Goal: Task Accomplishment & Management: Complete application form

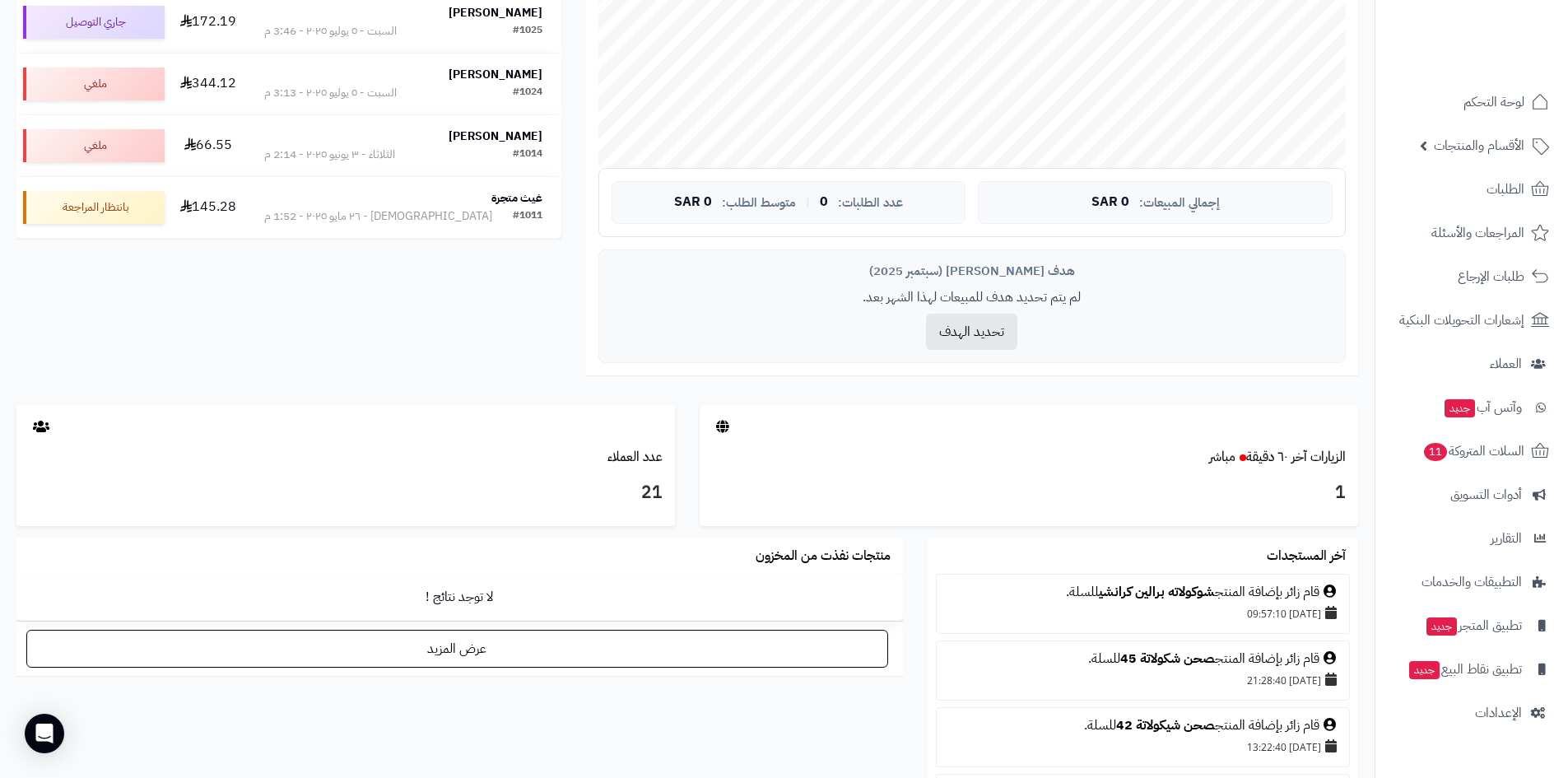
scroll to position [494, 0]
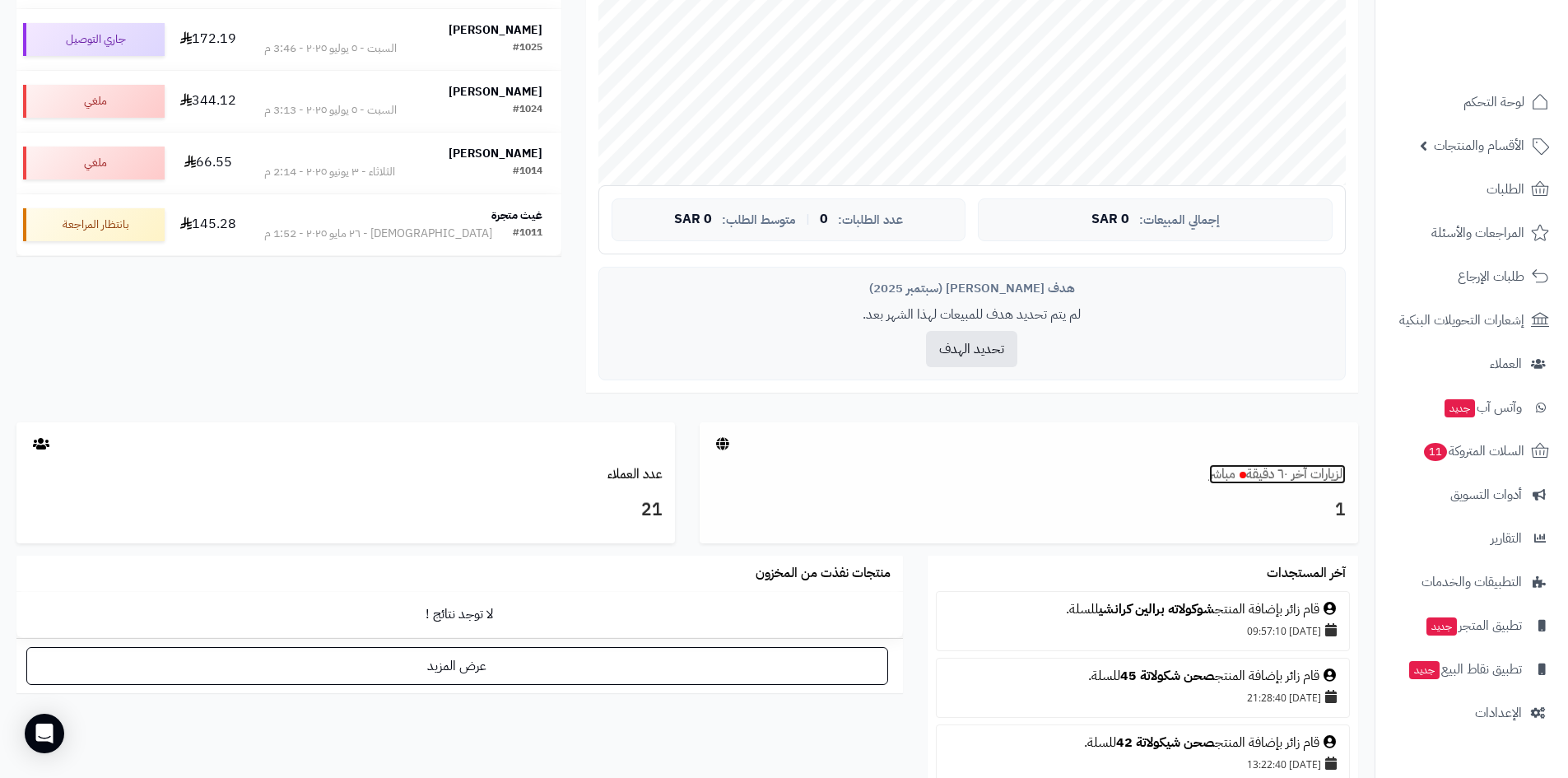
click at [1298, 472] on link "الزيارات آخر ٦٠ دقيقة مباشر" at bounding box center [1277, 474] width 137 height 20
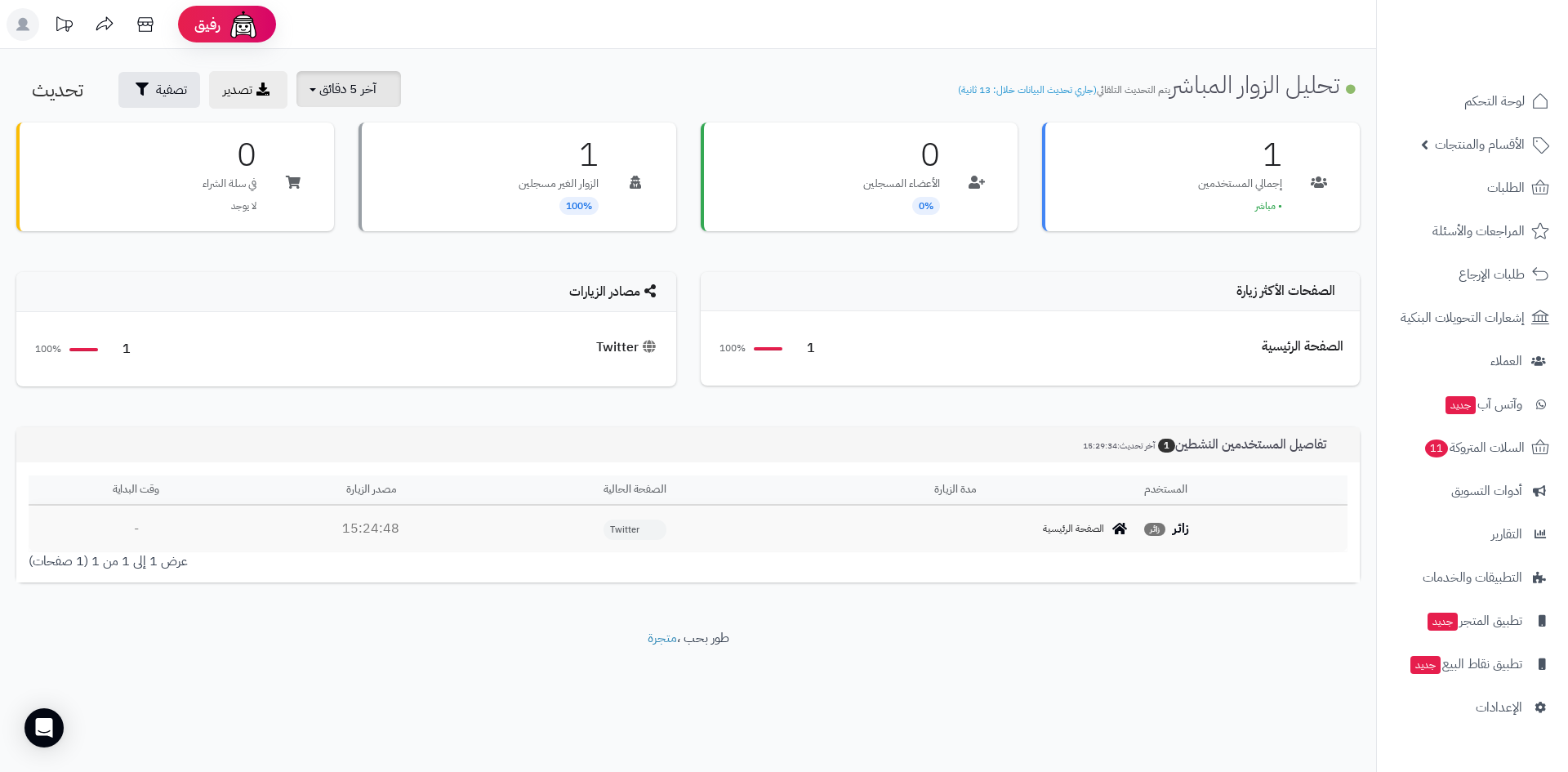
click at [359, 88] on span "آخر 5 دقائق" at bounding box center [347, 90] width 57 height 20
click at [375, 163] on link "آخر 15 دقيقة" at bounding box center [359, 161] width 130 height 32
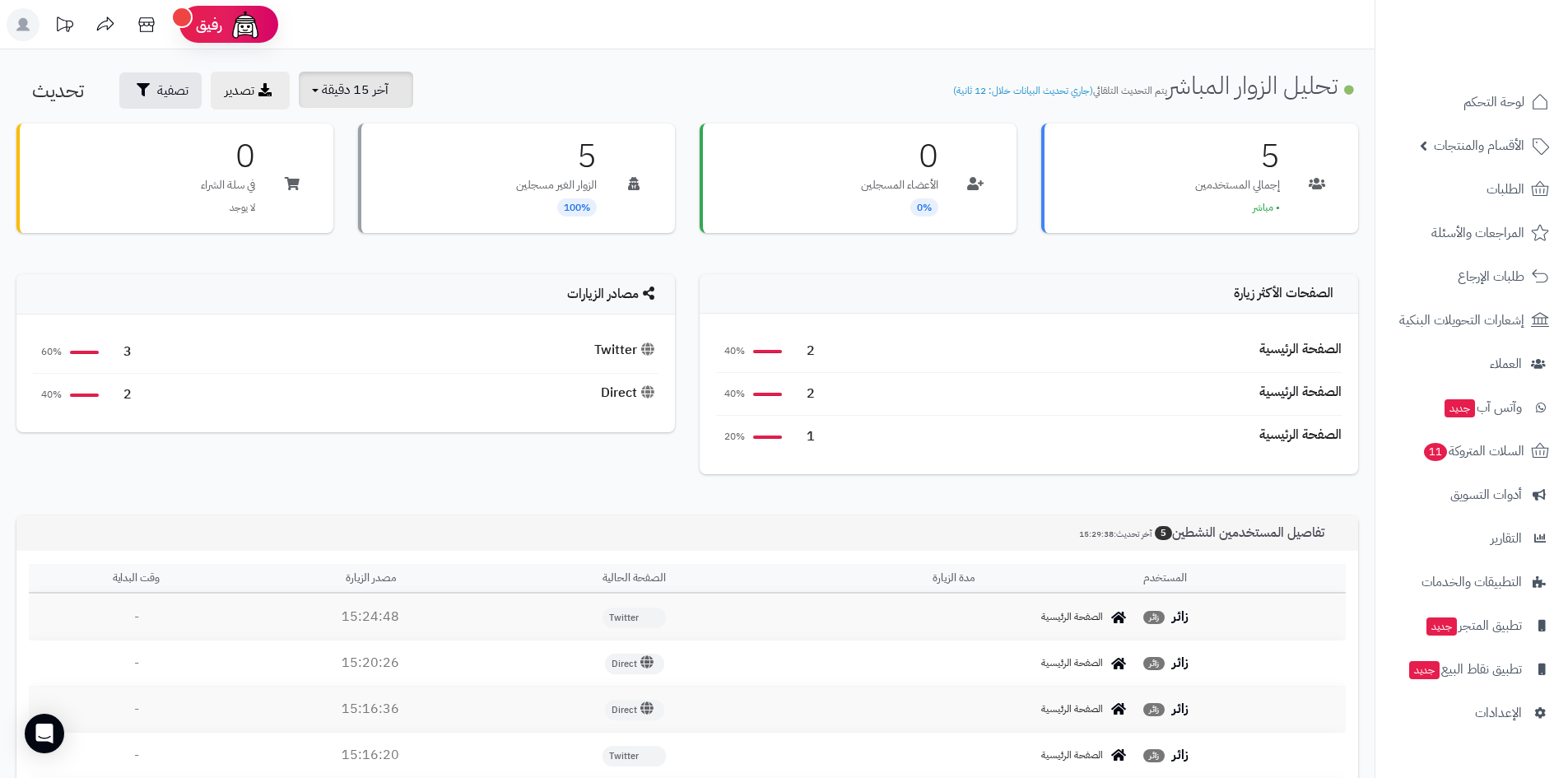
click at [397, 89] on button "آخر 15 دقيقة" at bounding box center [356, 90] width 114 height 36
click at [383, 193] on link "آخر 30 دقيقة" at bounding box center [362, 194] width 131 height 32
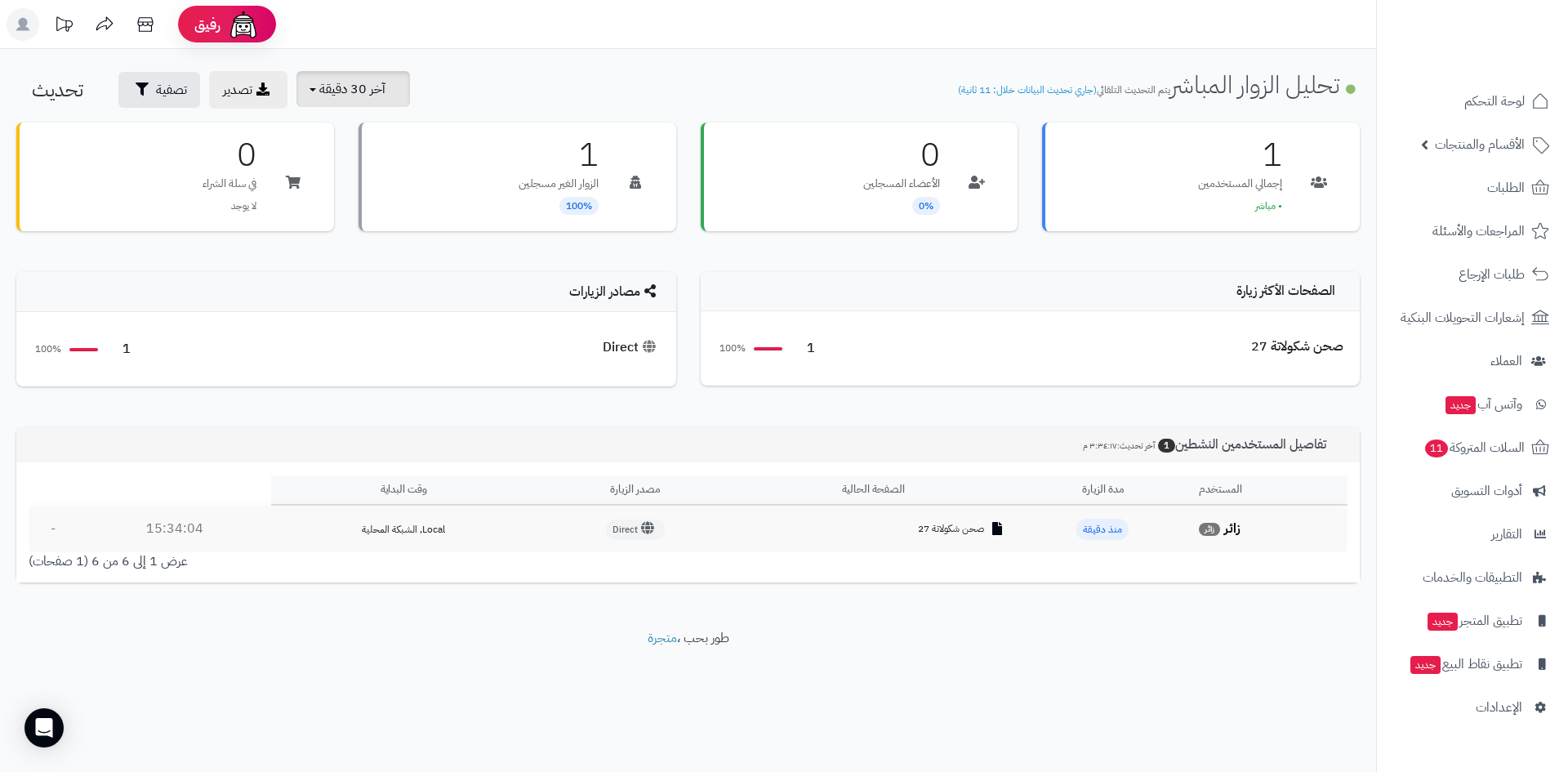
click at [336, 78] on button "آخر 30 دقيقة" at bounding box center [353, 90] width 113 height 36
click at [366, 186] on link "آخر 30 دقيقة" at bounding box center [359, 193] width 130 height 32
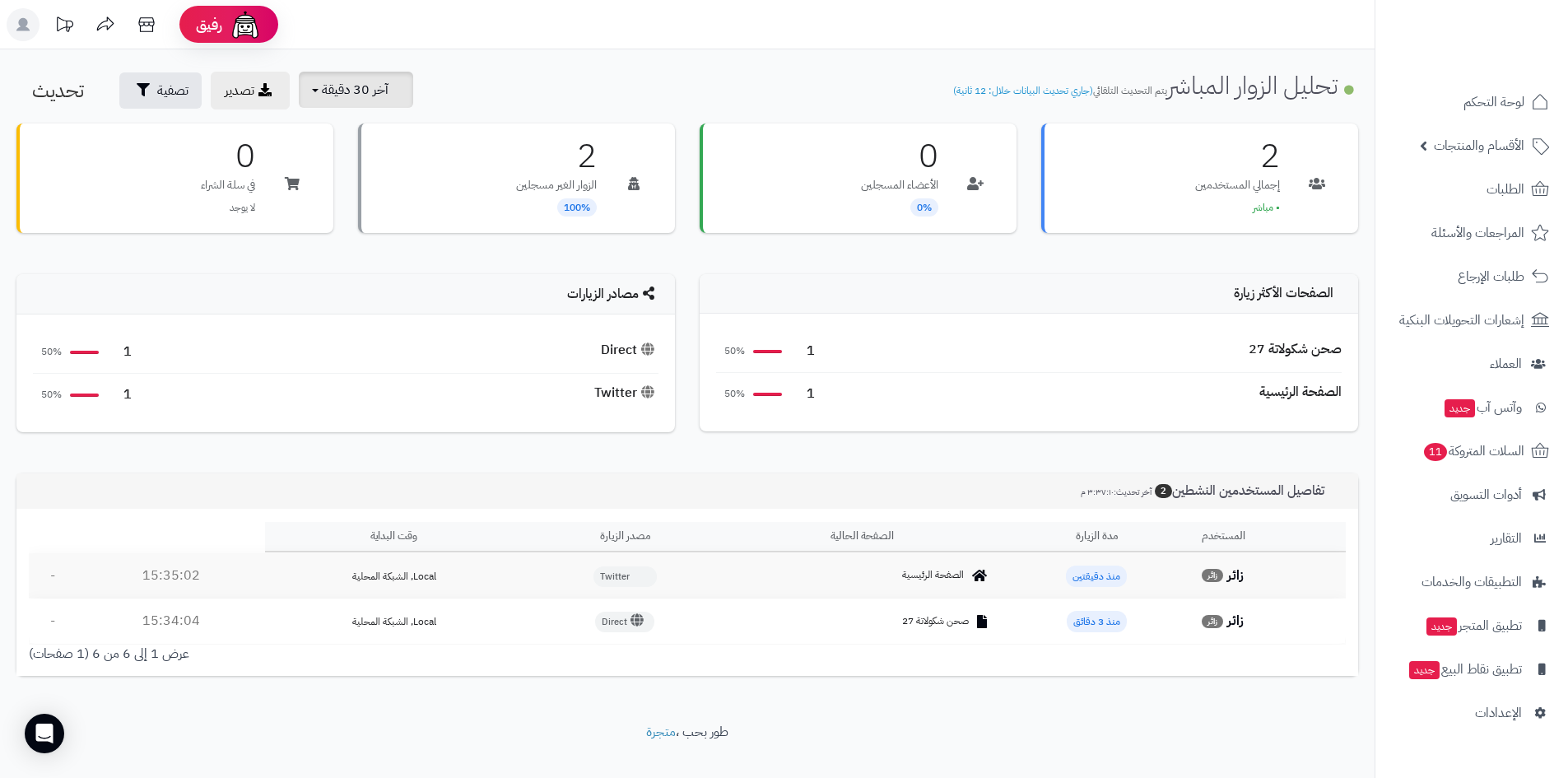
click at [379, 98] on span "آخر 30 دقيقة" at bounding box center [355, 90] width 67 height 20
click at [372, 199] on link "آخر 30 دقيقة" at bounding box center [362, 194] width 131 height 32
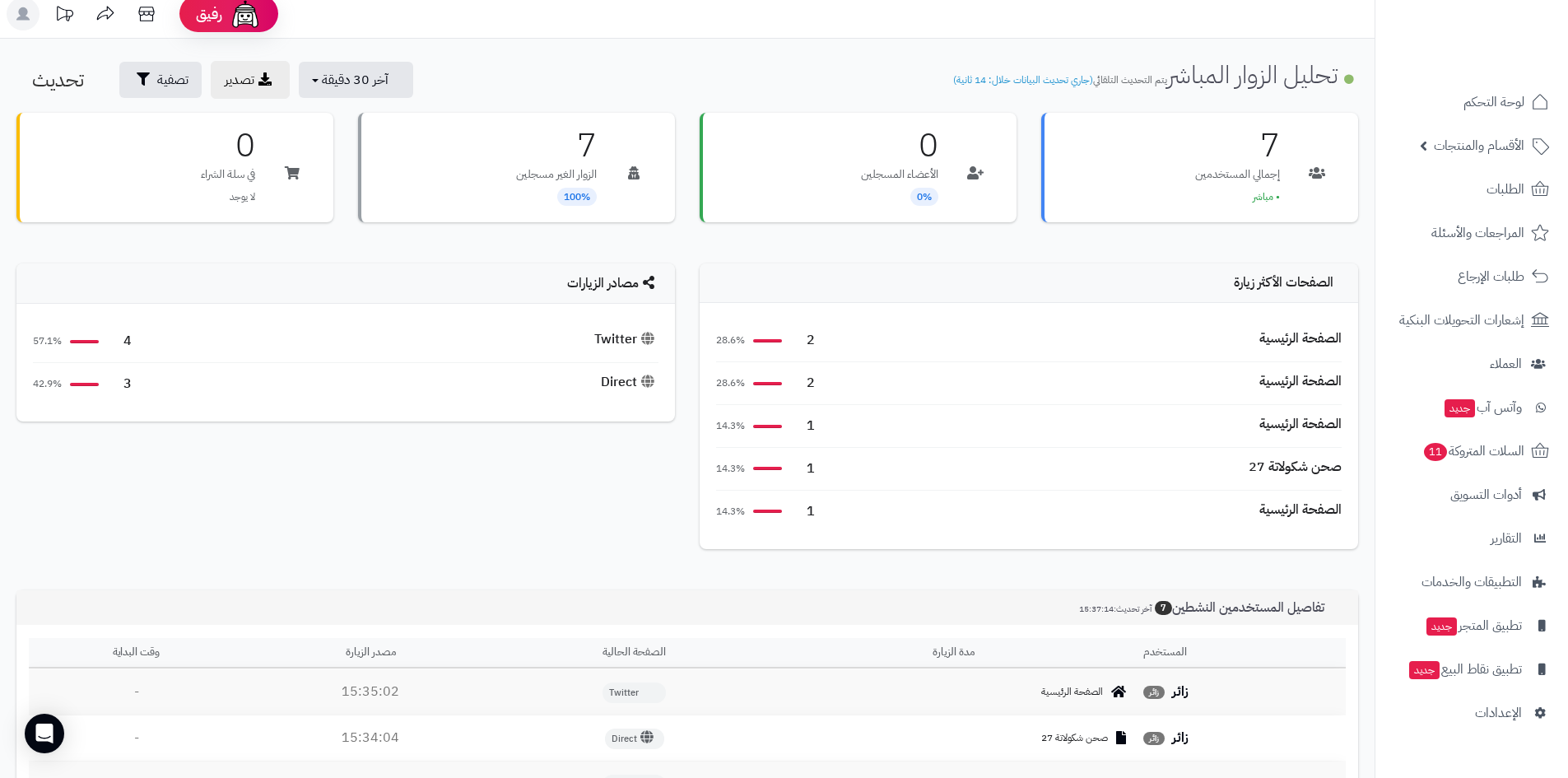
scroll to position [385, 0]
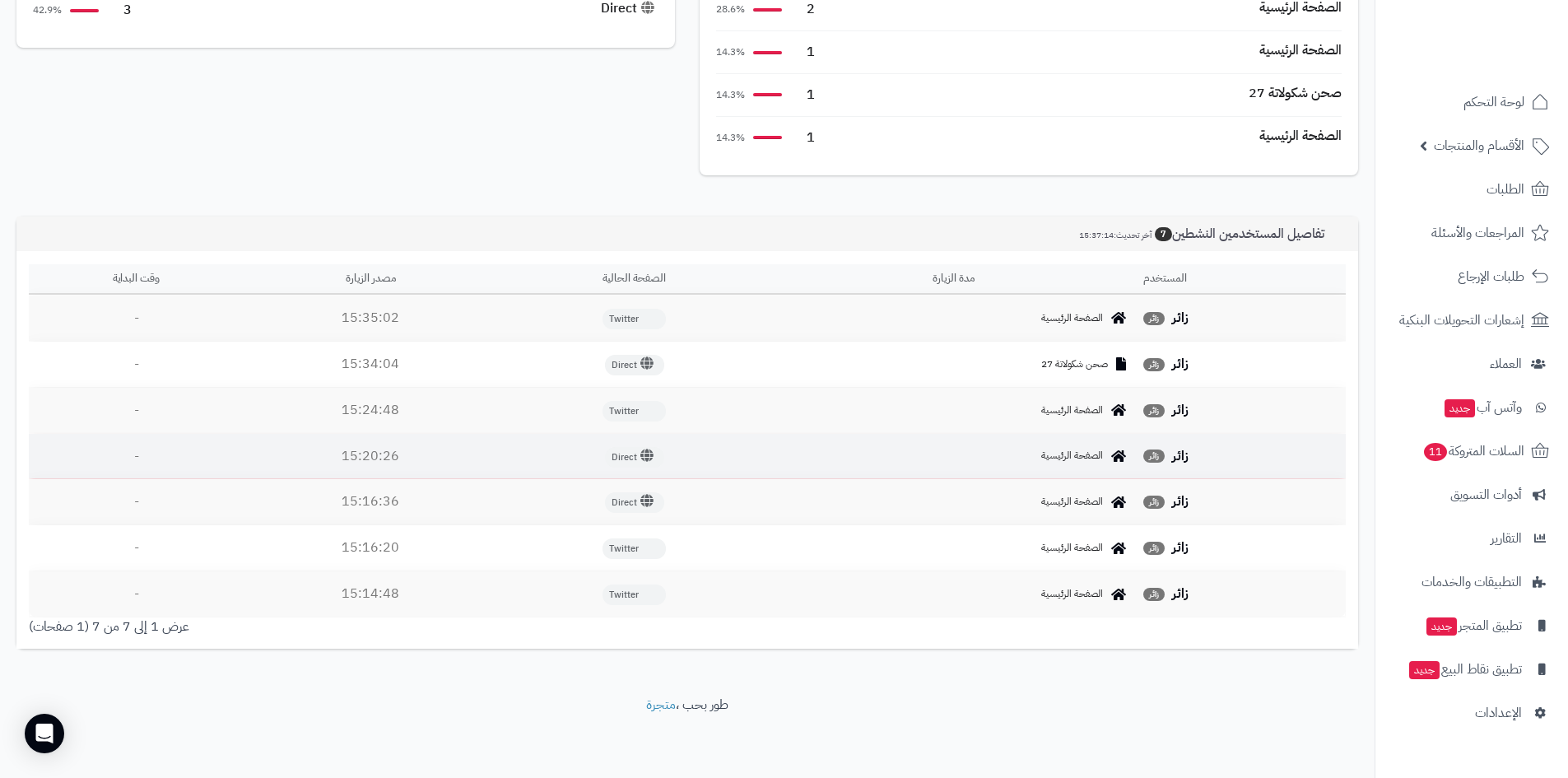
click at [653, 458] on icon at bounding box center [646, 455] width 13 height 13
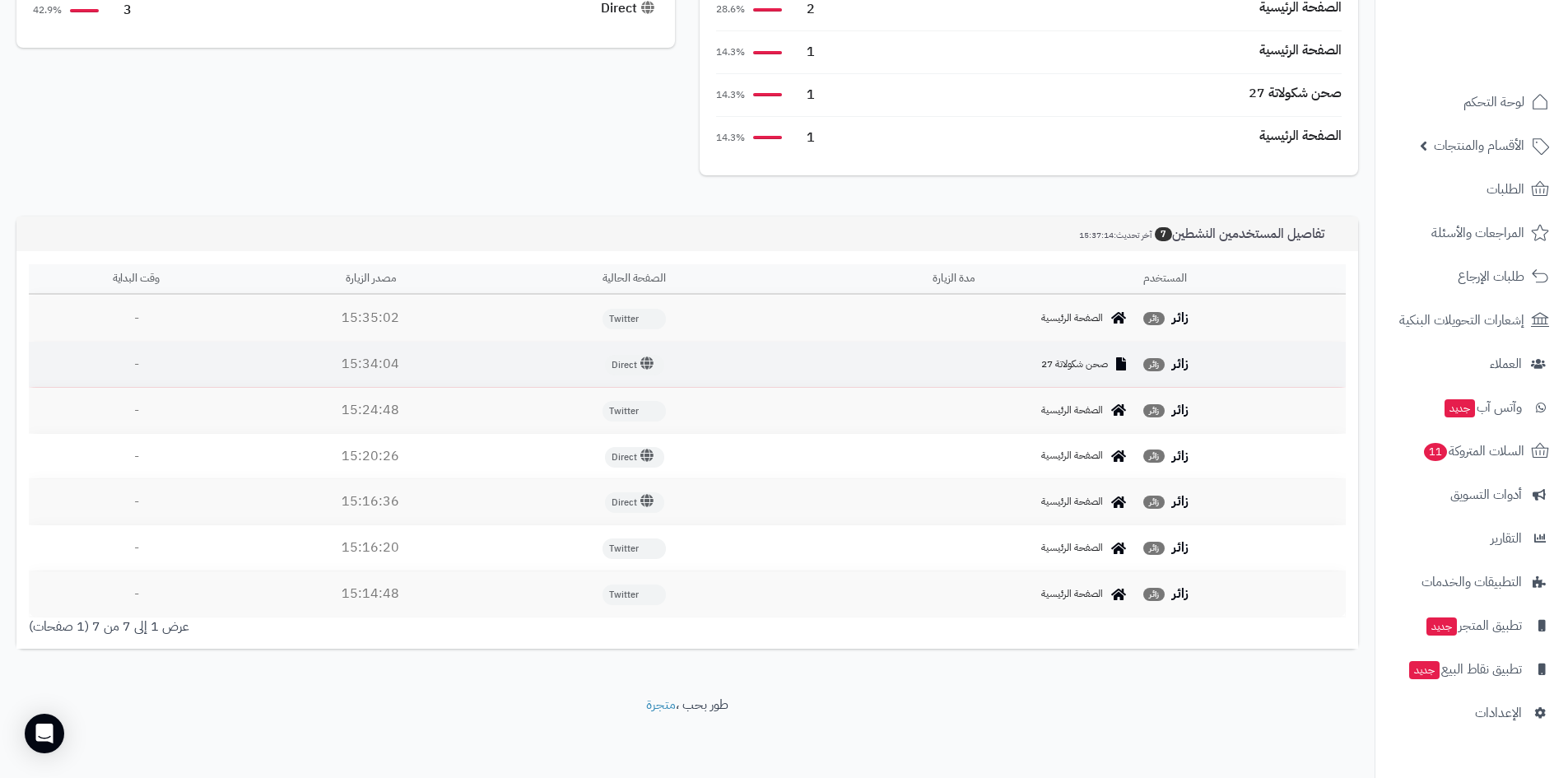
click at [642, 367] on icon at bounding box center [646, 363] width 13 height 13
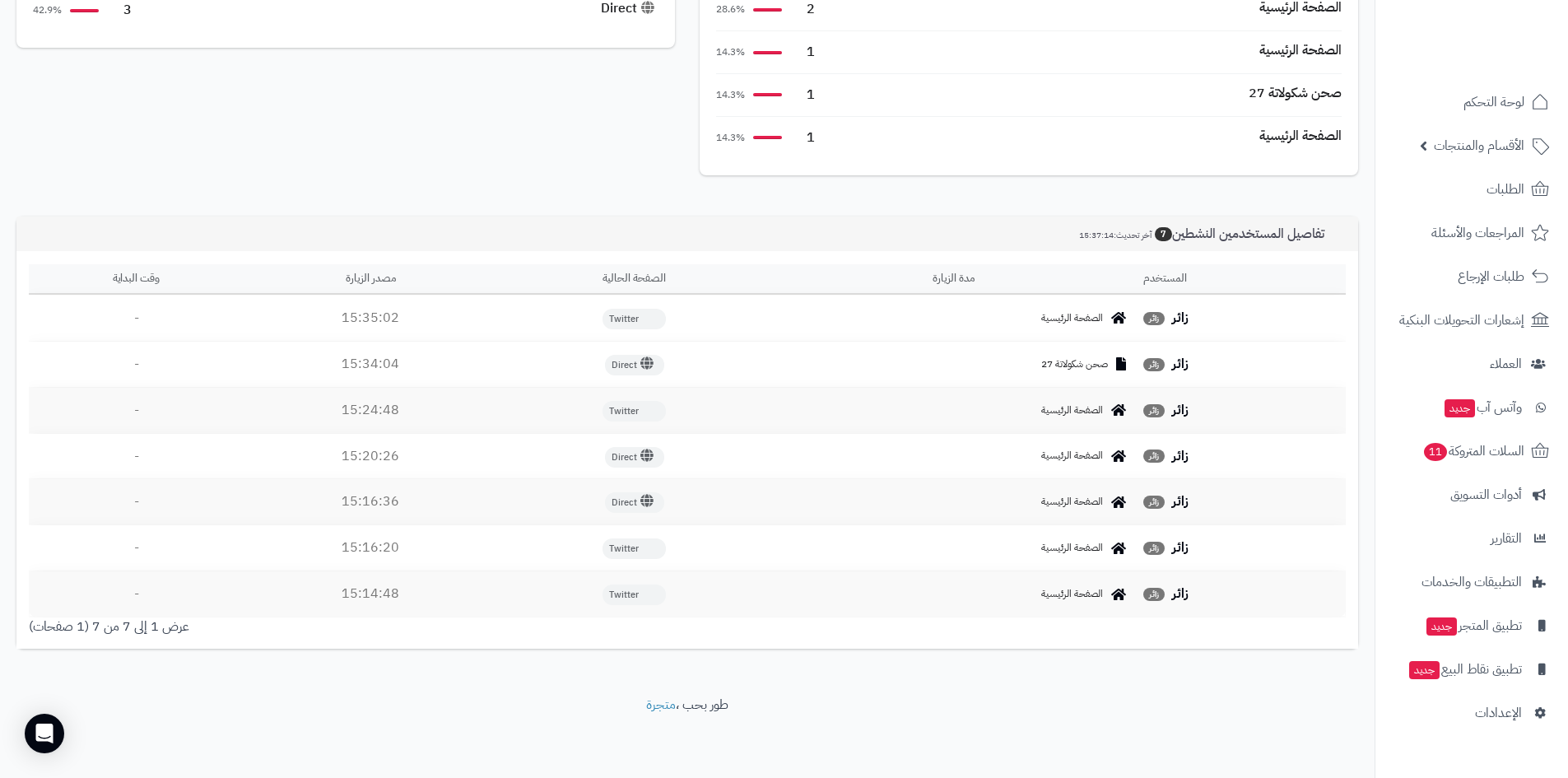
click at [605, 313] on span "Twitter" at bounding box center [634, 319] width 64 height 21
click at [1157, 242] on div "تفاصيل المستخدمين النشطين 7 آخر تحديث: 15:37:14" at bounding box center [686, 233] width 1341 height 36
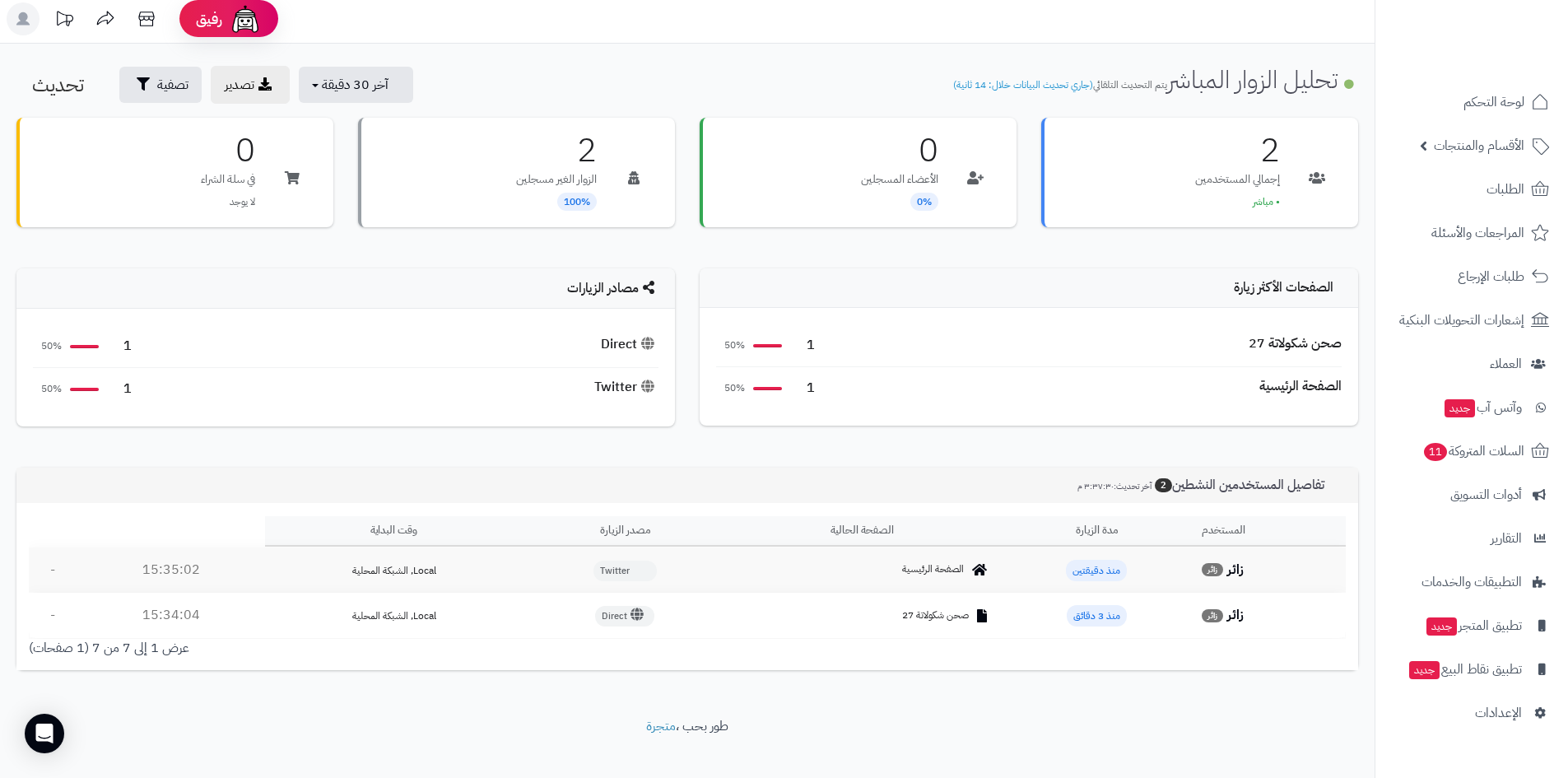
scroll to position [0, 0]
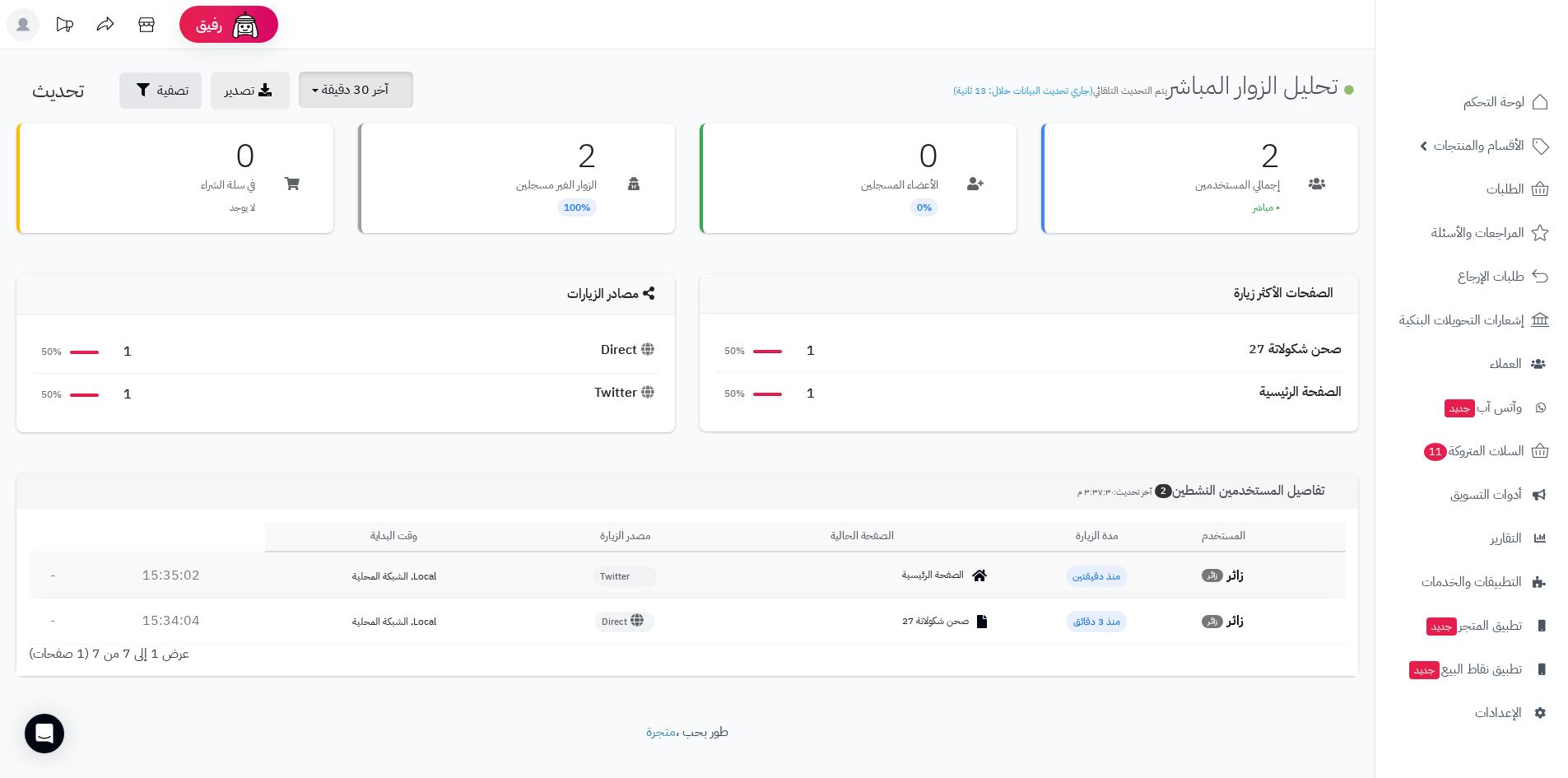
click at [358, 80] on span "آخر 30 دقيقة" at bounding box center [355, 90] width 67 height 20
click at [404, 159] on link "آخر 15 دقيقة" at bounding box center [362, 162] width 131 height 32
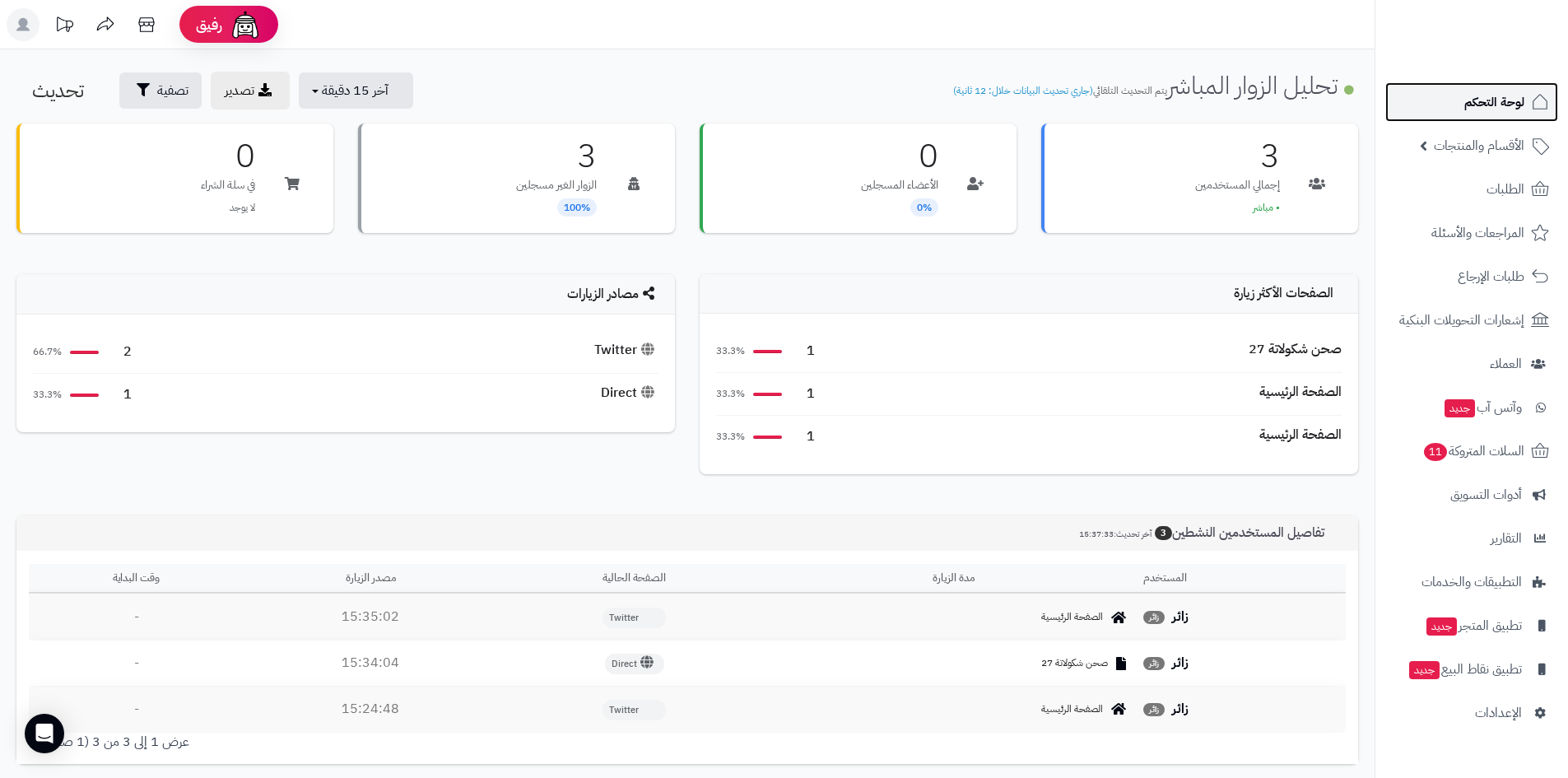
click at [1470, 100] on span "لوحة التحكم" at bounding box center [1494, 101] width 60 height 23
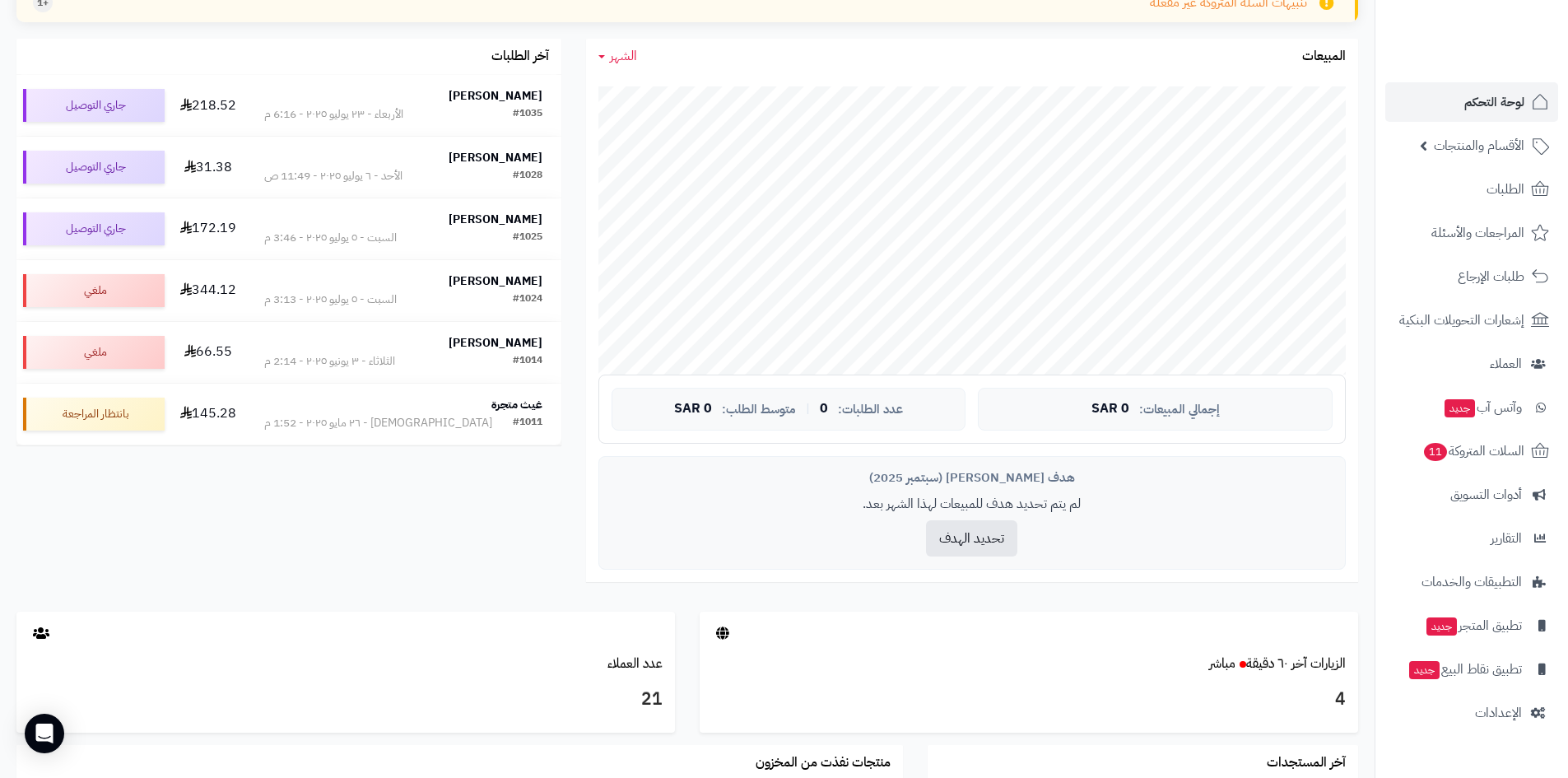
scroll to position [494, 0]
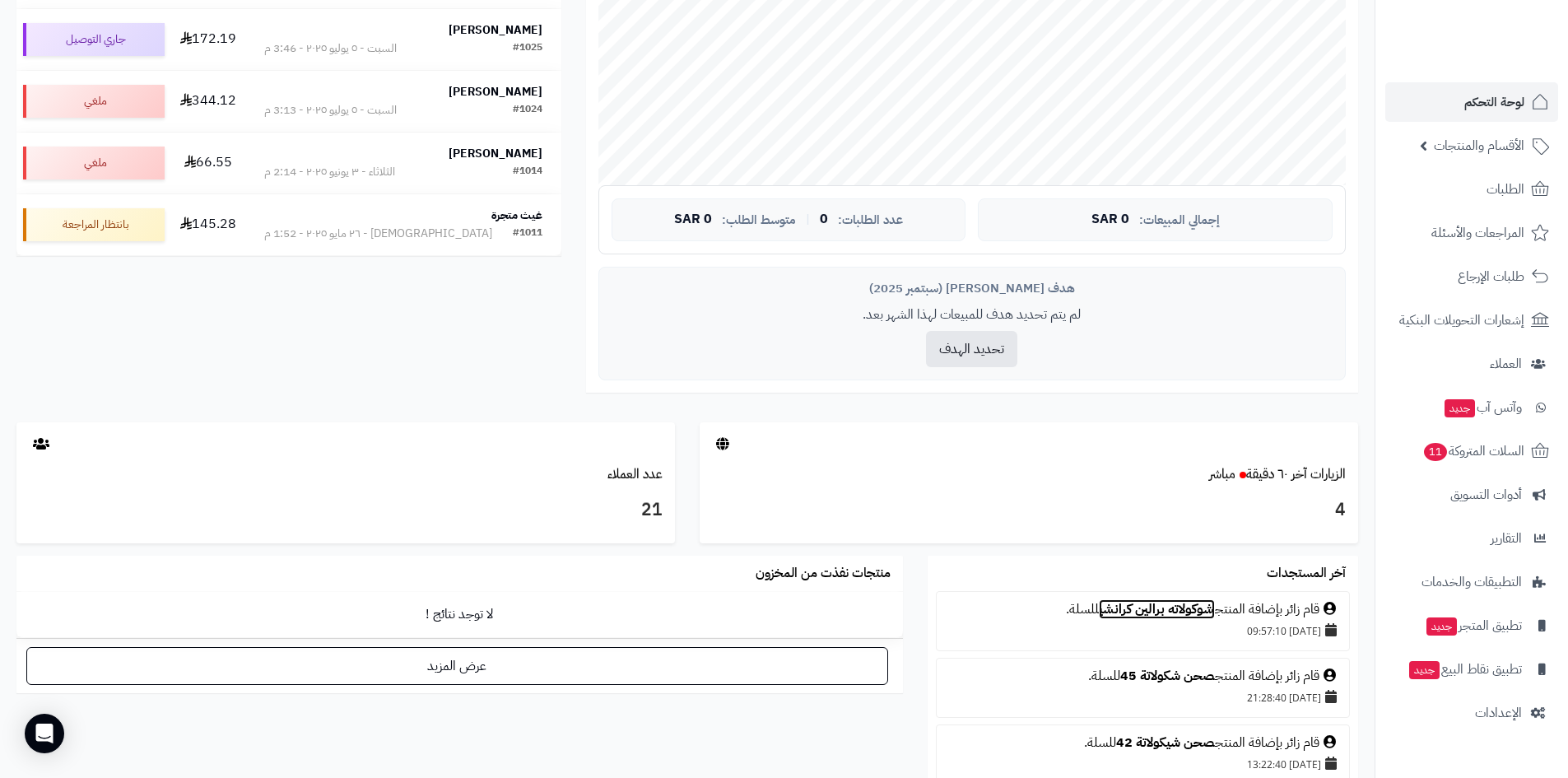
click at [1159, 614] on link "شوكولاته برالين كرانشي" at bounding box center [1156, 609] width 116 height 20
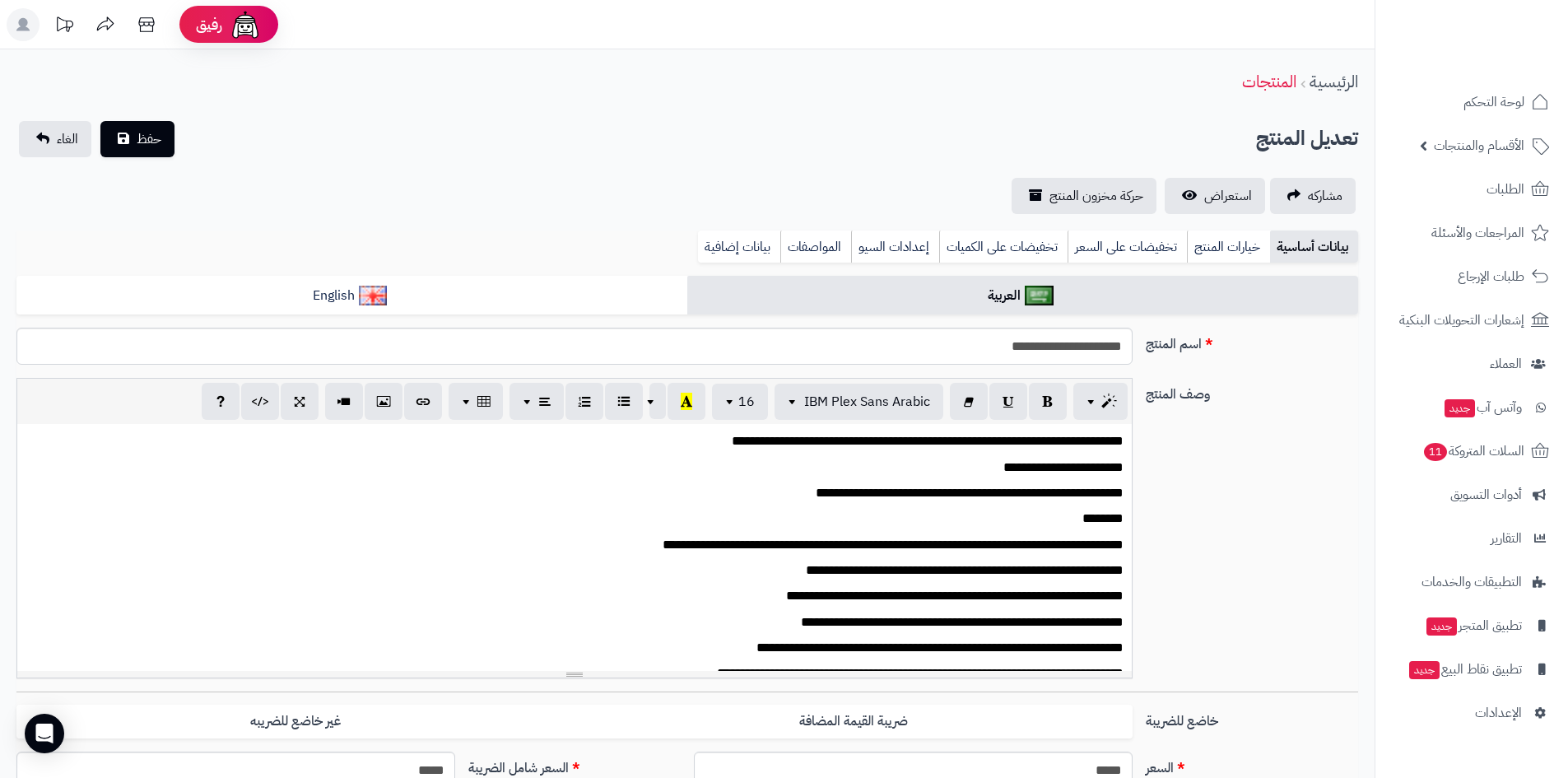
scroll to position [85, 0]
click at [1239, 196] on span "استعراض" at bounding box center [1228, 196] width 47 height 20
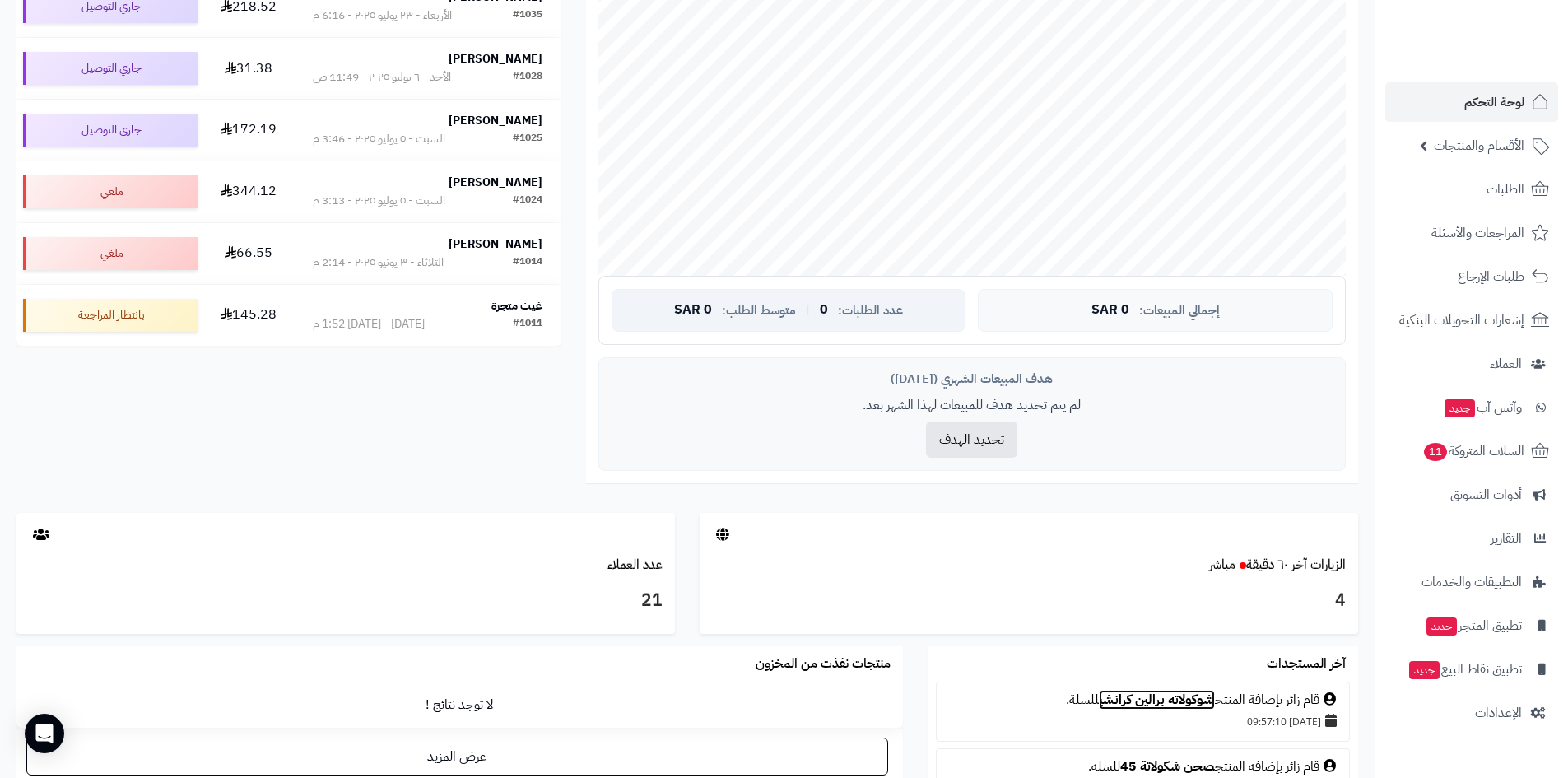
scroll to position [576, 0]
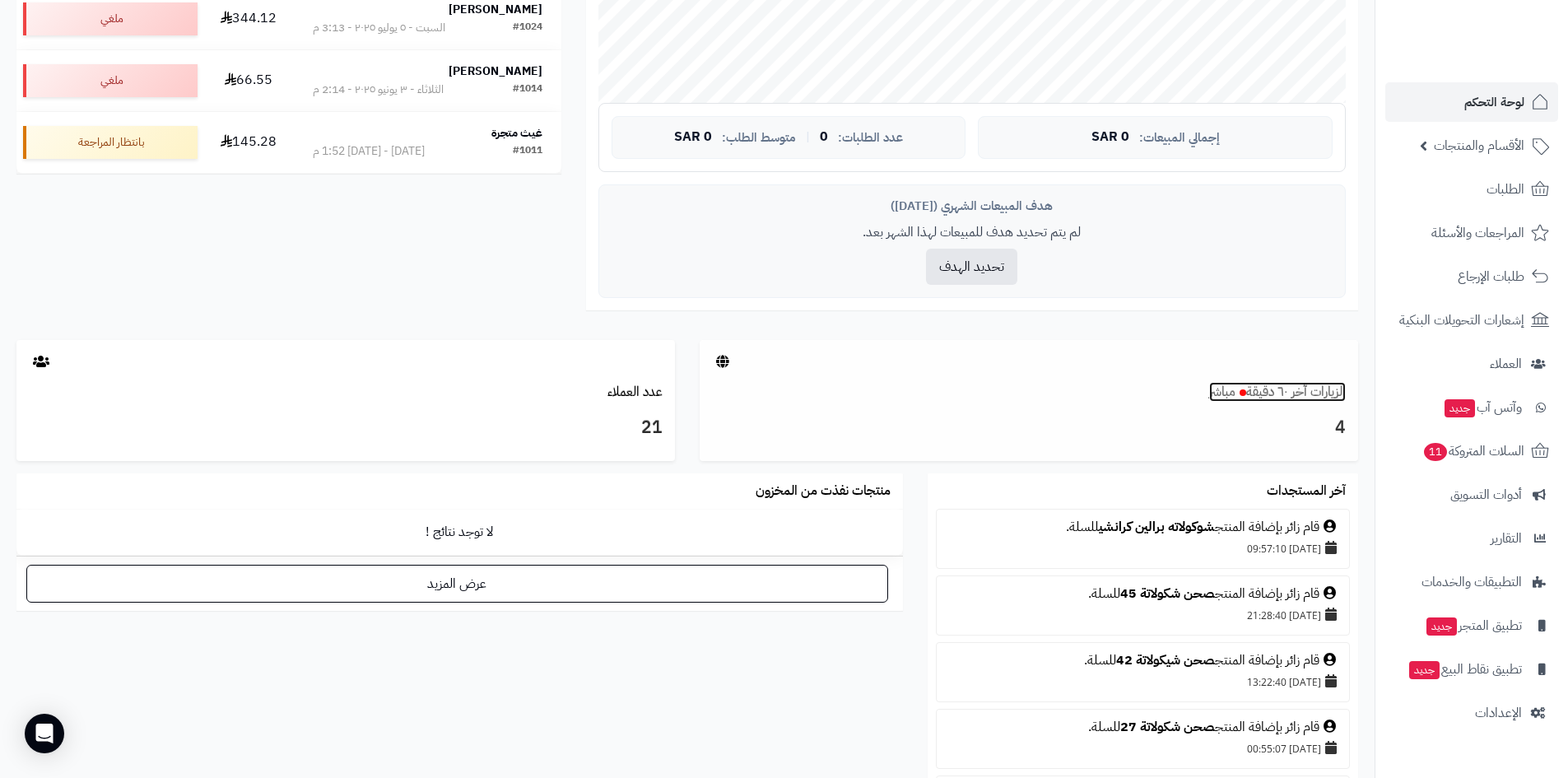
click at [1291, 389] on link "الزيارات آخر ٦٠ دقيقة مباشر" at bounding box center [1277, 392] width 137 height 20
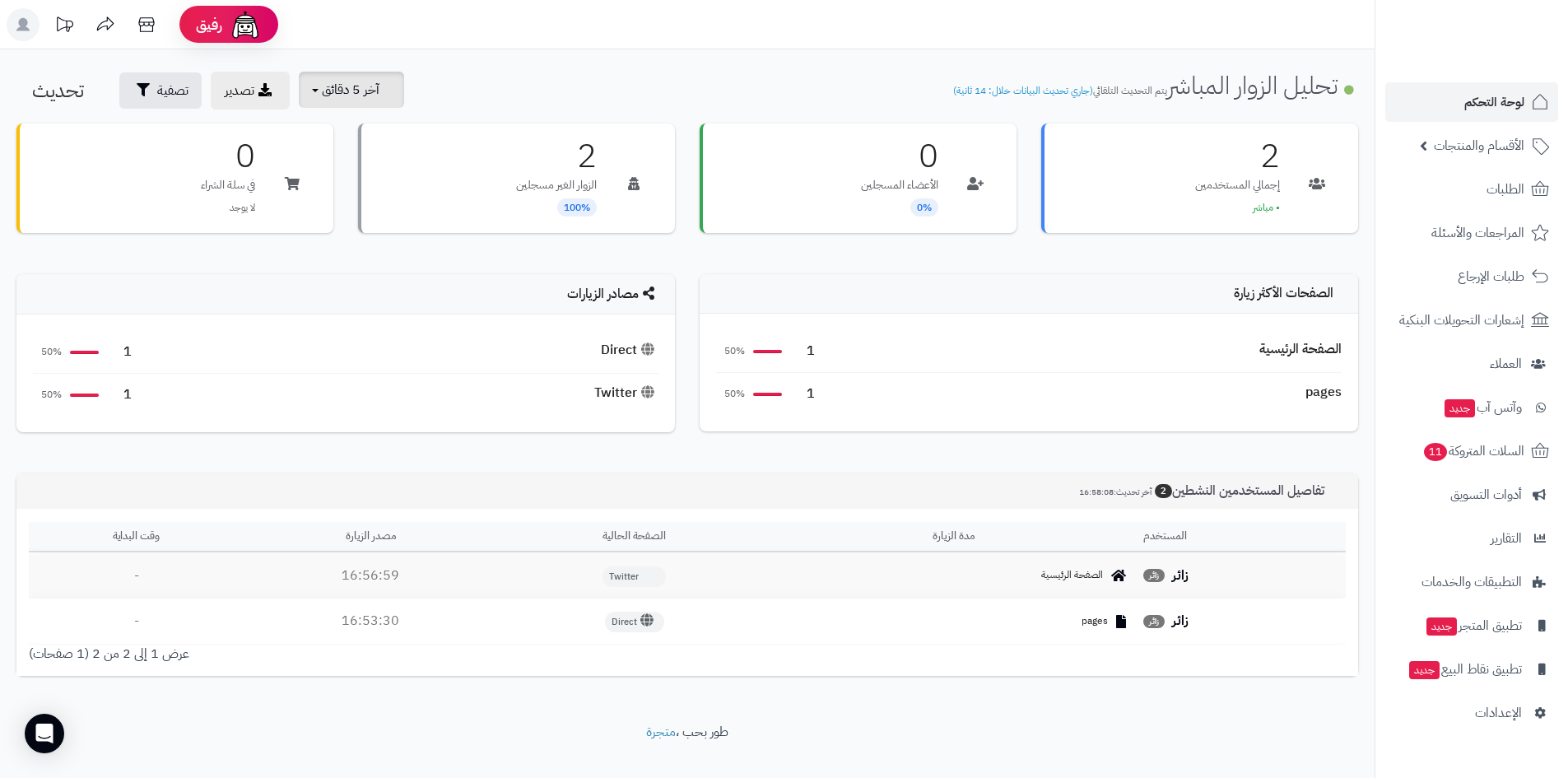
click at [335, 99] on span "آخر 5 دقائق" at bounding box center [350, 90] width 57 height 20
click at [385, 188] on link "آخر 30 دقيقة" at bounding box center [362, 194] width 131 height 32
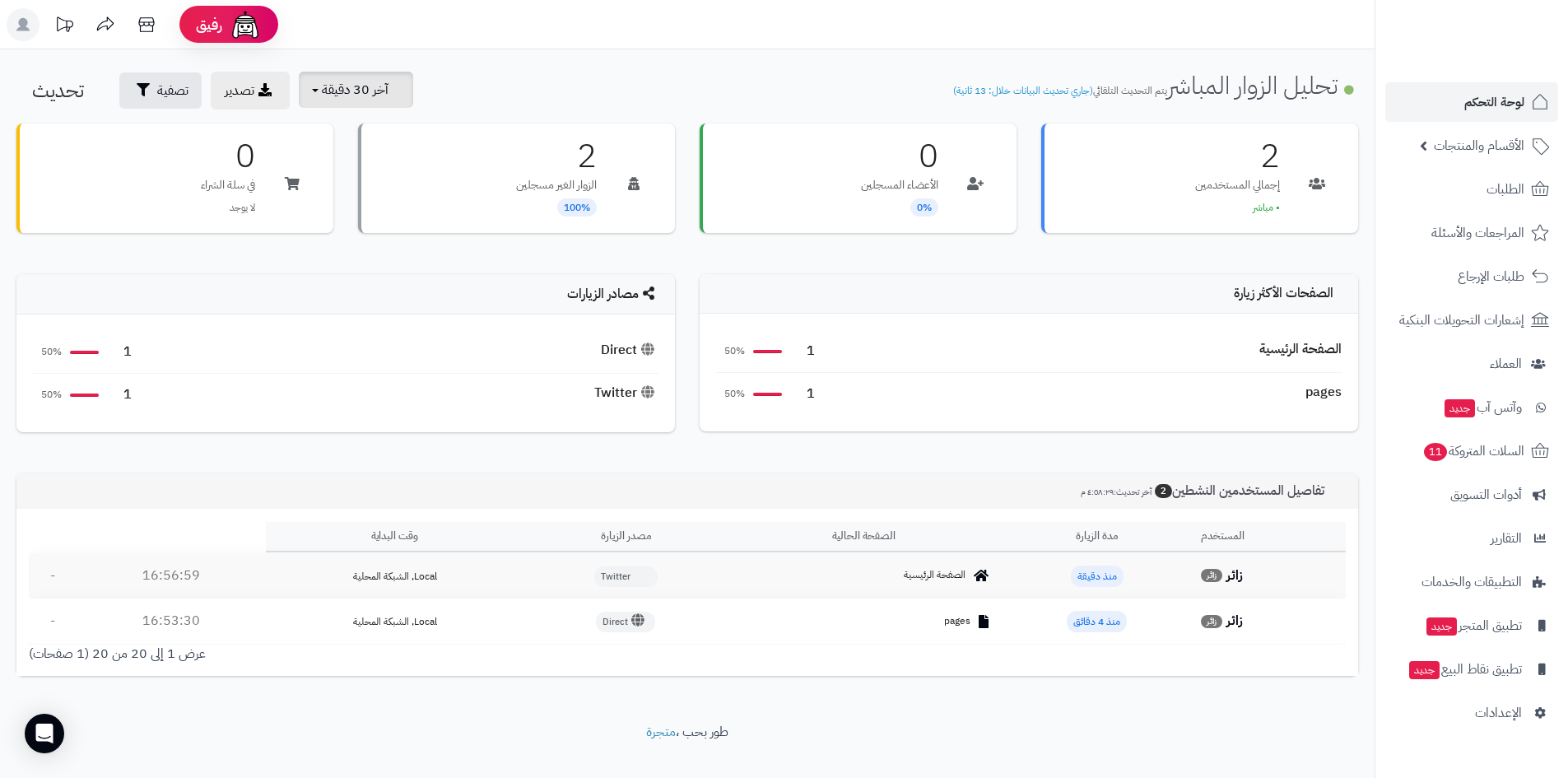
click at [376, 83] on span "آخر 30 دقيقة" at bounding box center [355, 90] width 67 height 20
click at [380, 190] on link "آخر 30 دقيقة" at bounding box center [362, 194] width 131 height 32
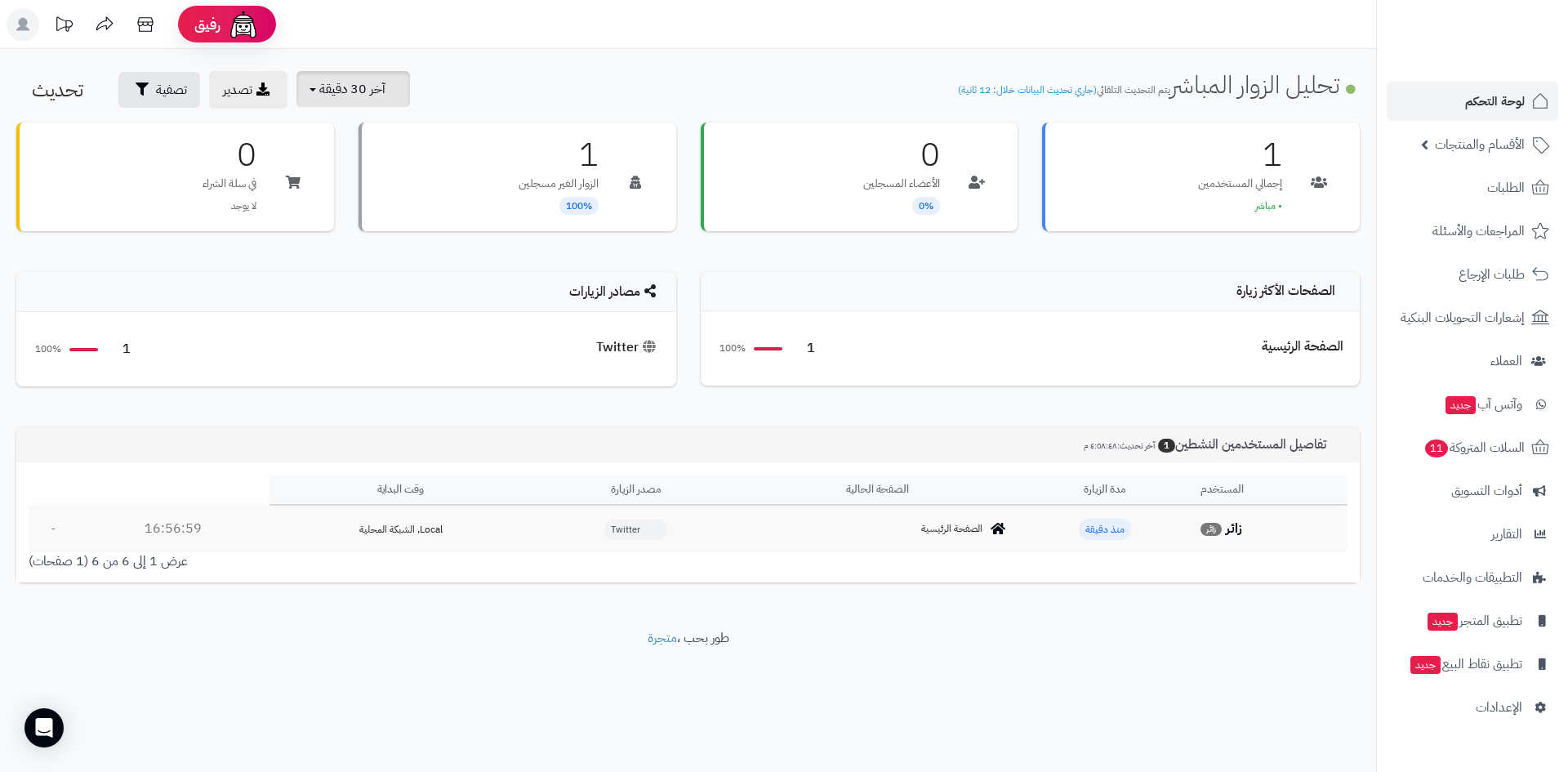
click at [366, 87] on span "آخر 30 دقيقة" at bounding box center [352, 90] width 66 height 20
click at [352, 184] on link "آخر 30 دقيقة" at bounding box center [359, 193] width 130 height 32
drag, startPoint x: 807, startPoint y: 348, endPoint x: 816, endPoint y: 342, distance: 10.8
click at [816, 342] on div "الصفحة الرئيسية 1 100%" at bounding box center [1031, 348] width 627 height 42
click at [963, 357] on div "الصفحة الرئيسية 1 100%" at bounding box center [1031, 348] width 627 height 42
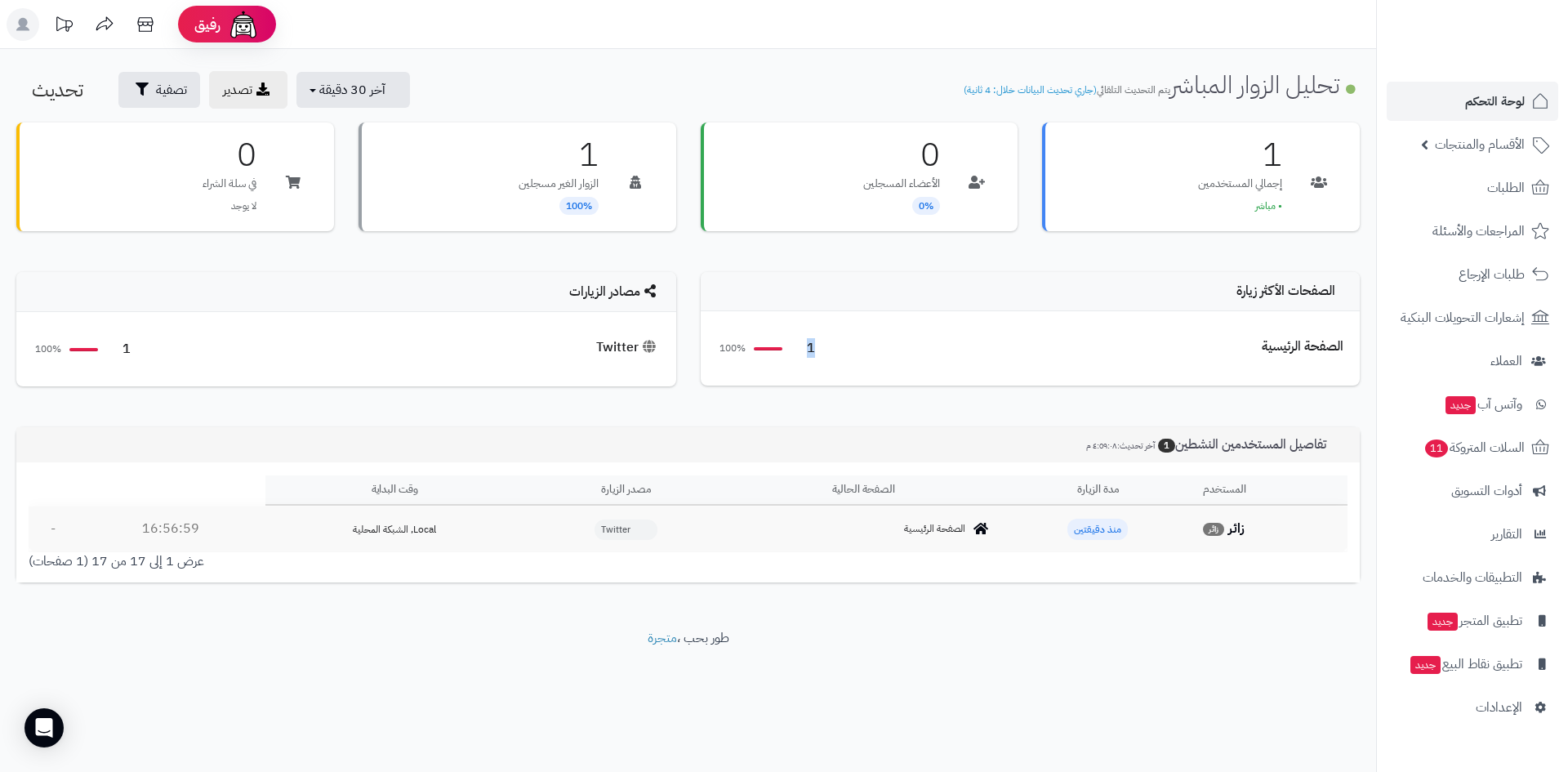
drag, startPoint x: 835, startPoint y: 357, endPoint x: 800, endPoint y: 348, distance: 36.1
click at [800, 348] on div "الصفحة الرئيسية 1 100%" at bounding box center [1031, 348] width 627 height 42
click at [767, 344] on div "1 100%" at bounding box center [766, 348] width 98 height 19
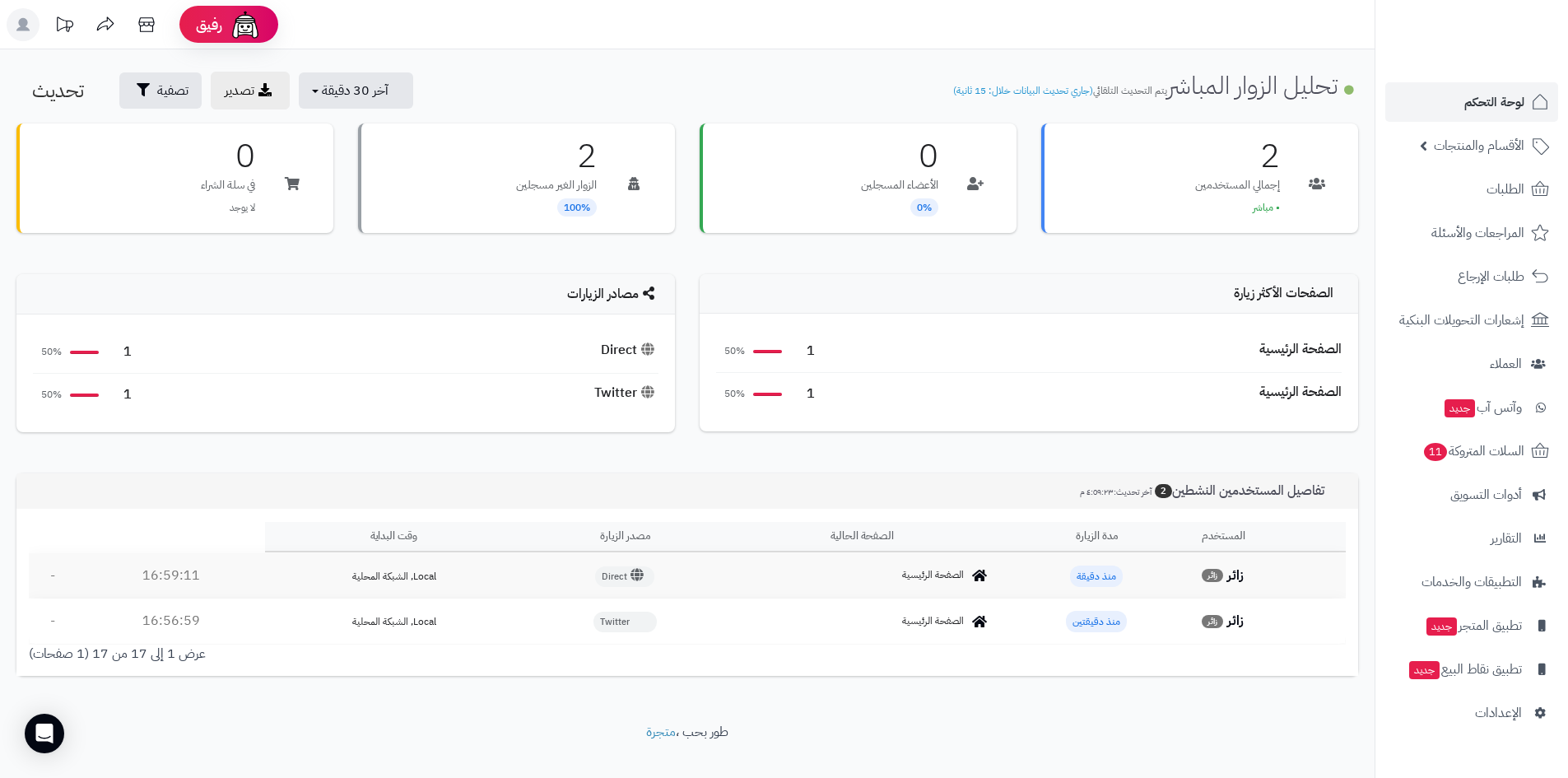
drag, startPoint x: 774, startPoint y: 347, endPoint x: 772, endPoint y: 361, distance: 14.1
click at [910, 379] on div "الصفحة الرئيسية 1 50%" at bounding box center [1028, 394] width 625 height 42
click at [575, 205] on span "100%" at bounding box center [576, 206] width 39 height 18
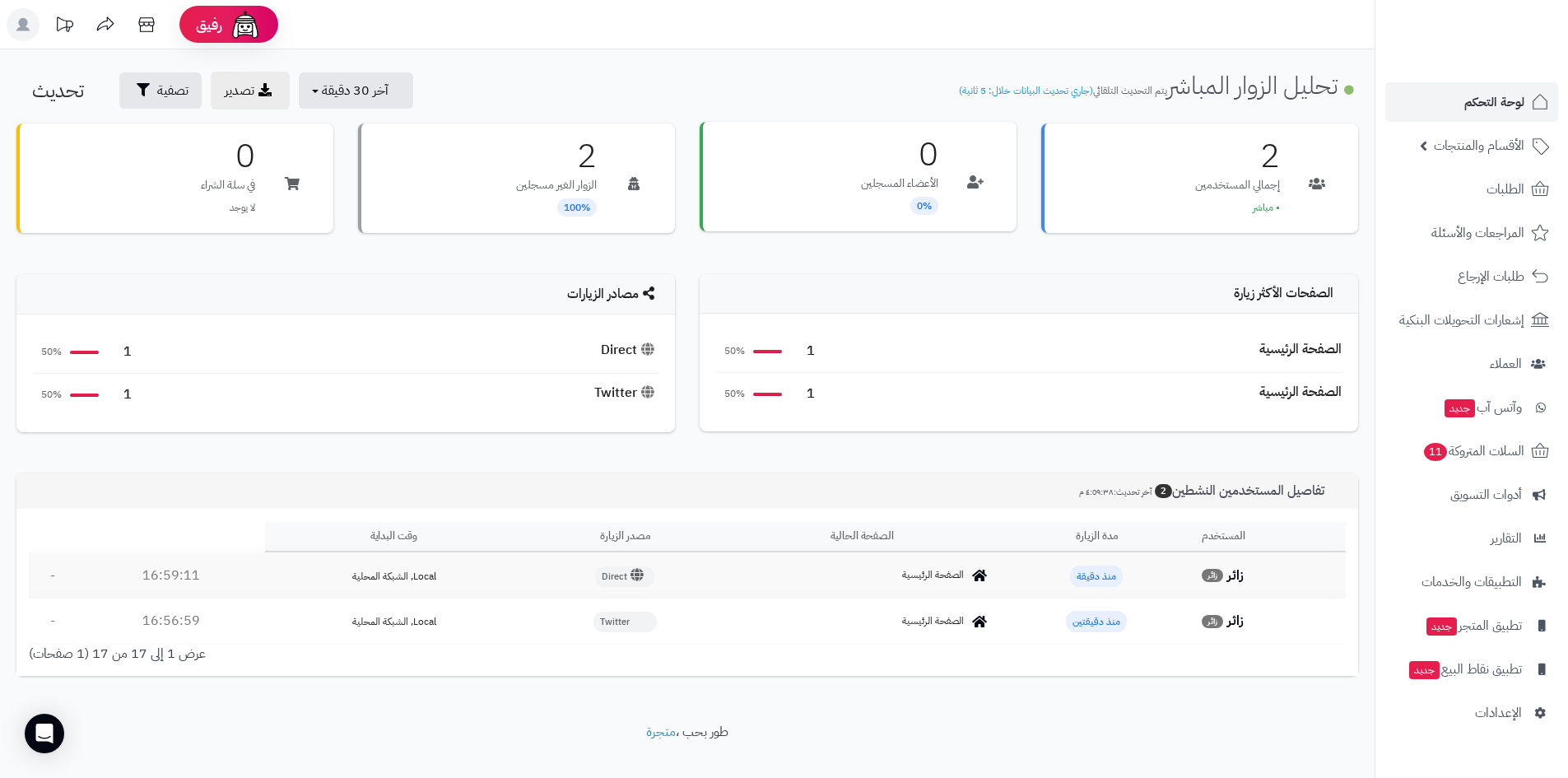
click at [926, 207] on span "0%" at bounding box center [923, 206] width 28 height 18
click at [1084, 578] on span "منذ دقيقة" at bounding box center [1097, 576] width 53 height 21
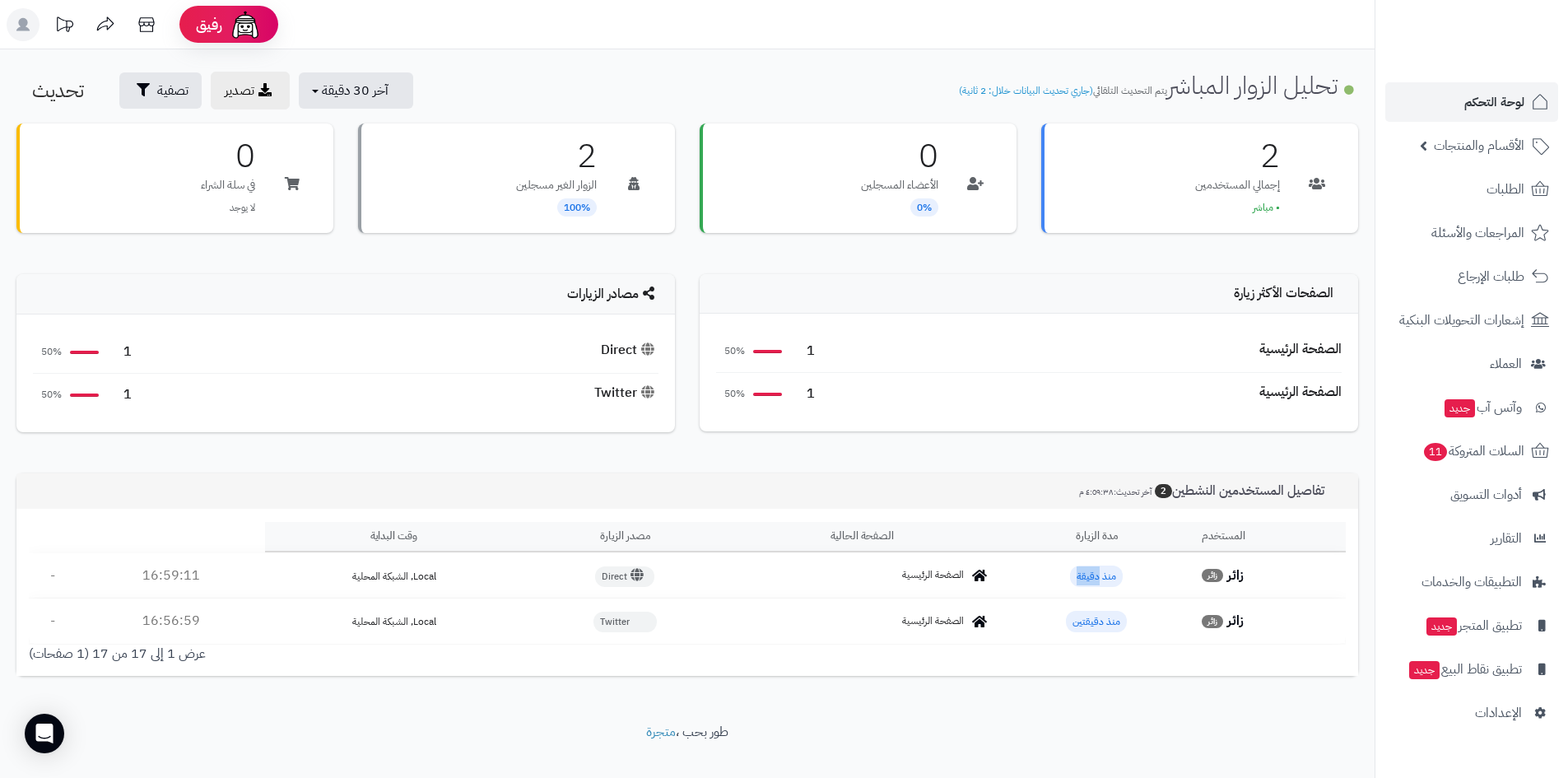
click at [1084, 578] on span "منذ دقيقة" at bounding box center [1097, 576] width 53 height 21
click at [1464, 154] on span "الأقسام والمنتجات" at bounding box center [1479, 145] width 90 height 23
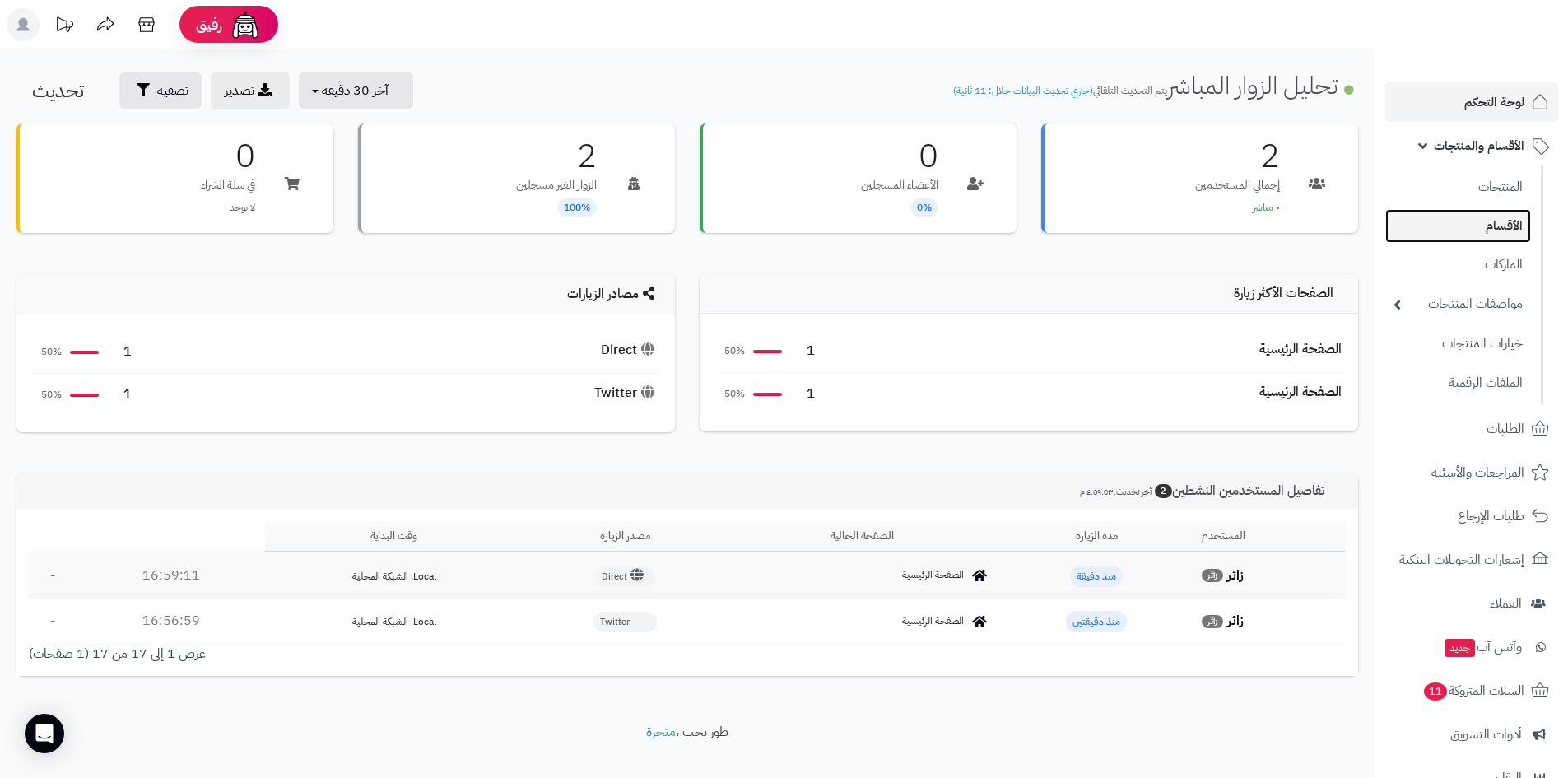
click at [1488, 221] on link "الأقسام" at bounding box center [1458, 225] width 146 height 34
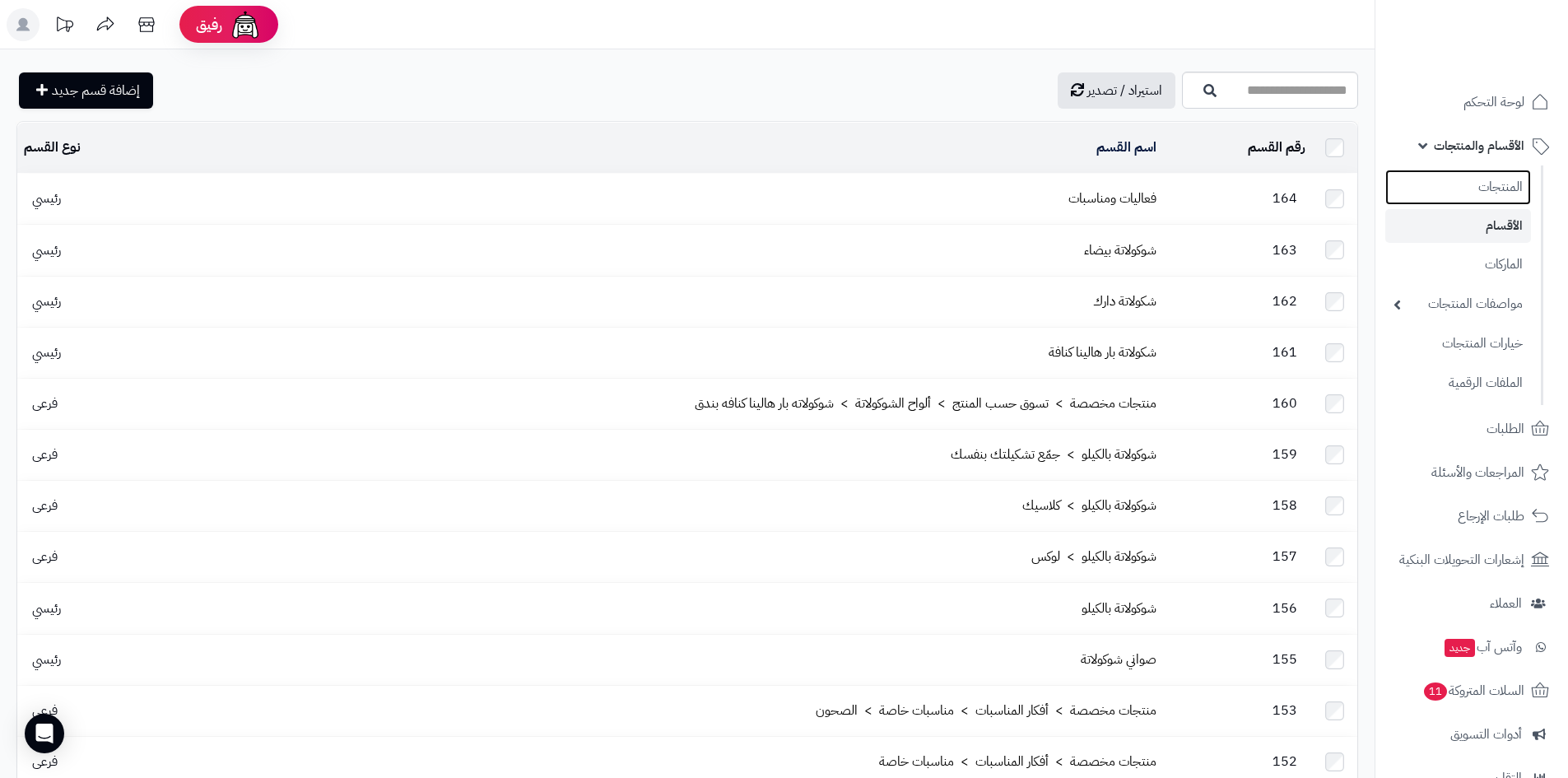
click at [1483, 193] on link "المنتجات" at bounding box center [1458, 187] width 146 height 36
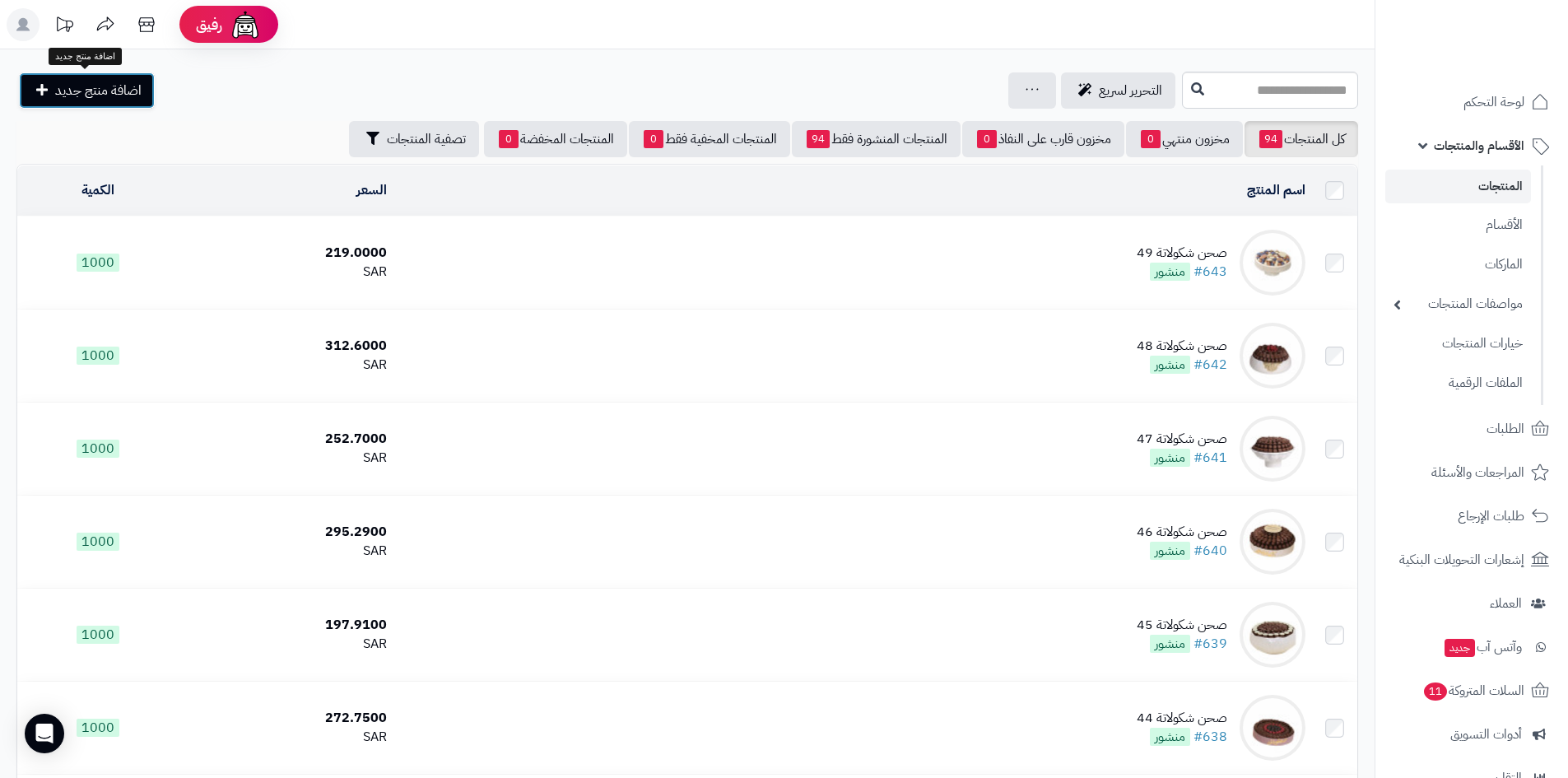
click at [111, 91] on span "اضافة منتج جديد" at bounding box center [98, 90] width 87 height 20
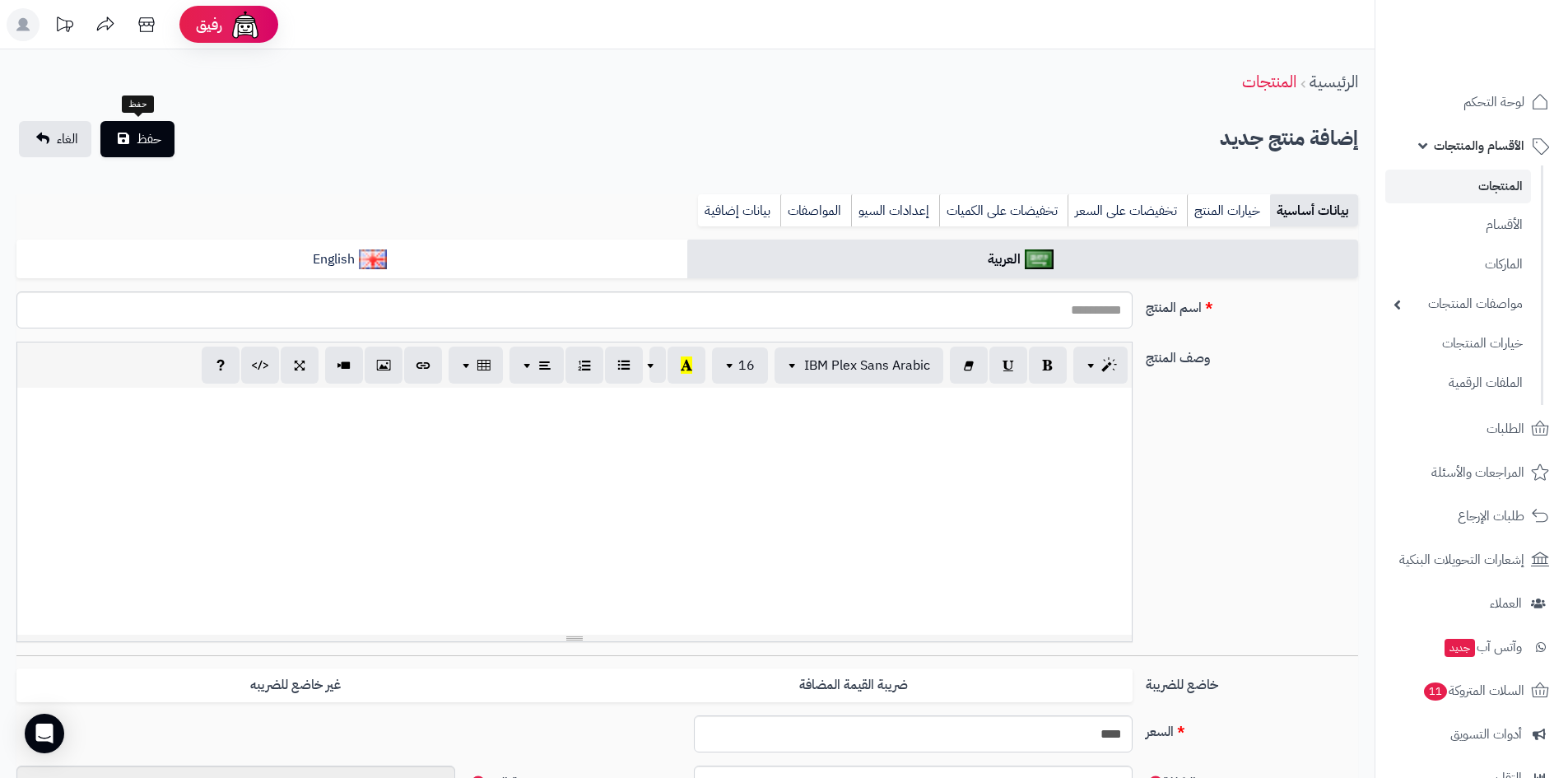
select select
click at [1022, 316] on input "اسم المنتج" at bounding box center [574, 310] width 1116 height 37
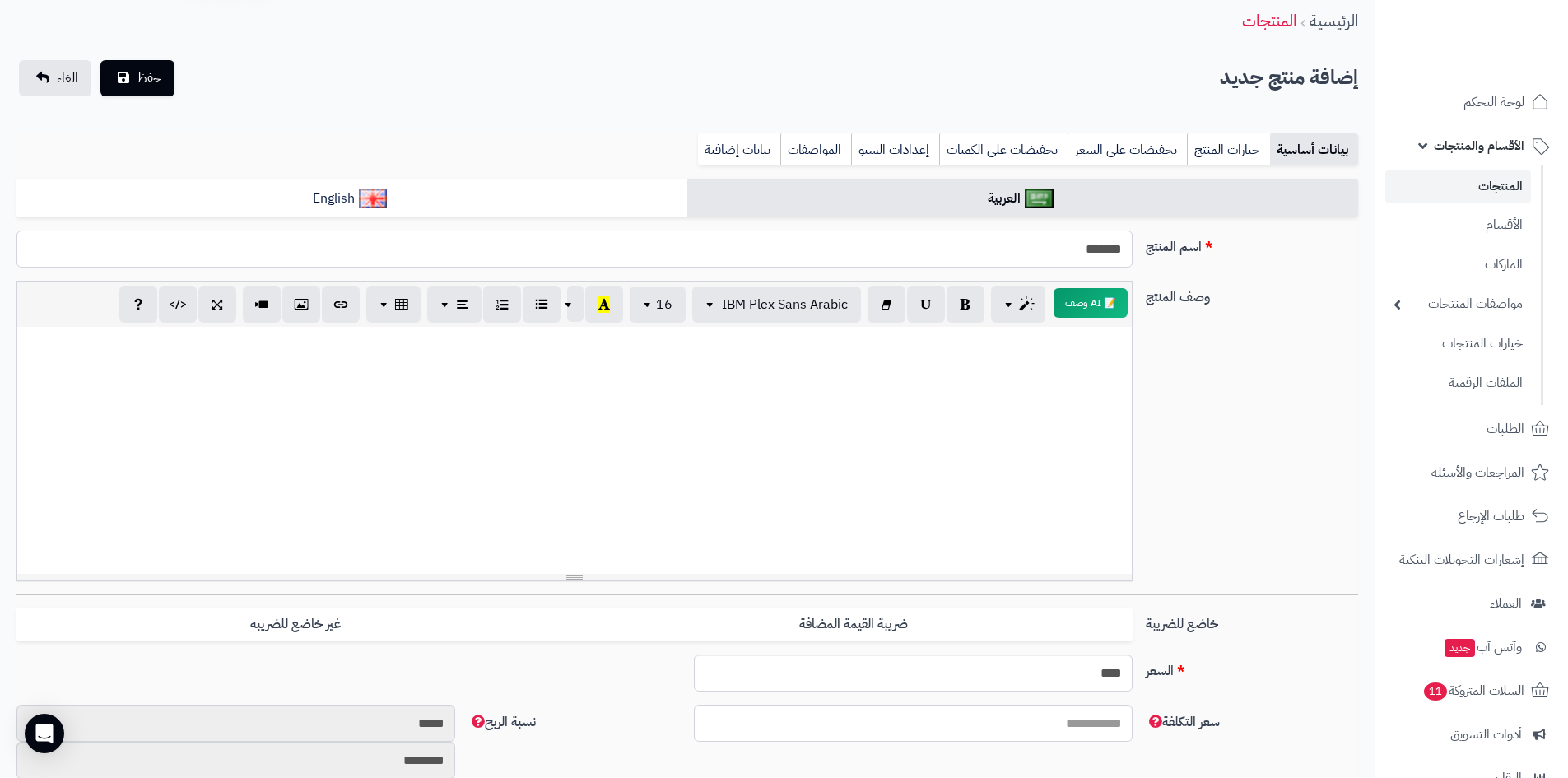
scroll to position [165, 0]
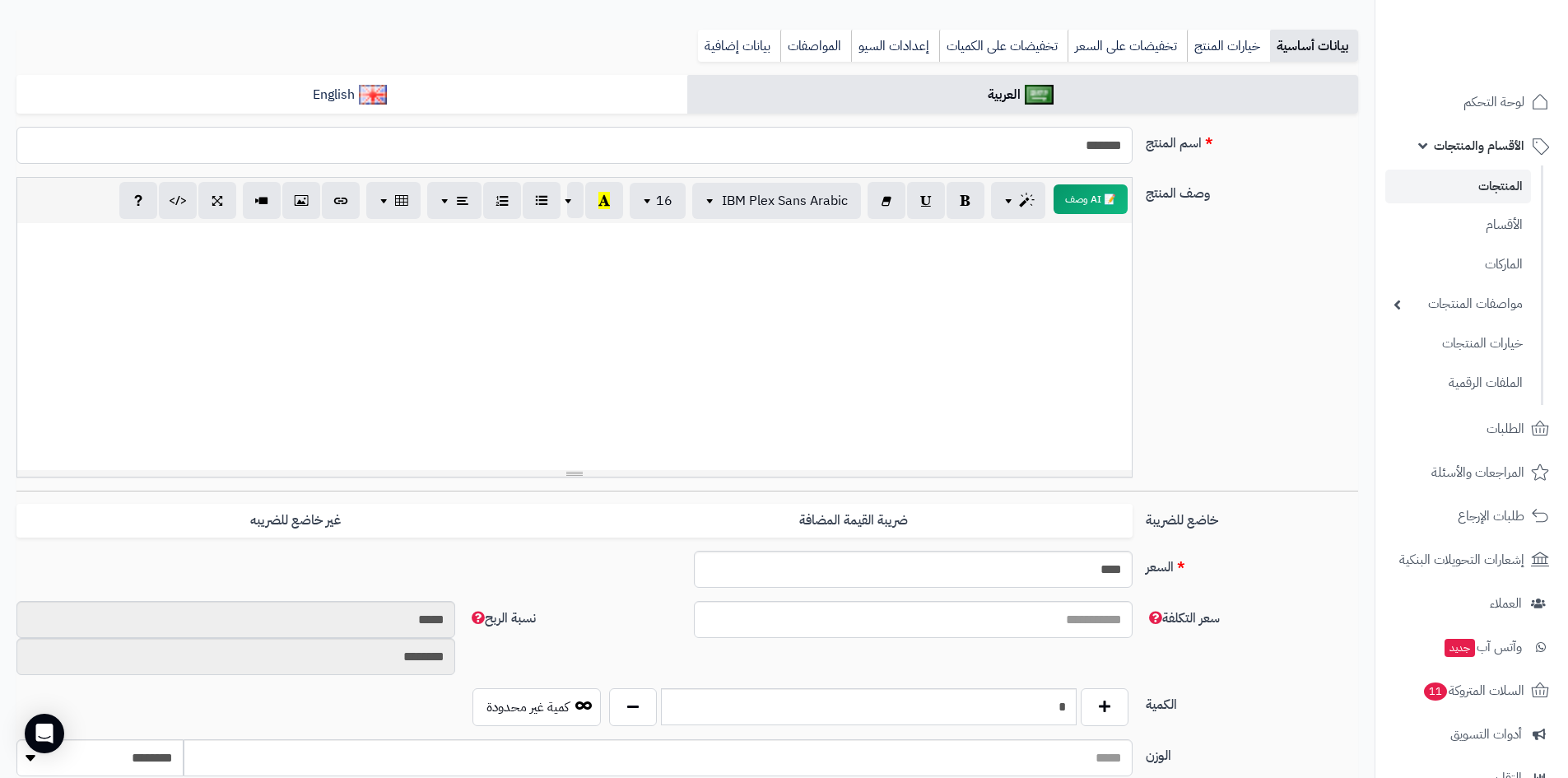
type input "*******"
drag, startPoint x: 1084, startPoint y: 569, endPoint x: 1130, endPoint y: 567, distance: 46.0
click at [1130, 567] on input "****" at bounding box center [913, 569] width 438 height 37
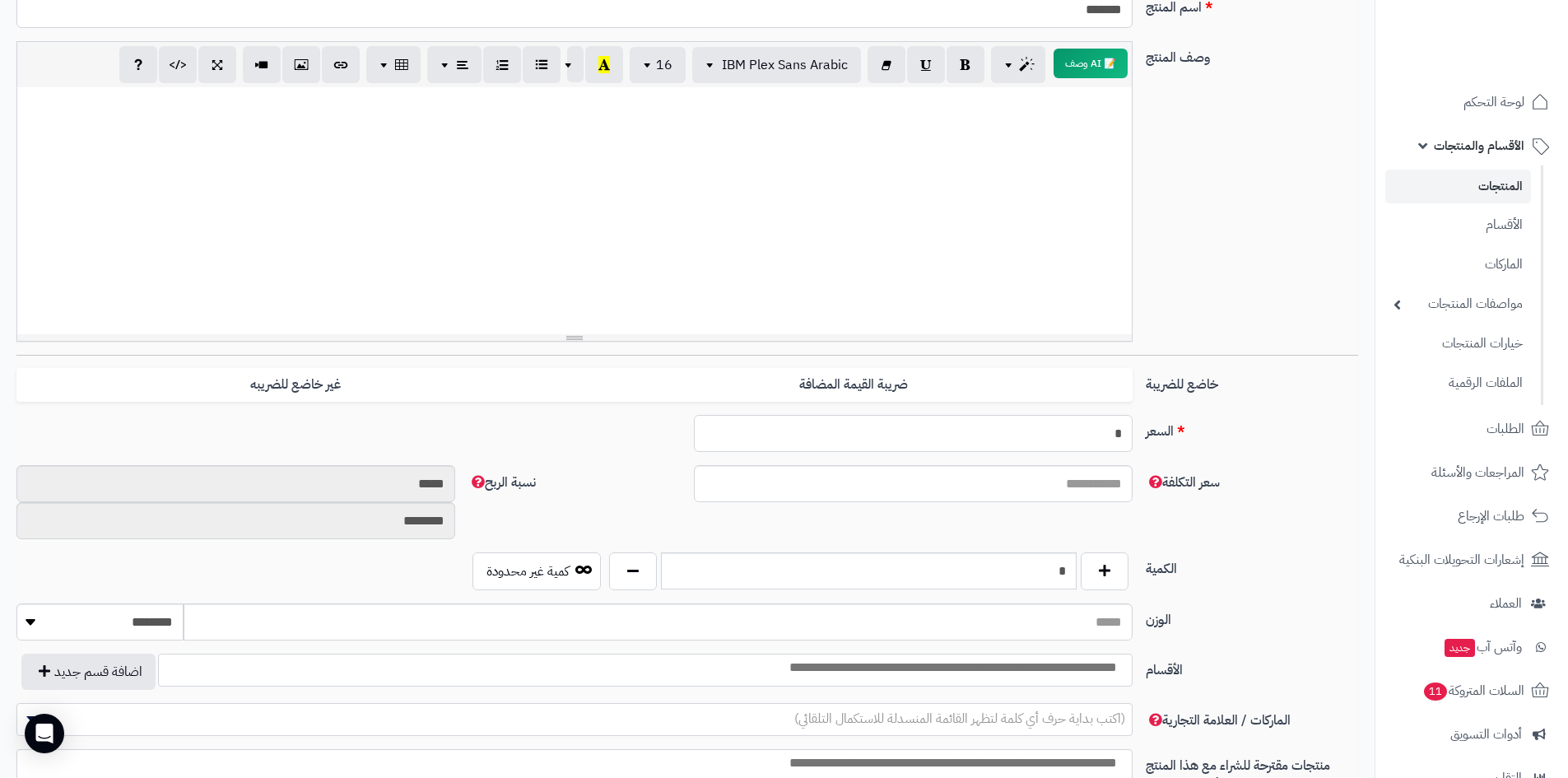
scroll to position [329, 0]
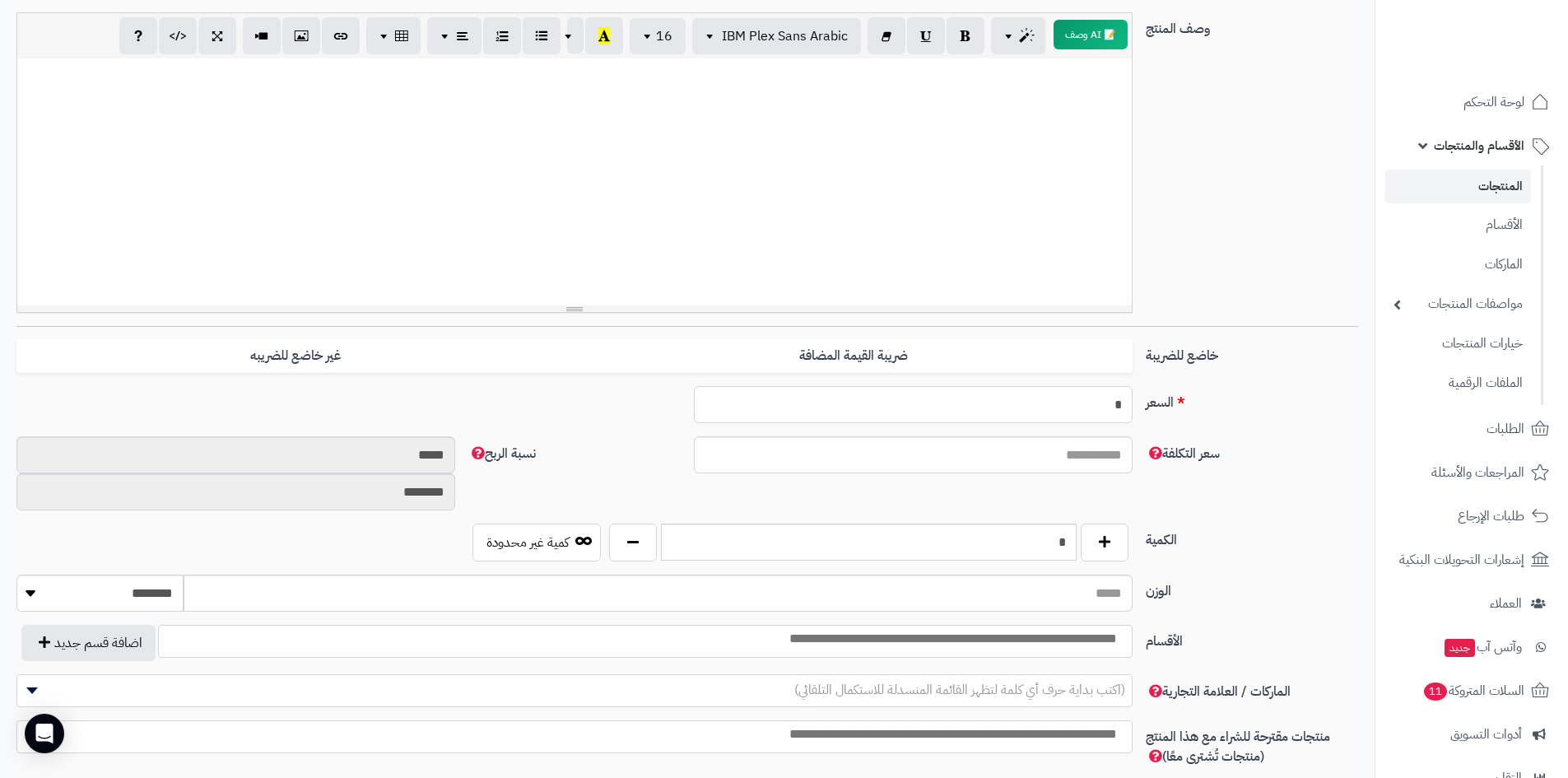
type input "*"
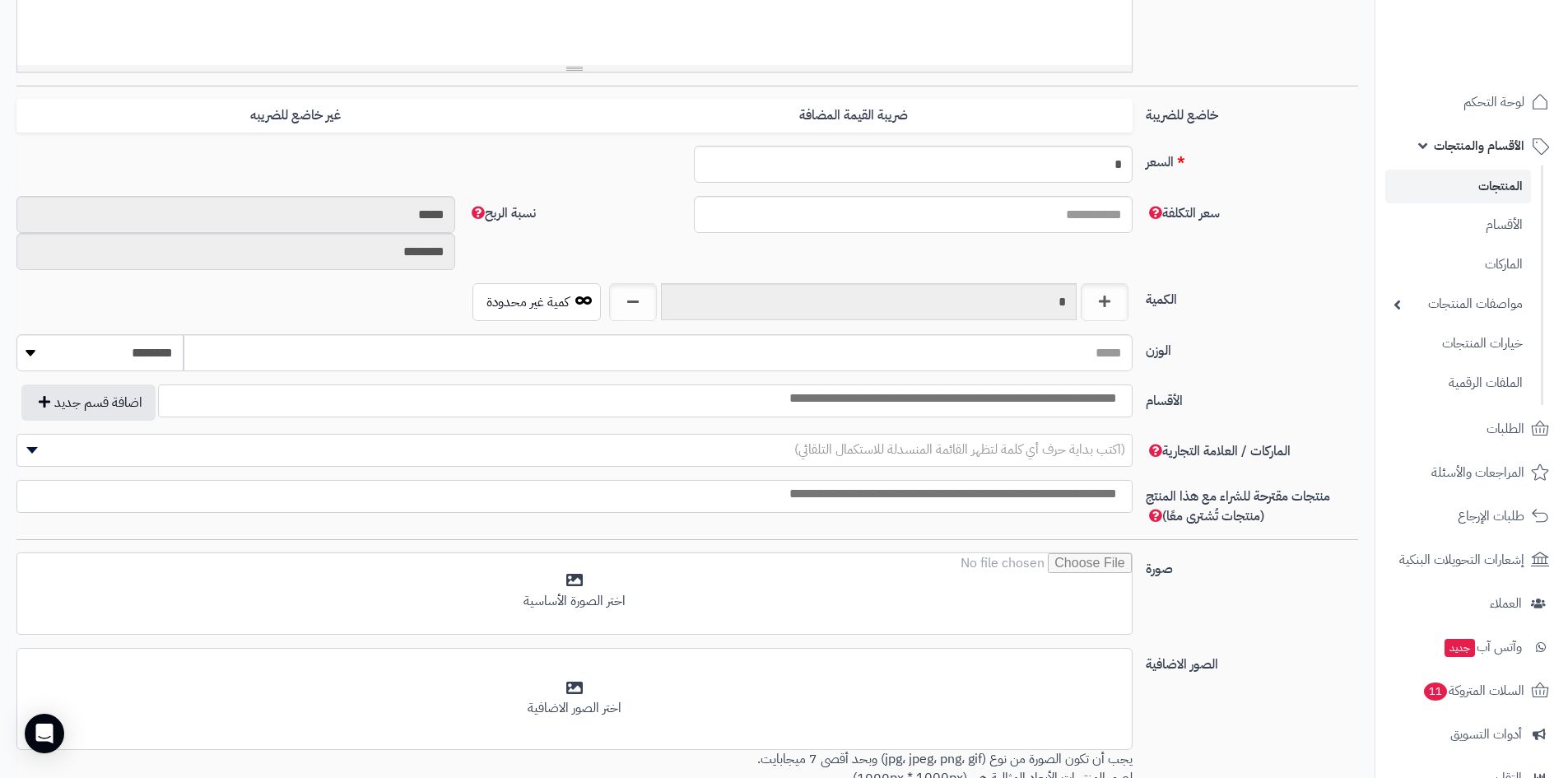
scroll to position [576, 0]
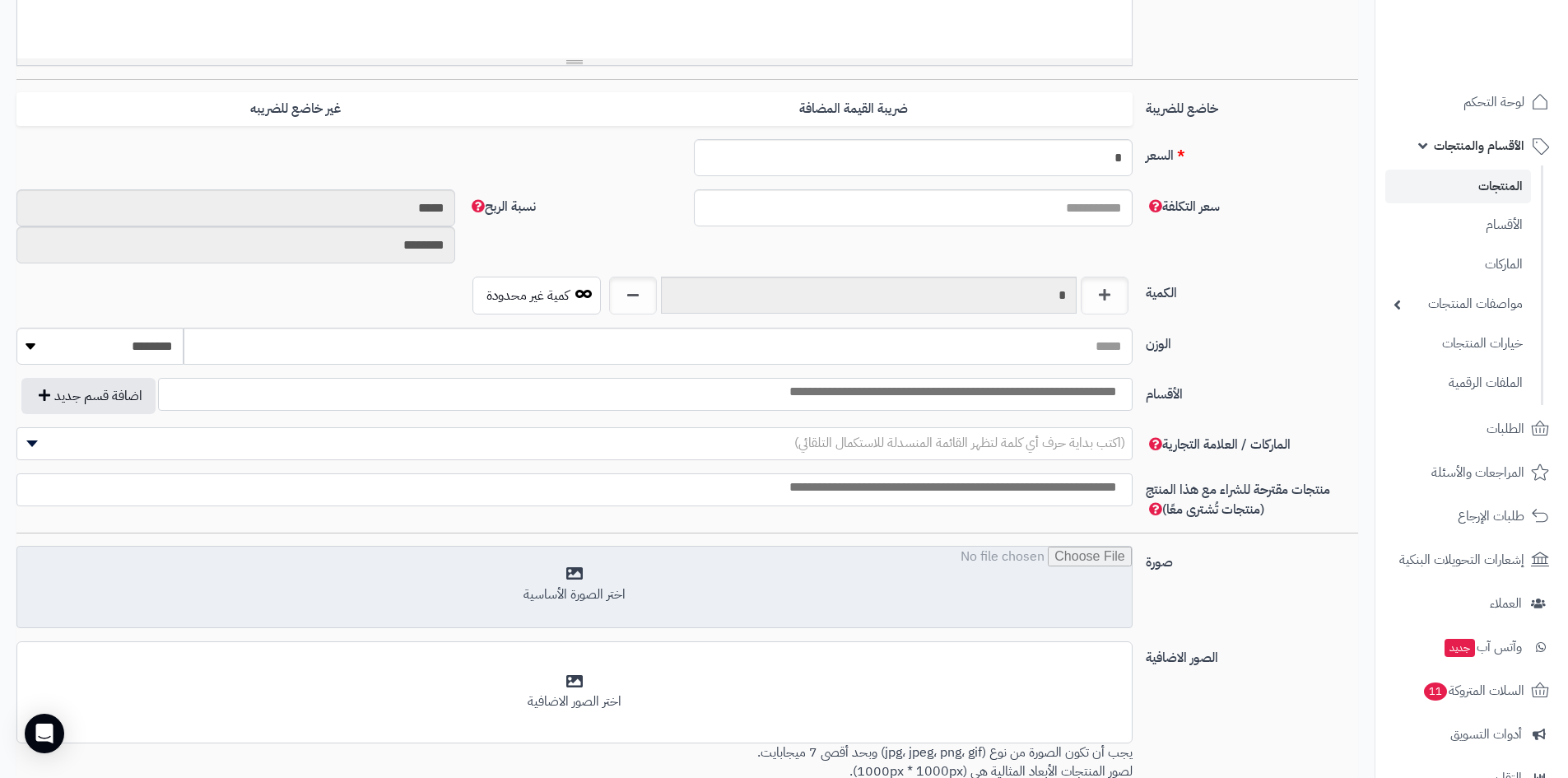
click at [1003, 613] on input "file" at bounding box center [574, 587] width 1114 height 82
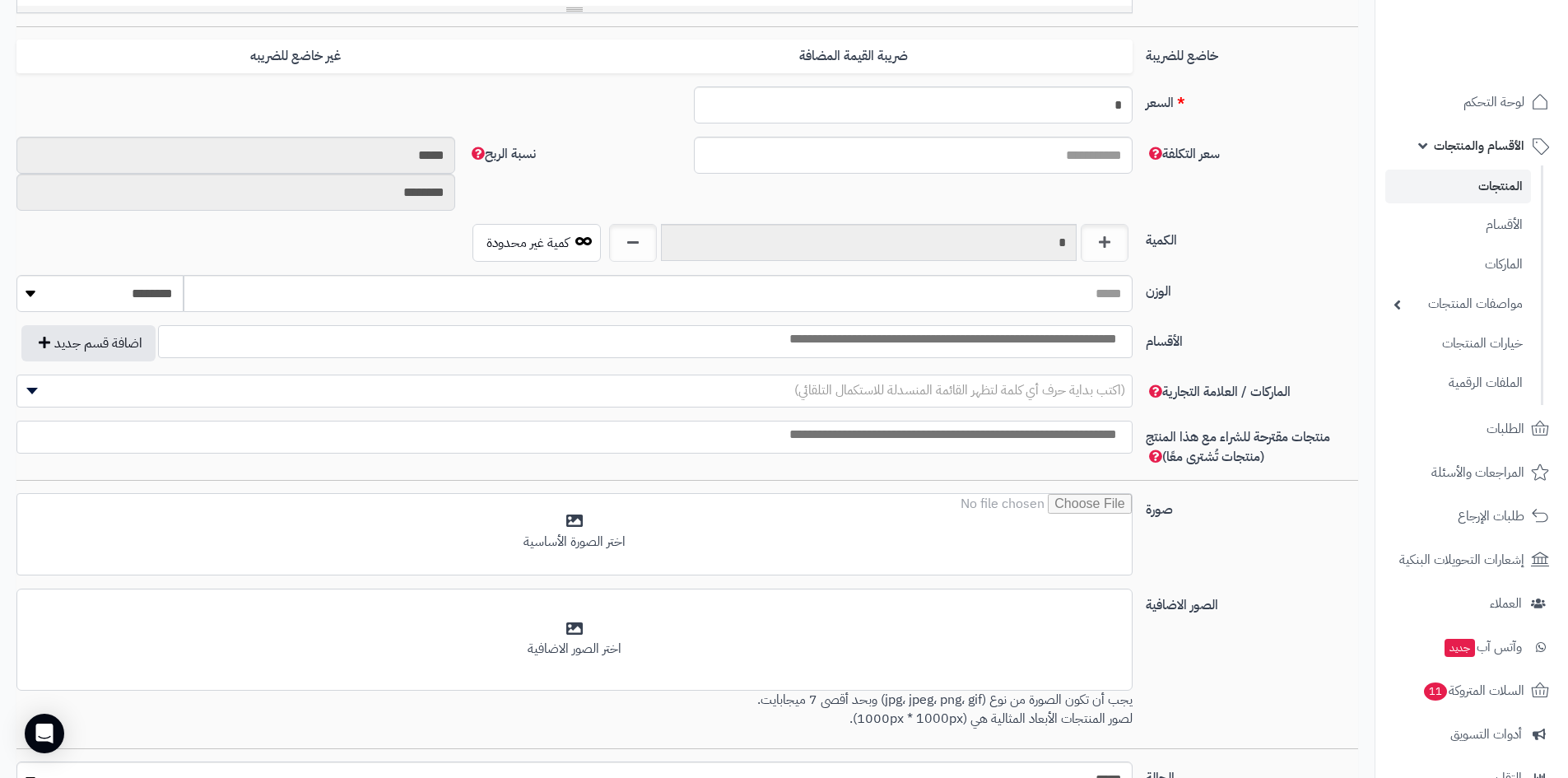
scroll to position [659, 0]
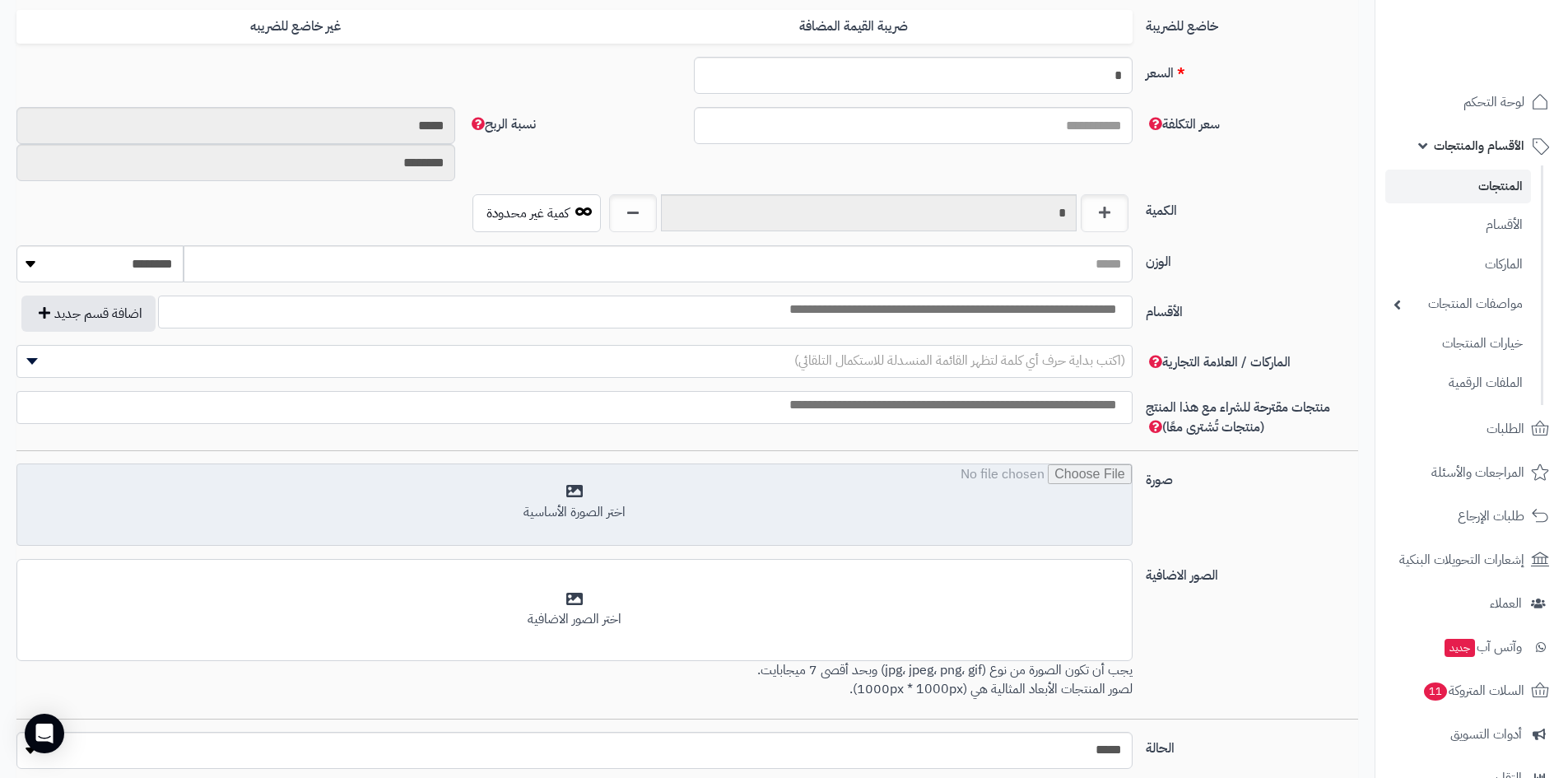
click at [652, 492] on input "file" at bounding box center [574, 505] width 1114 height 82
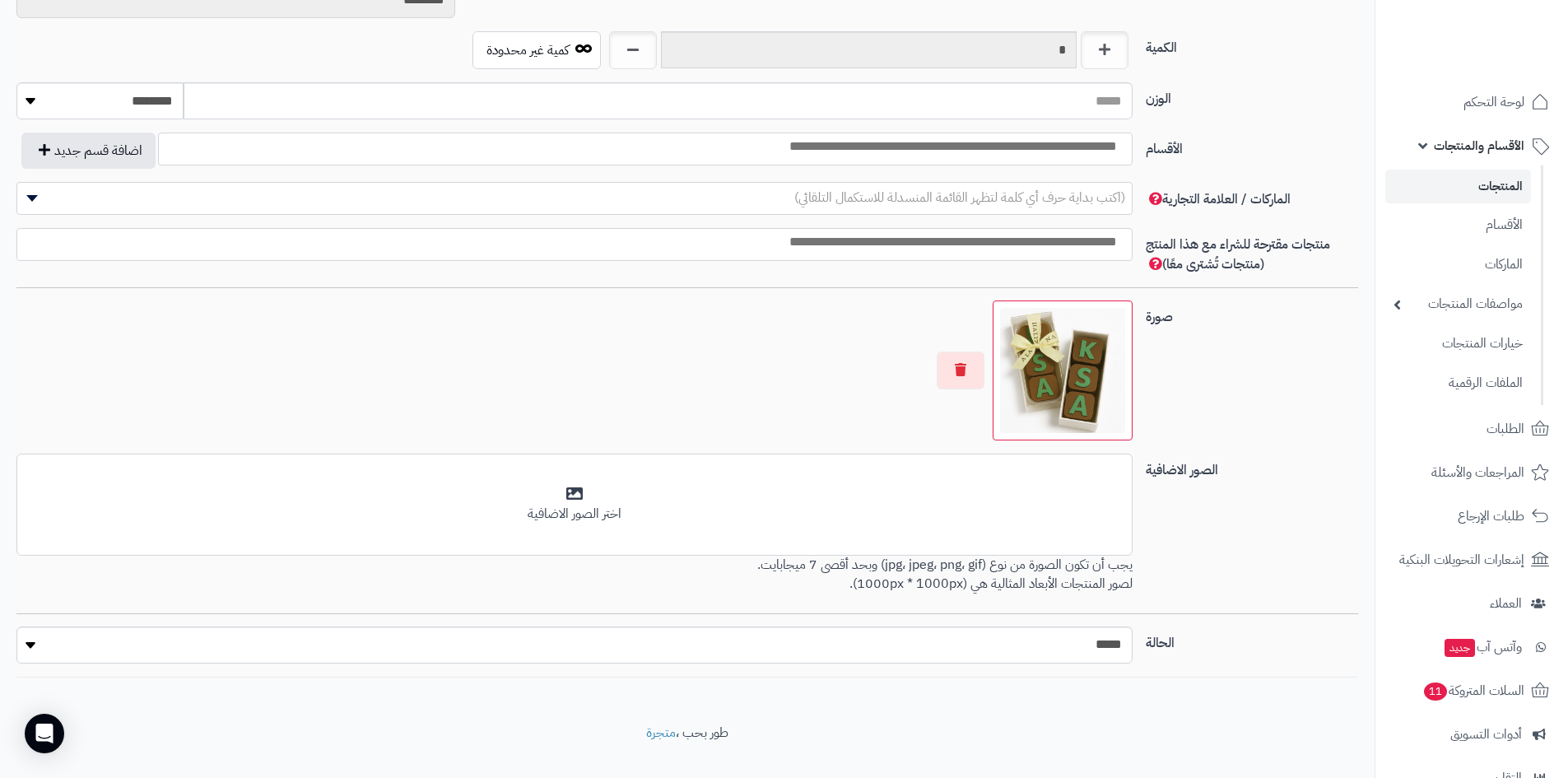
scroll to position [824, 0]
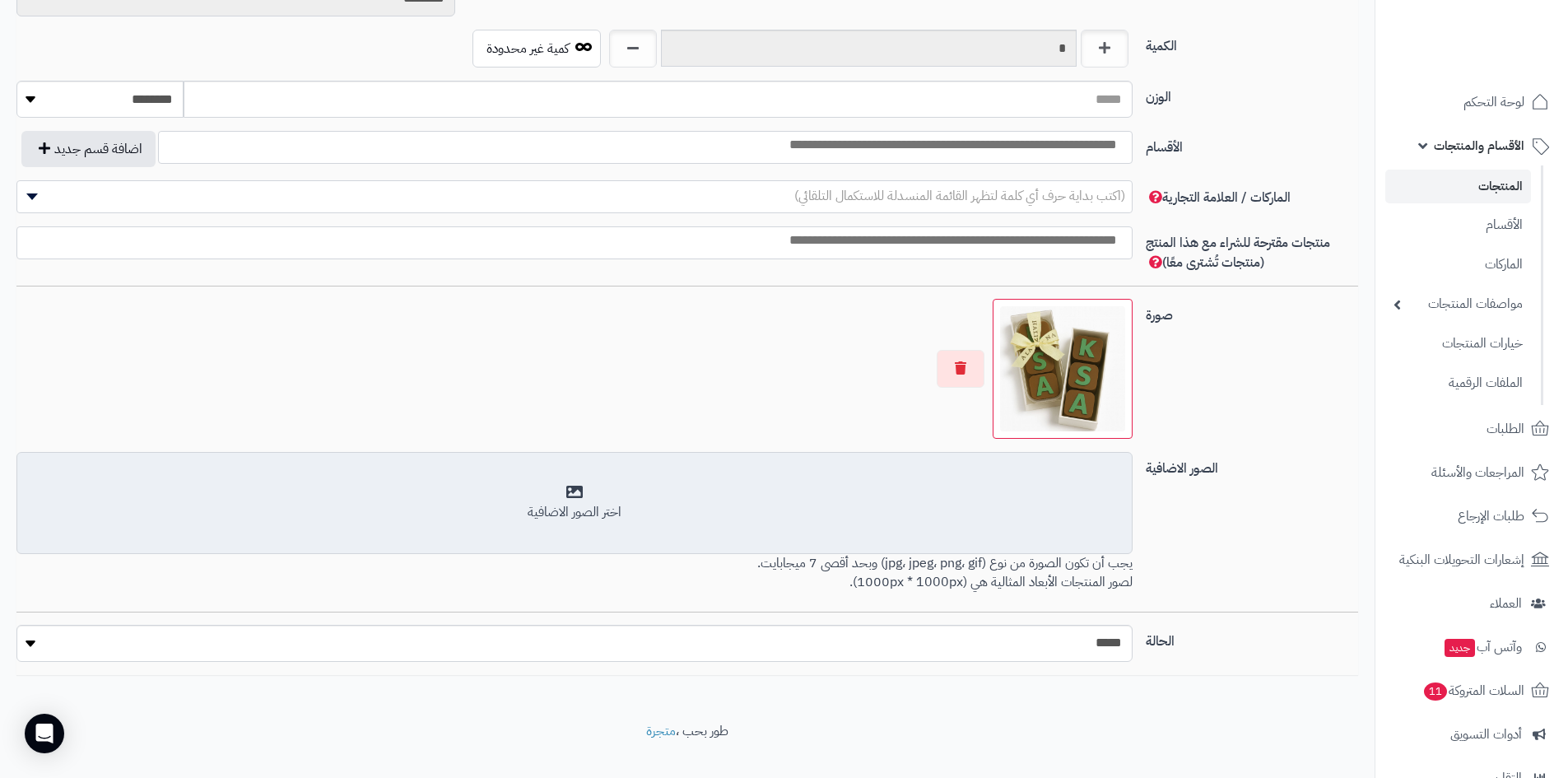
click at [688, 529] on div "أضف الصور الاضافية اختر الصور الاضافية" at bounding box center [574, 503] width 1116 height 102
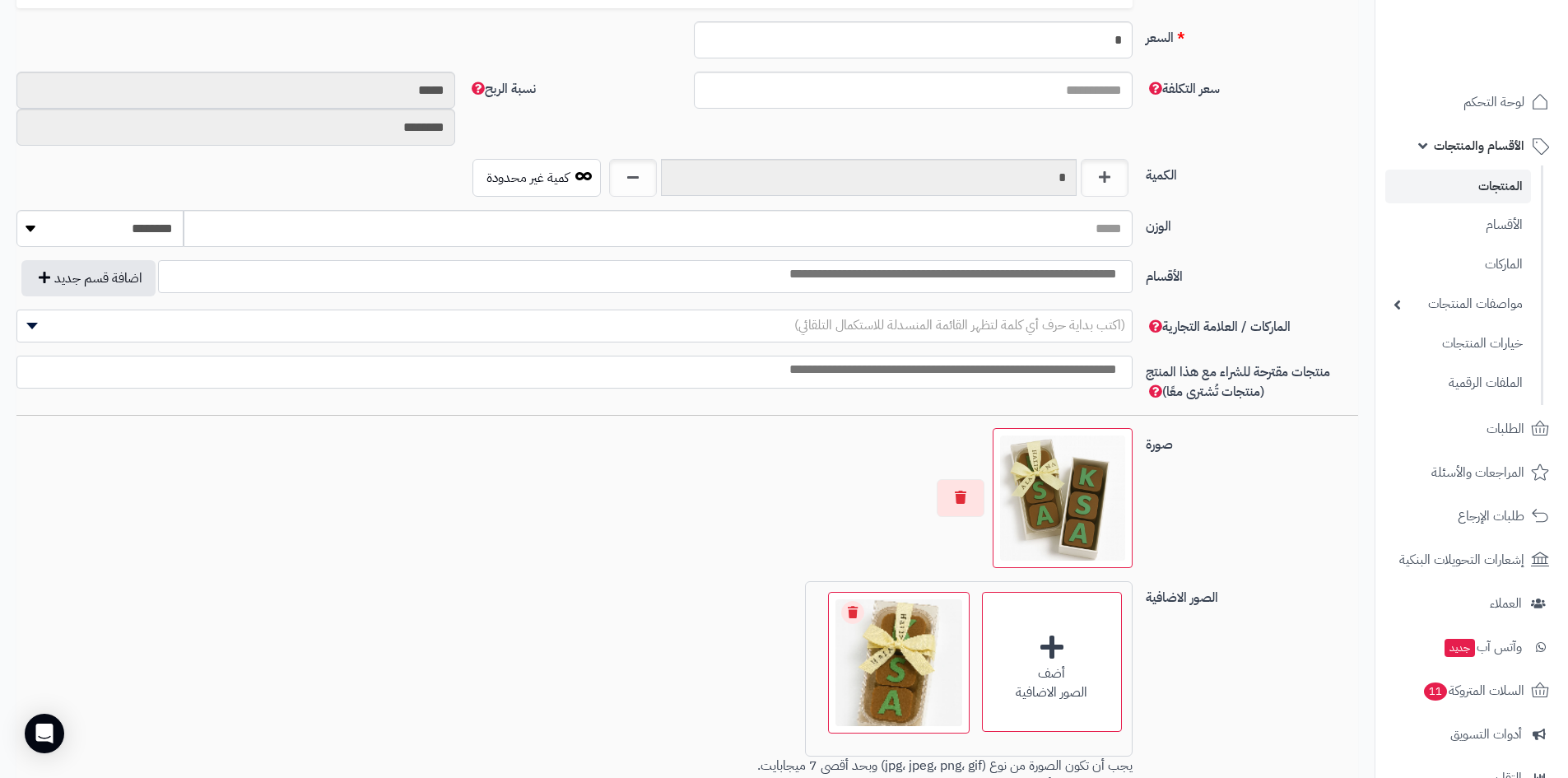
scroll to position [659, 0]
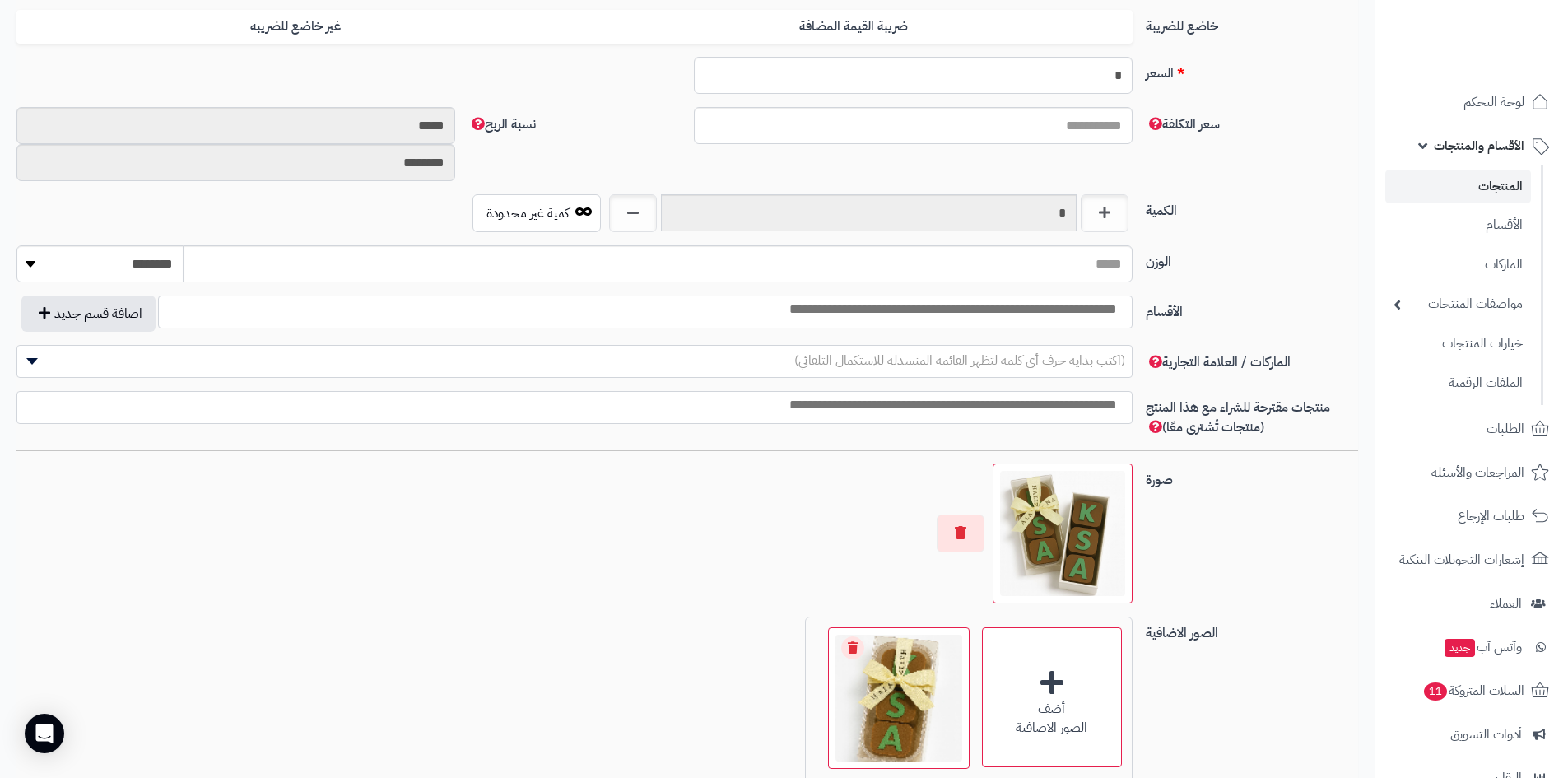
click at [1104, 317] on input "search" at bounding box center [906, 309] width 443 height 19
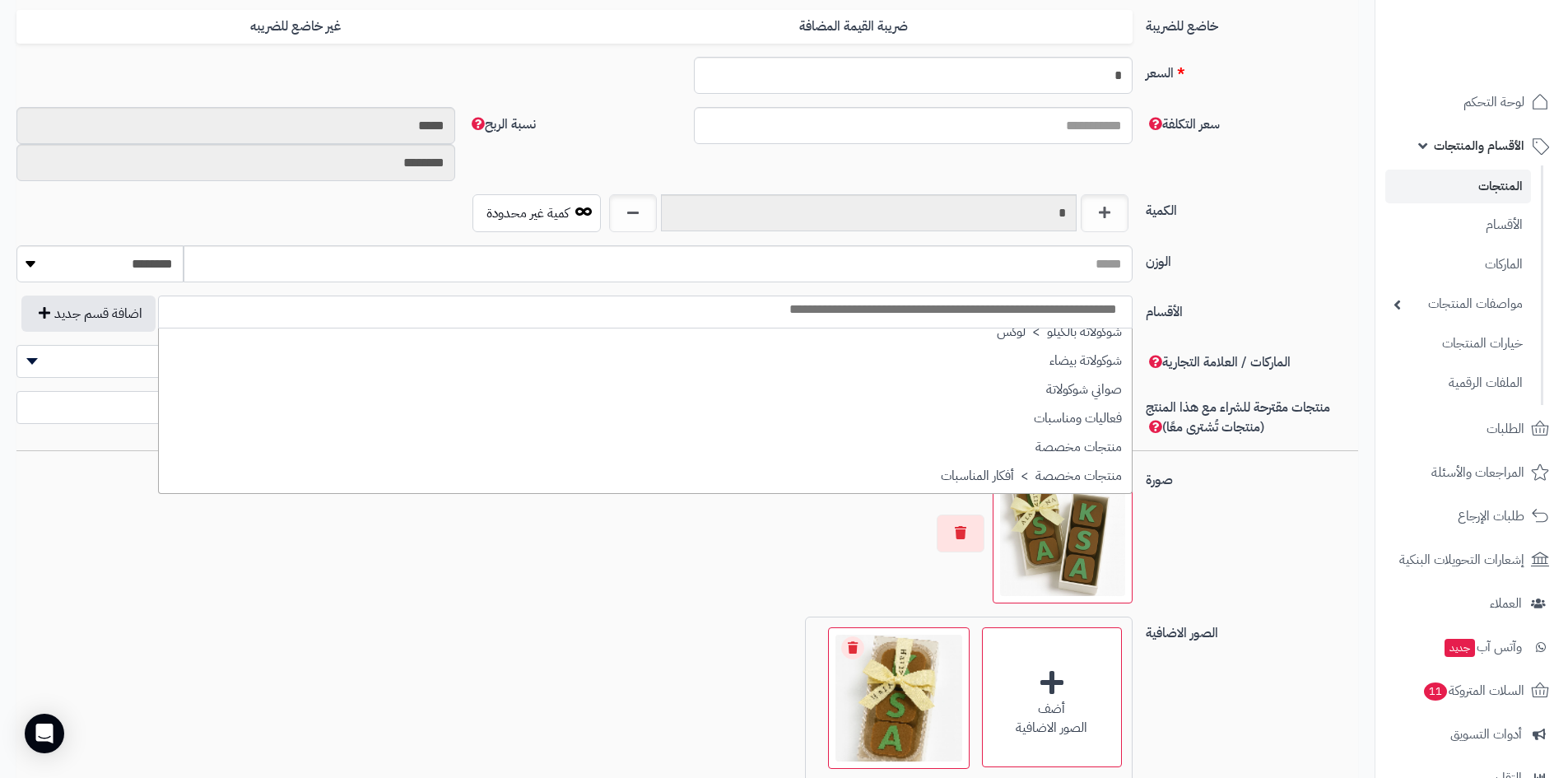
scroll to position [165, 0]
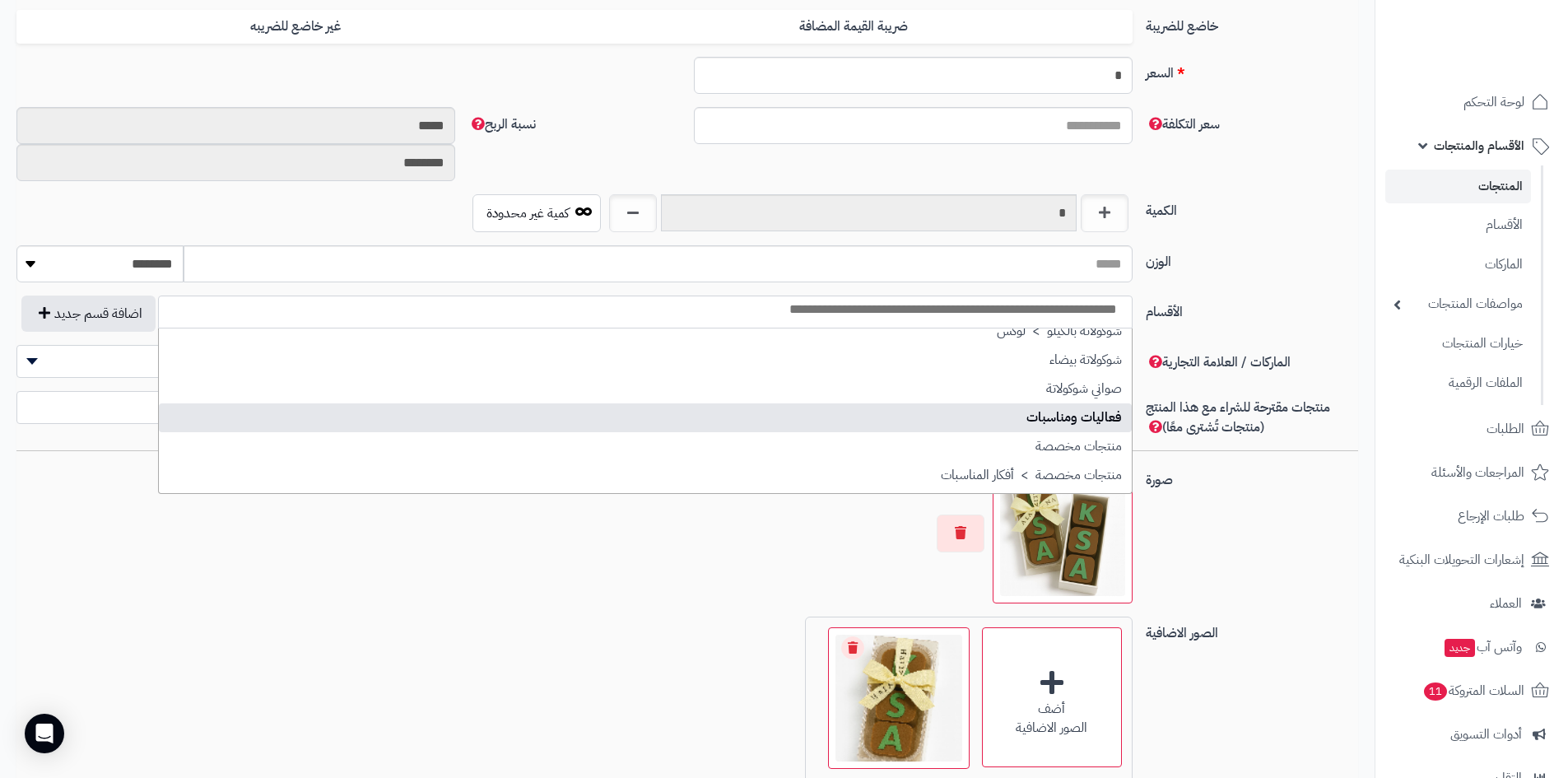
select select "***"
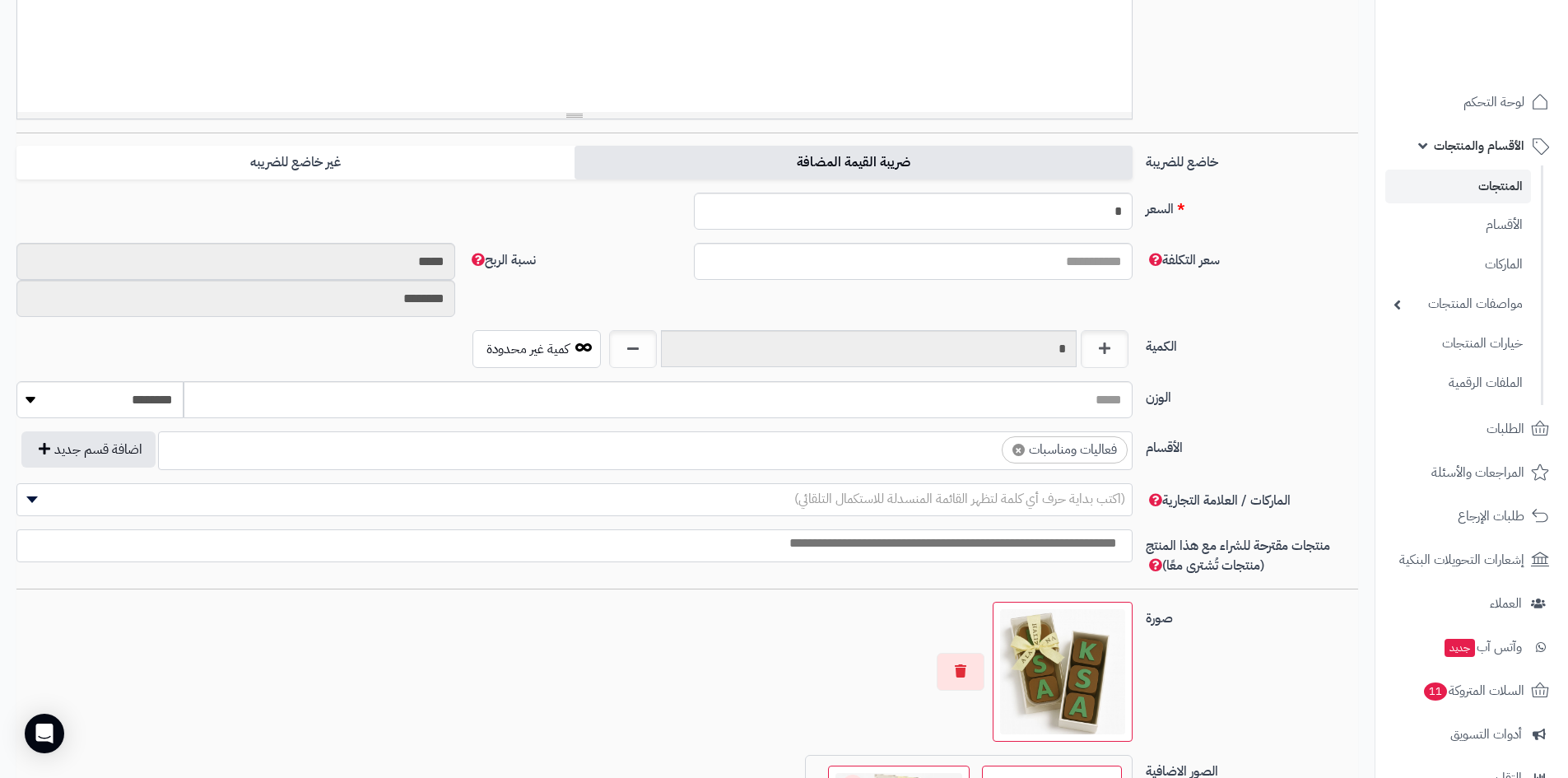
scroll to position [494, 0]
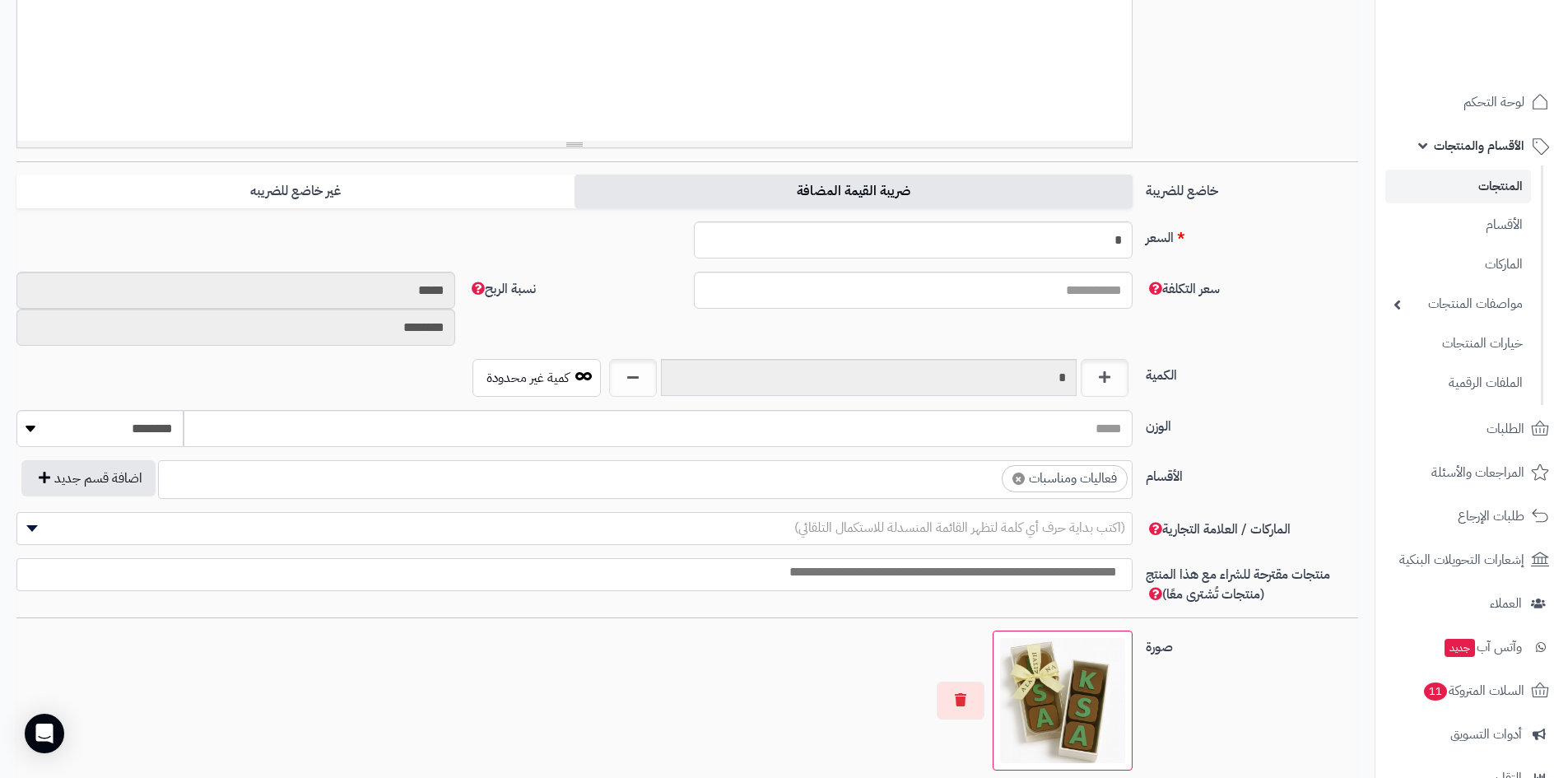
click at [946, 192] on label "ضريبة القيمة المضافة" at bounding box center [853, 191] width 558 height 34
type input "****"
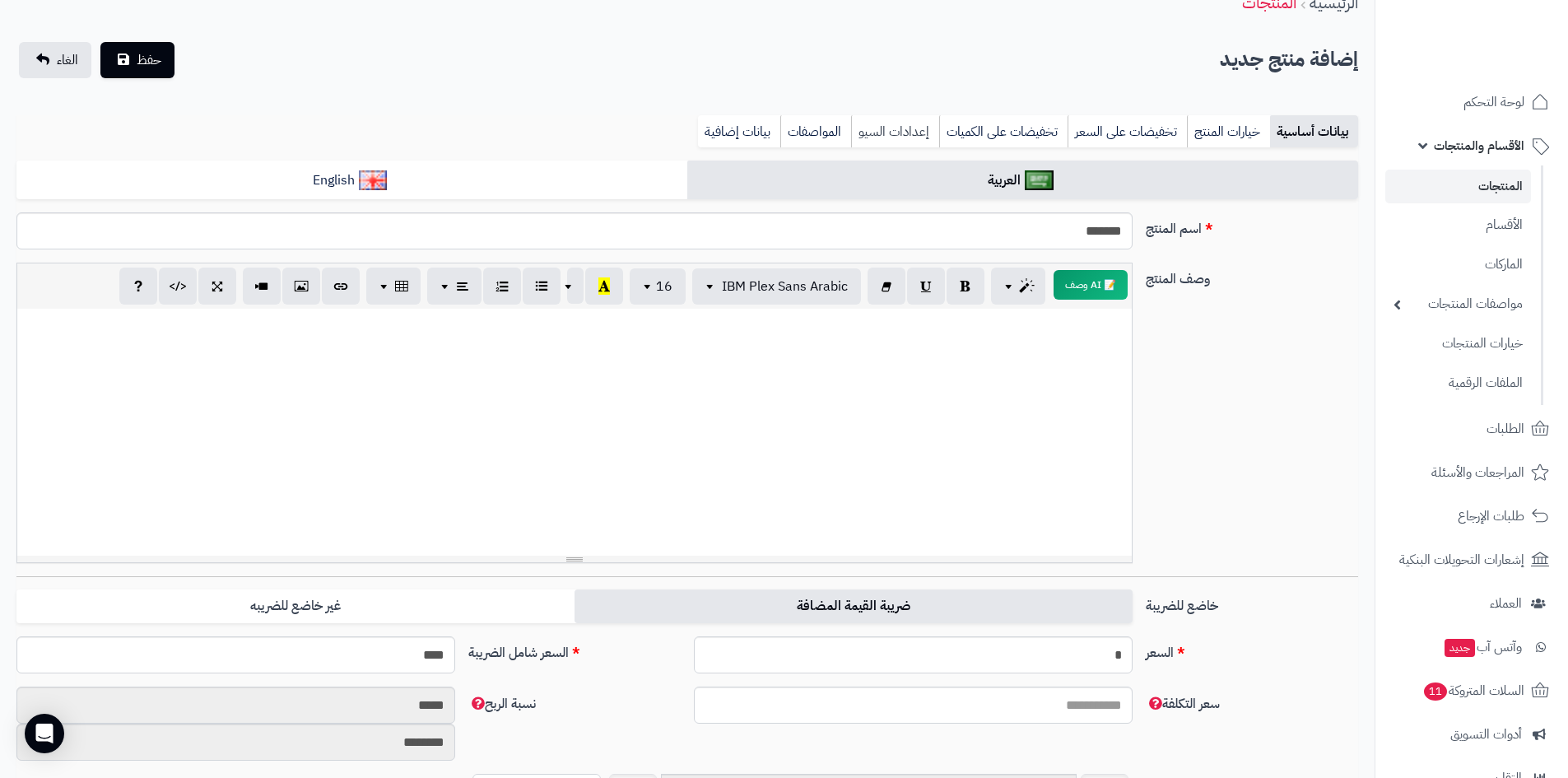
scroll to position [0, 0]
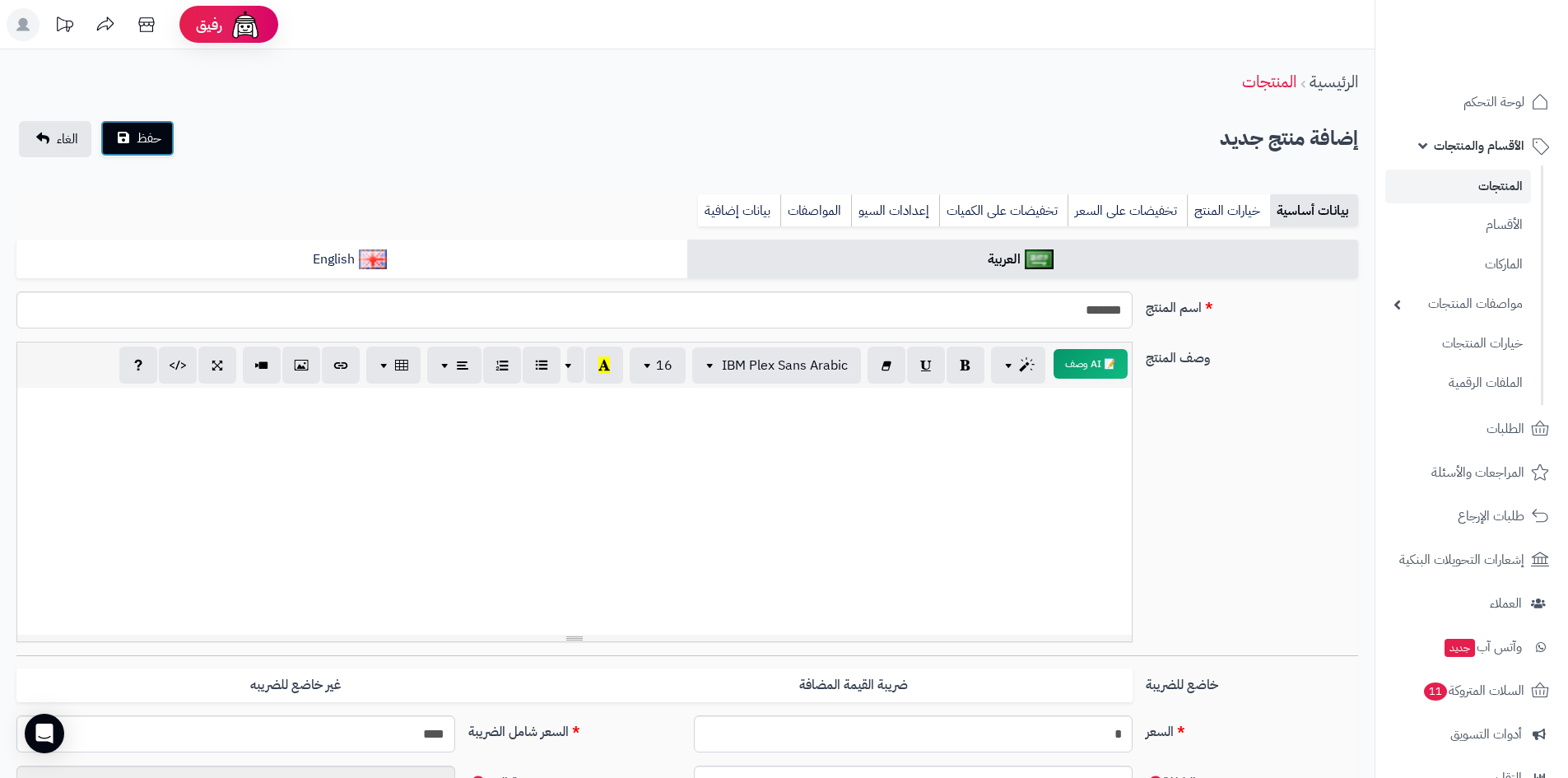
click at [144, 146] on span "حفظ" at bounding box center [149, 139] width 25 height 20
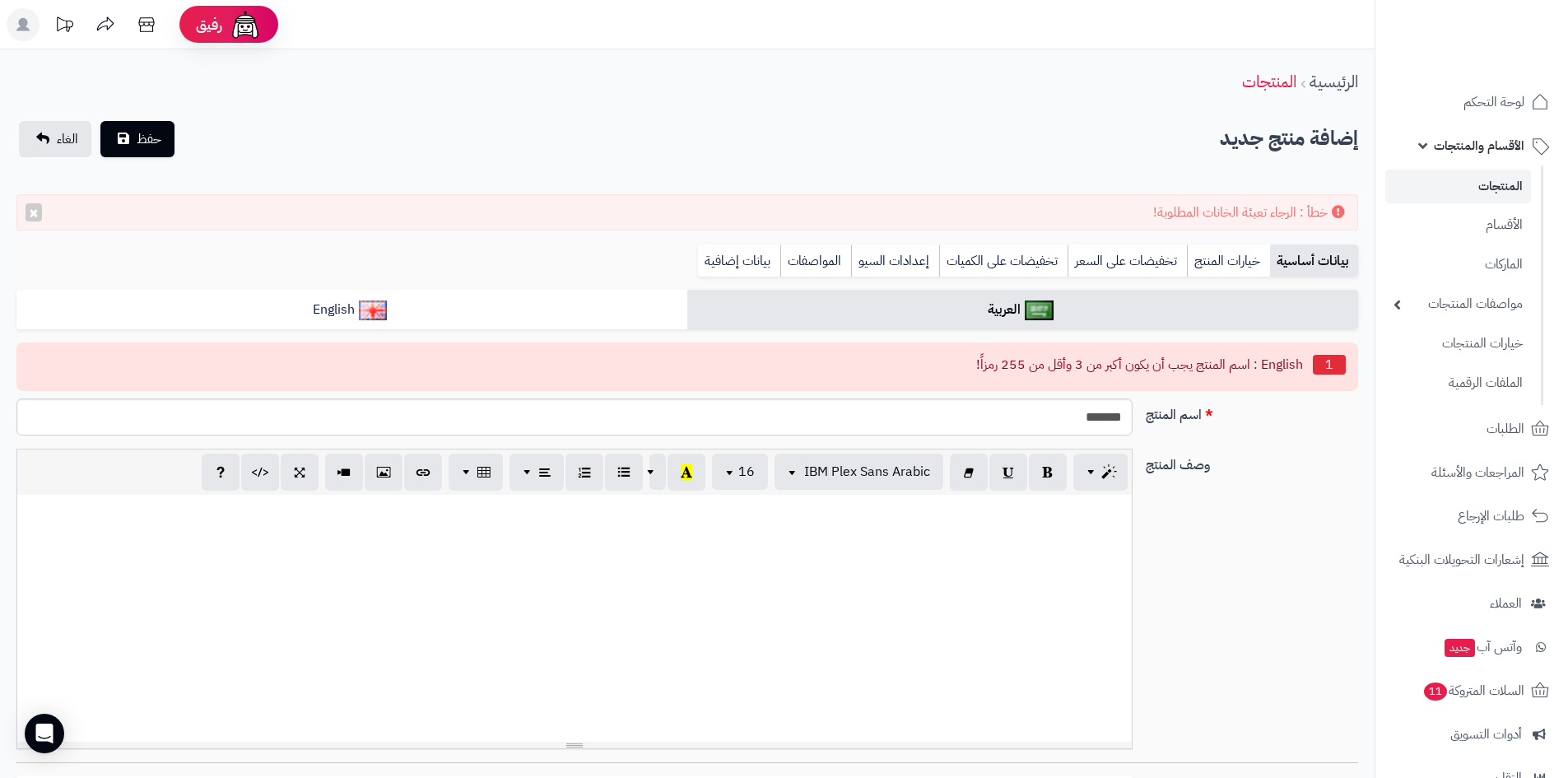
scroll to position [172, 0]
click at [1061, 421] on input "*******" at bounding box center [574, 417] width 1116 height 37
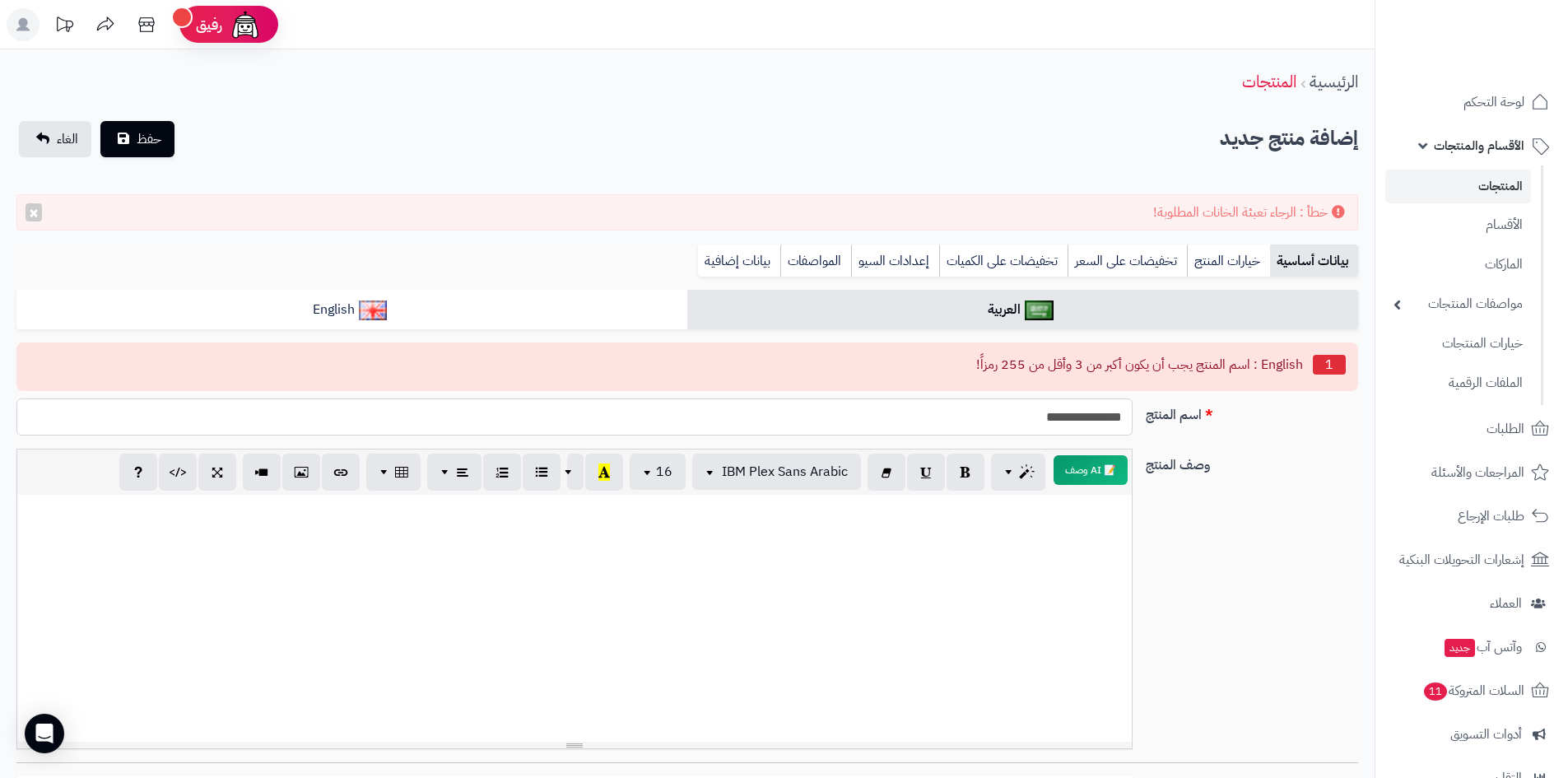
drag, startPoint x: 1015, startPoint y: 402, endPoint x: 1016, endPoint y: 414, distance: 12.0
click at [1015, 404] on input "**********" at bounding box center [574, 417] width 1116 height 37
drag, startPoint x: 1019, startPoint y: 419, endPoint x: 1128, endPoint y: 415, distance: 109.1
click at [1128, 415] on input "**********" at bounding box center [574, 417] width 1116 height 37
type input "**********"
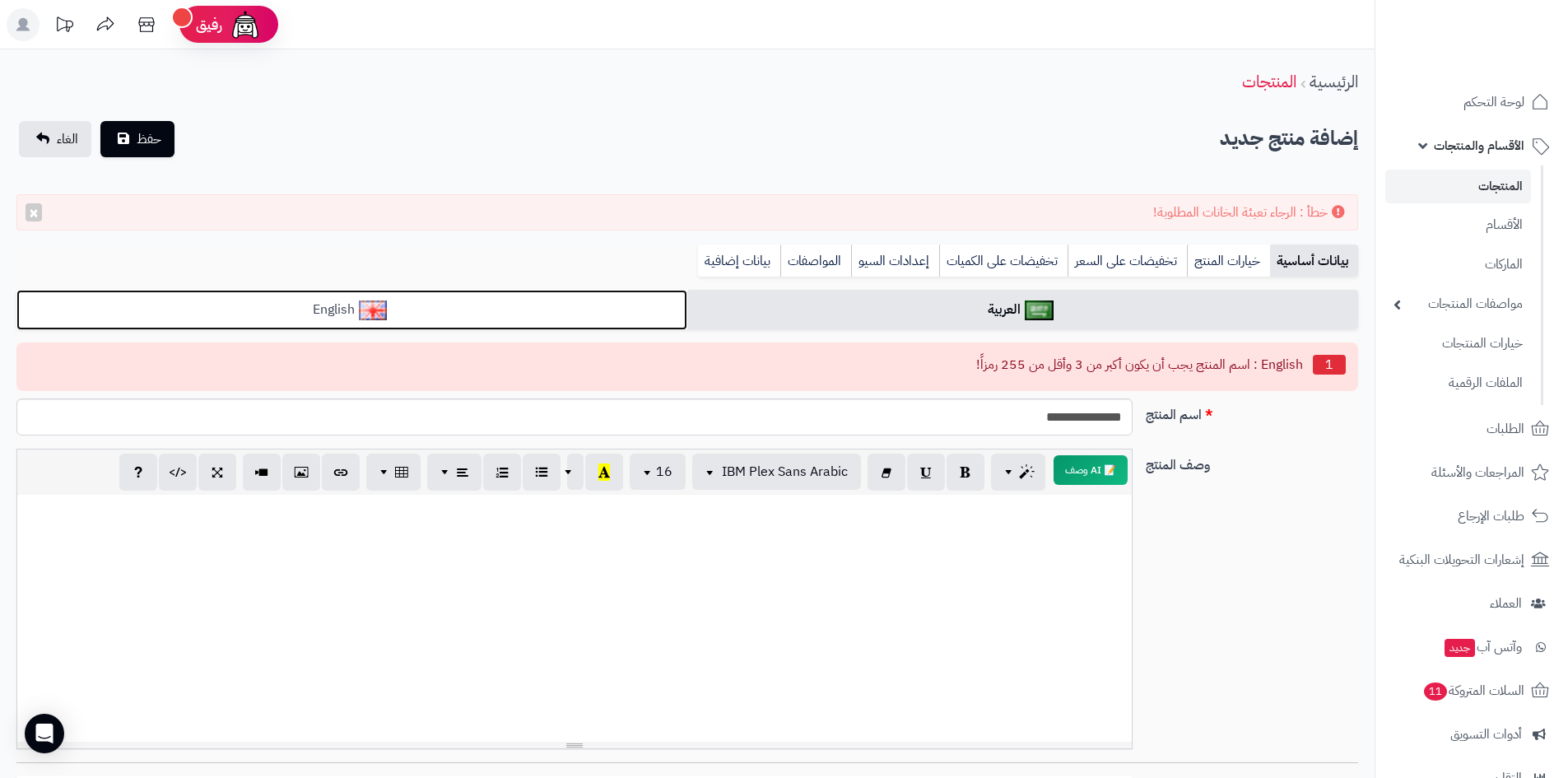
click at [291, 316] on link "English" at bounding box center [352, 310] width 671 height 40
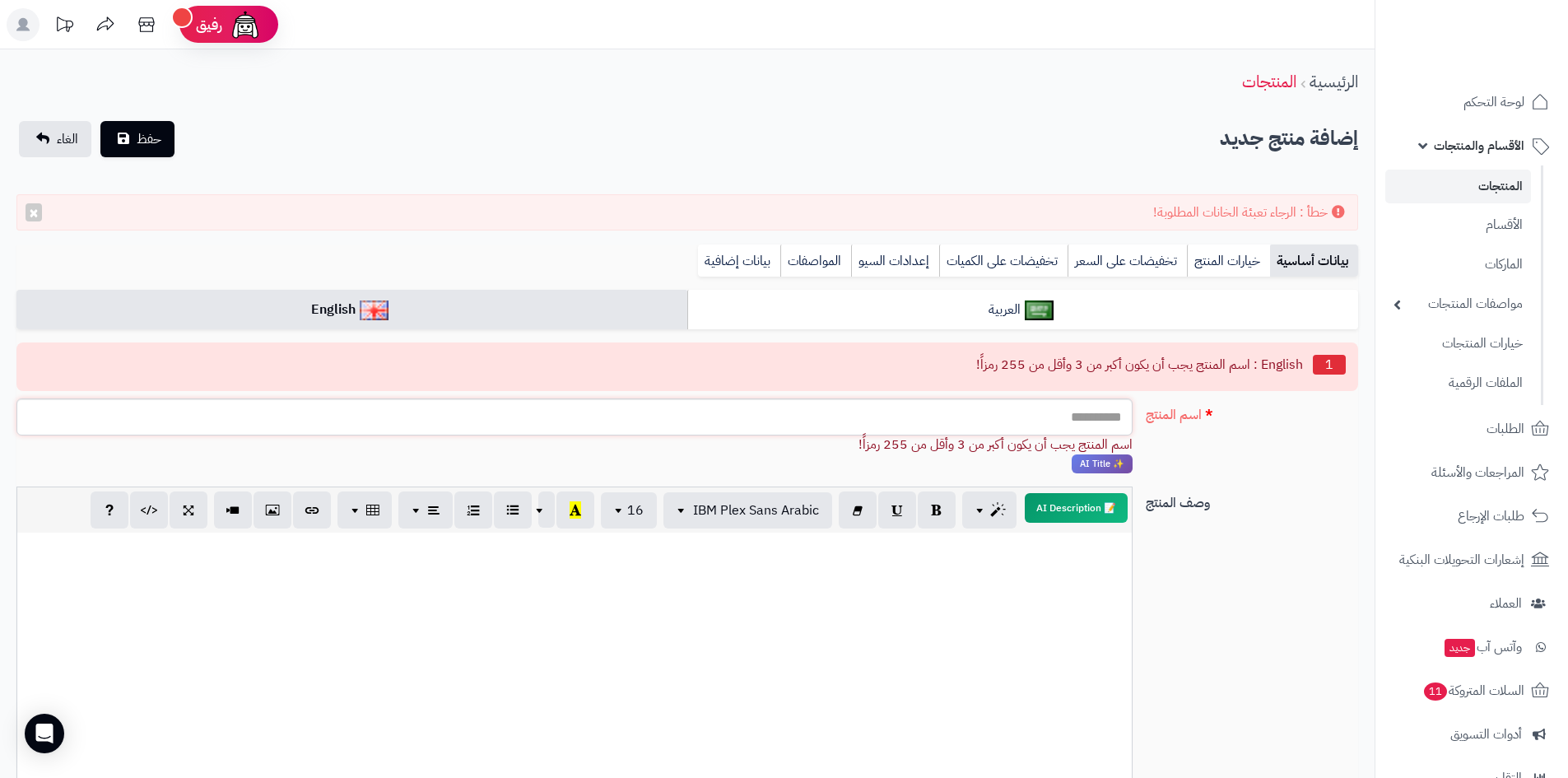
click at [898, 412] on input "اسم المنتج" at bounding box center [574, 417] width 1116 height 37
paste input "**********"
type input "**********"
click at [142, 137] on span "حفظ" at bounding box center [149, 139] width 25 height 20
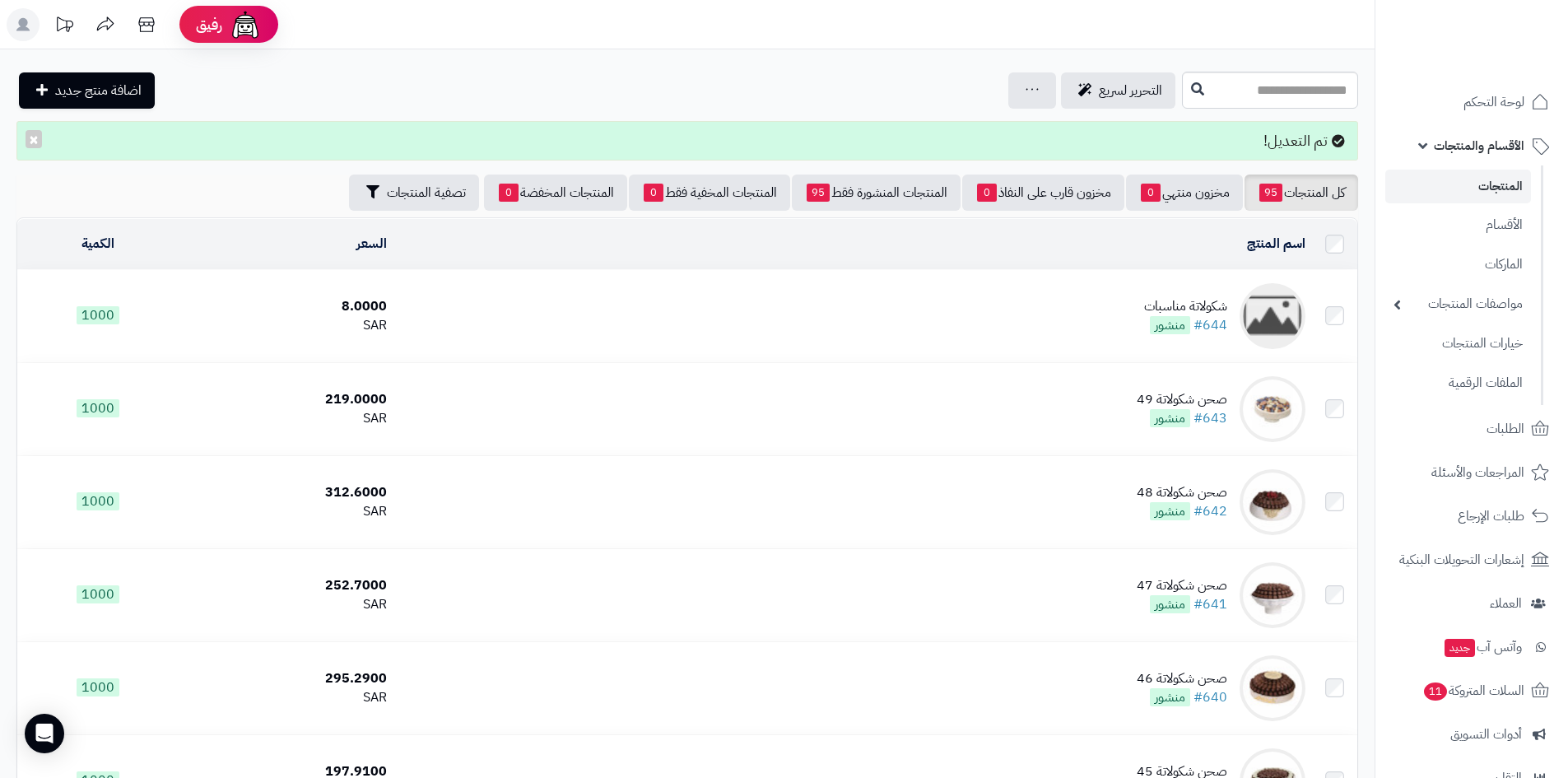
click at [1277, 300] on img at bounding box center [1272, 316] width 66 height 66
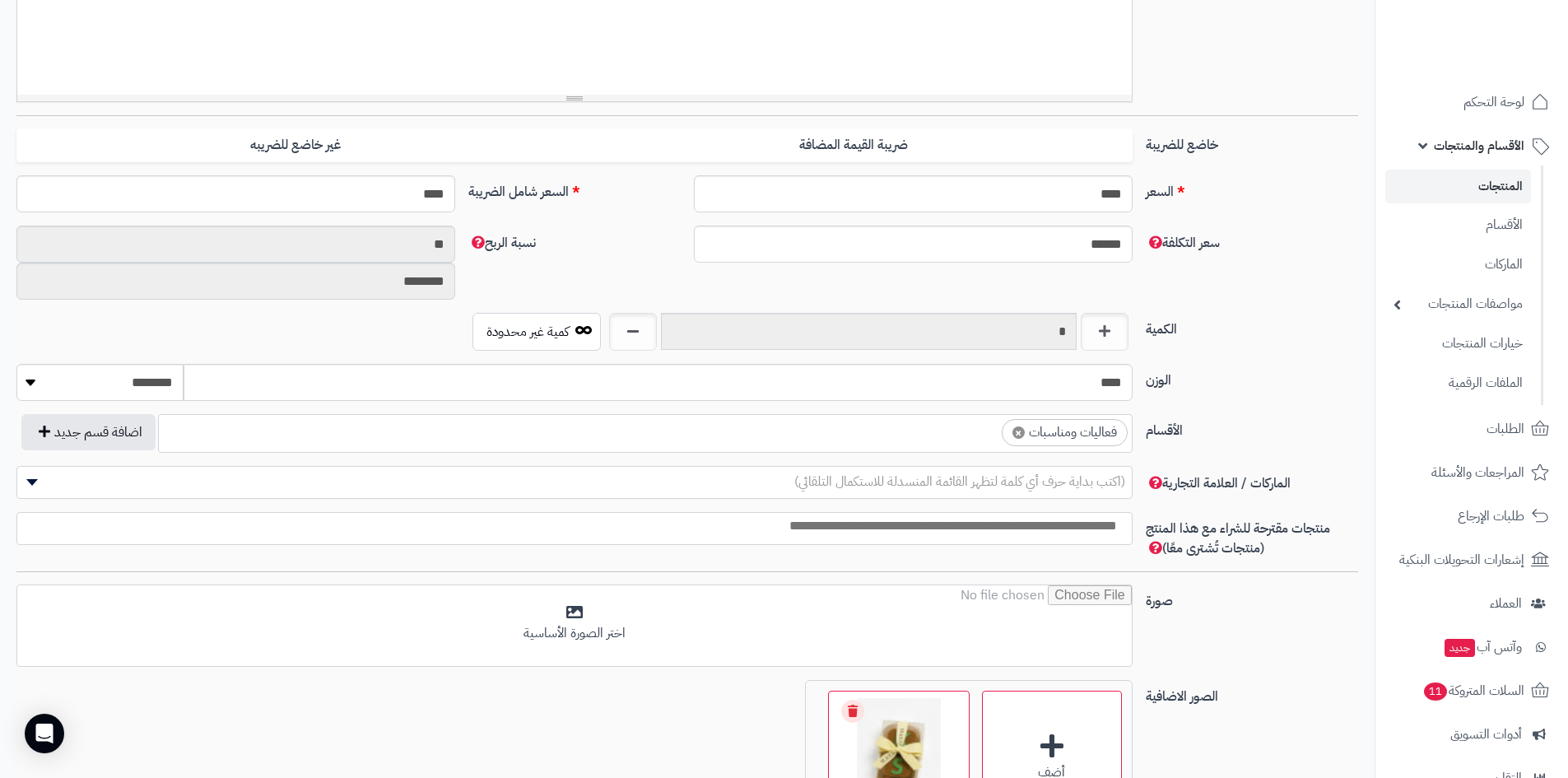
scroll to position [576, 0]
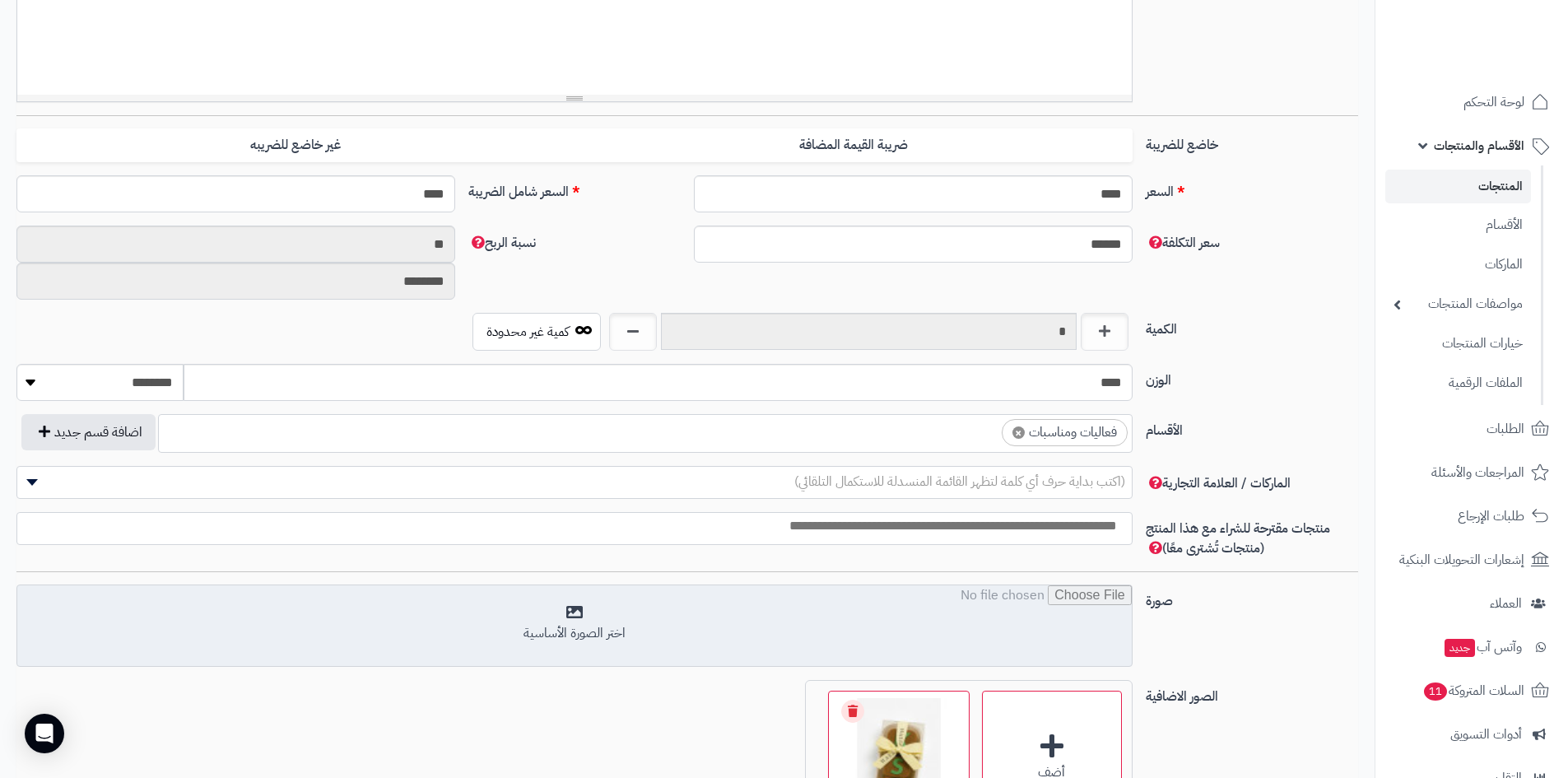
click at [572, 637] on input "file" at bounding box center [574, 627] width 1114 height 82
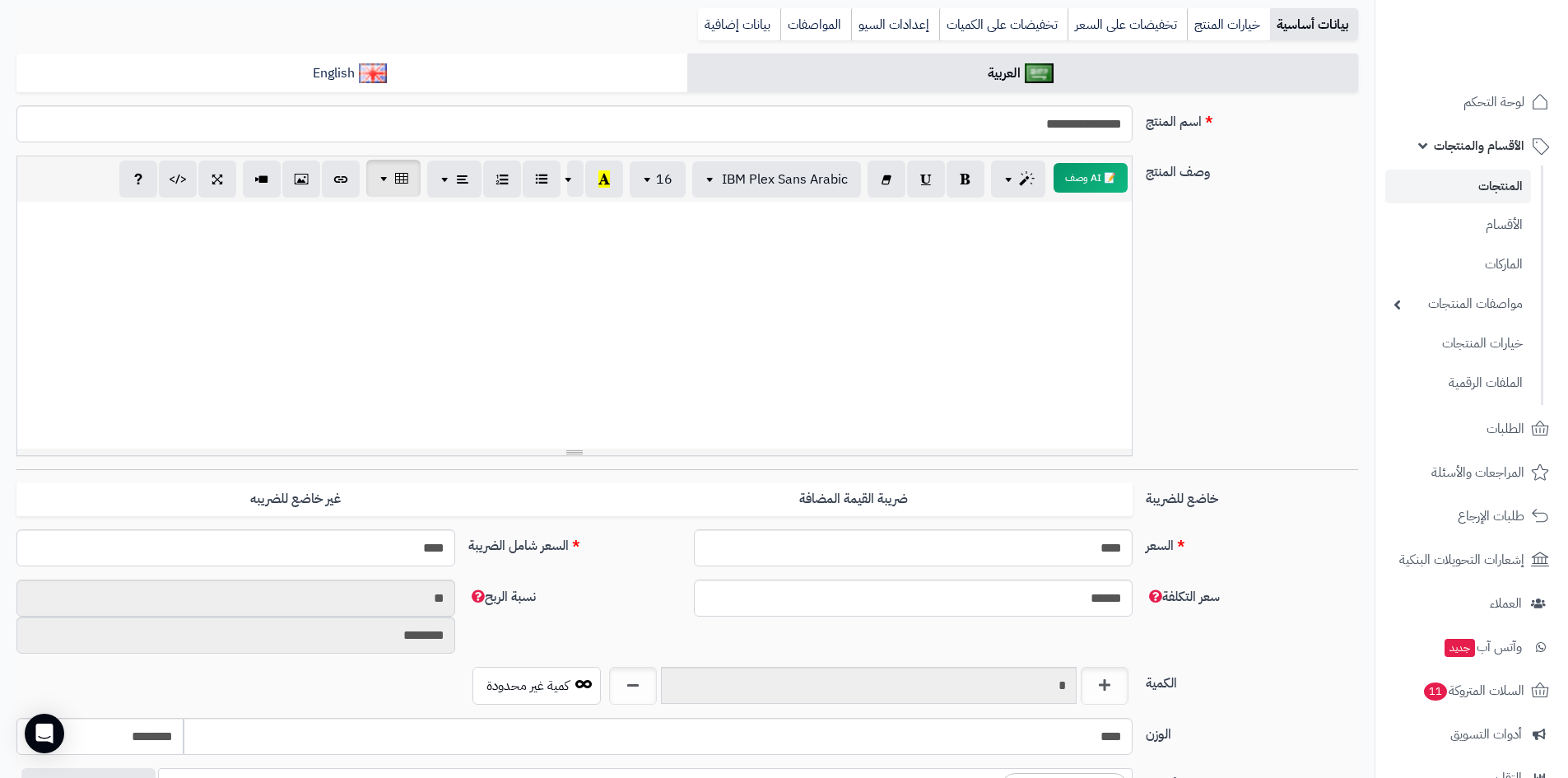
scroll to position [56, 0]
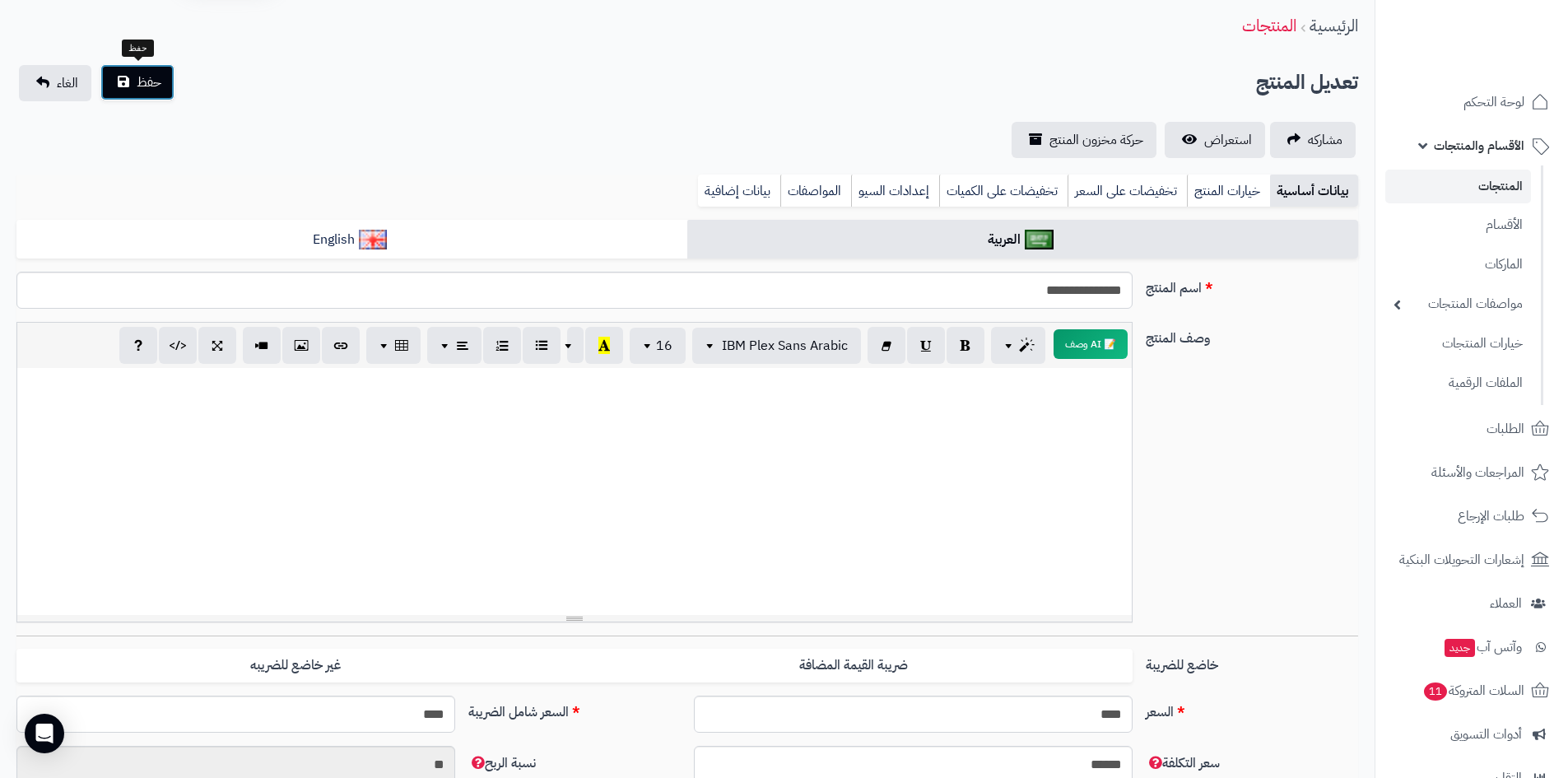
click at [150, 78] on span "حفظ" at bounding box center [149, 82] width 25 height 20
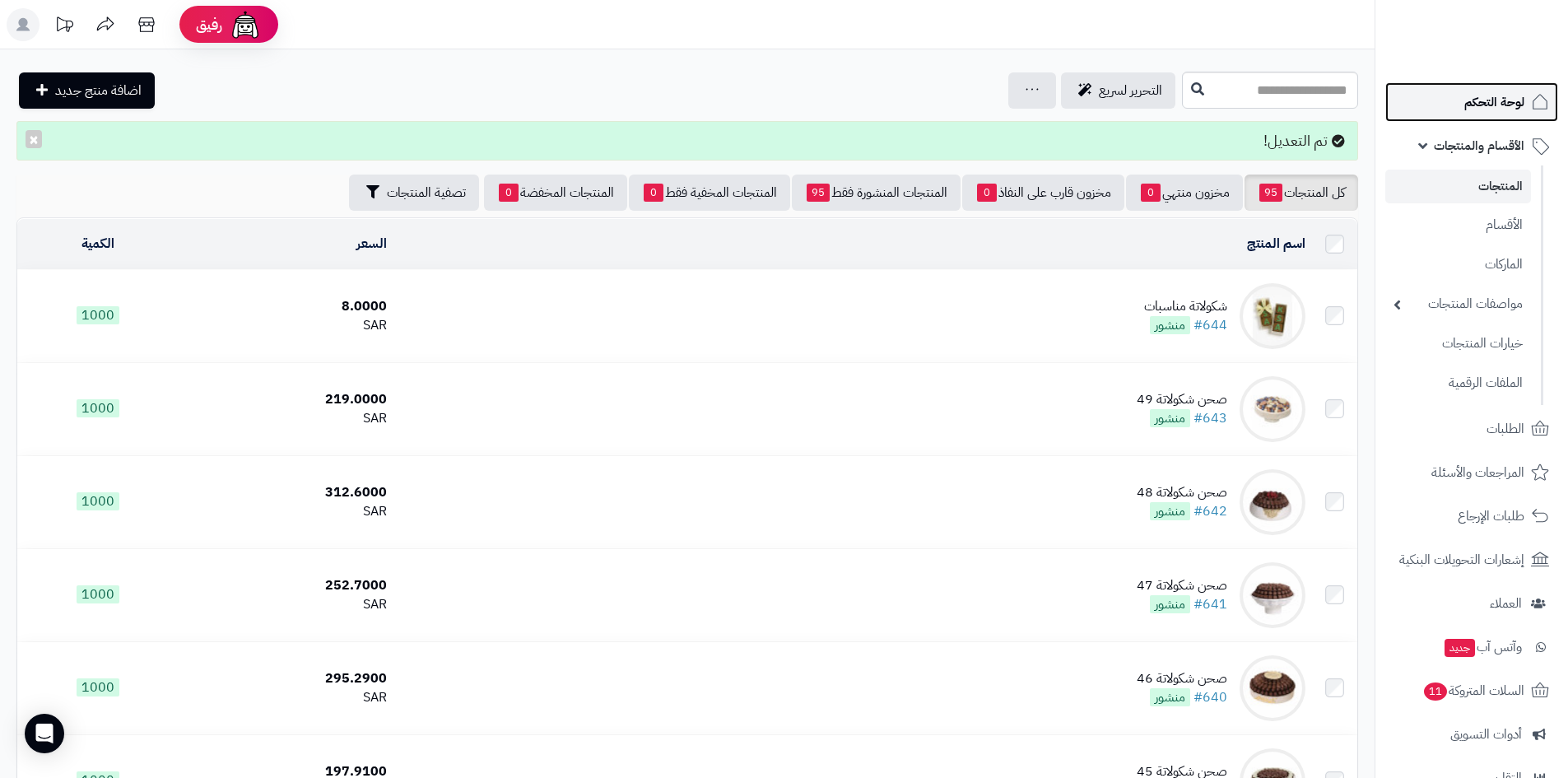
click at [1483, 100] on span "لوحة التحكم" at bounding box center [1494, 101] width 60 height 23
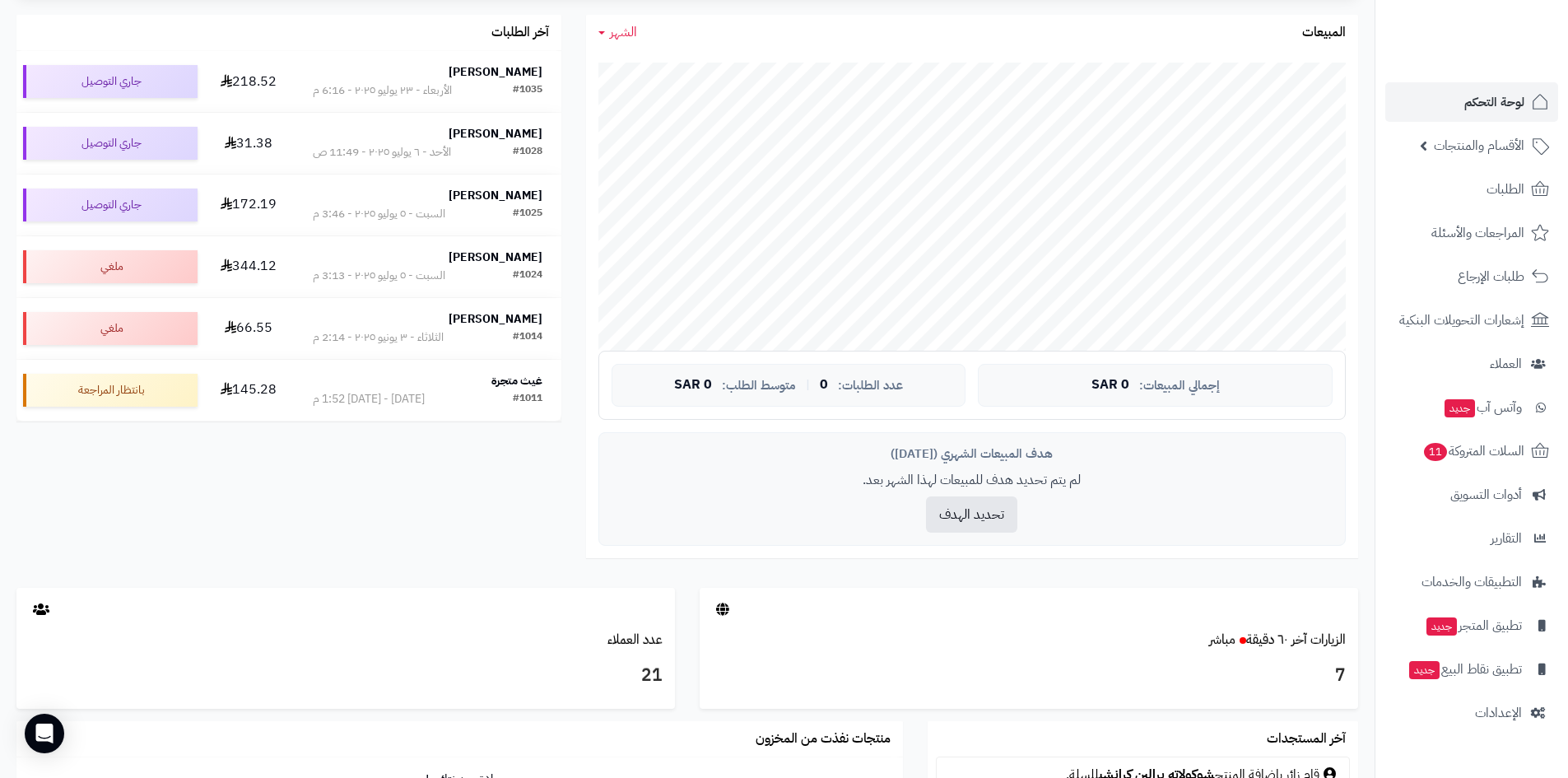
scroll to position [329, 0]
click at [1307, 640] on link "الزيارات آخر ٦٠ دقيقة مباشر" at bounding box center [1277, 639] width 137 height 20
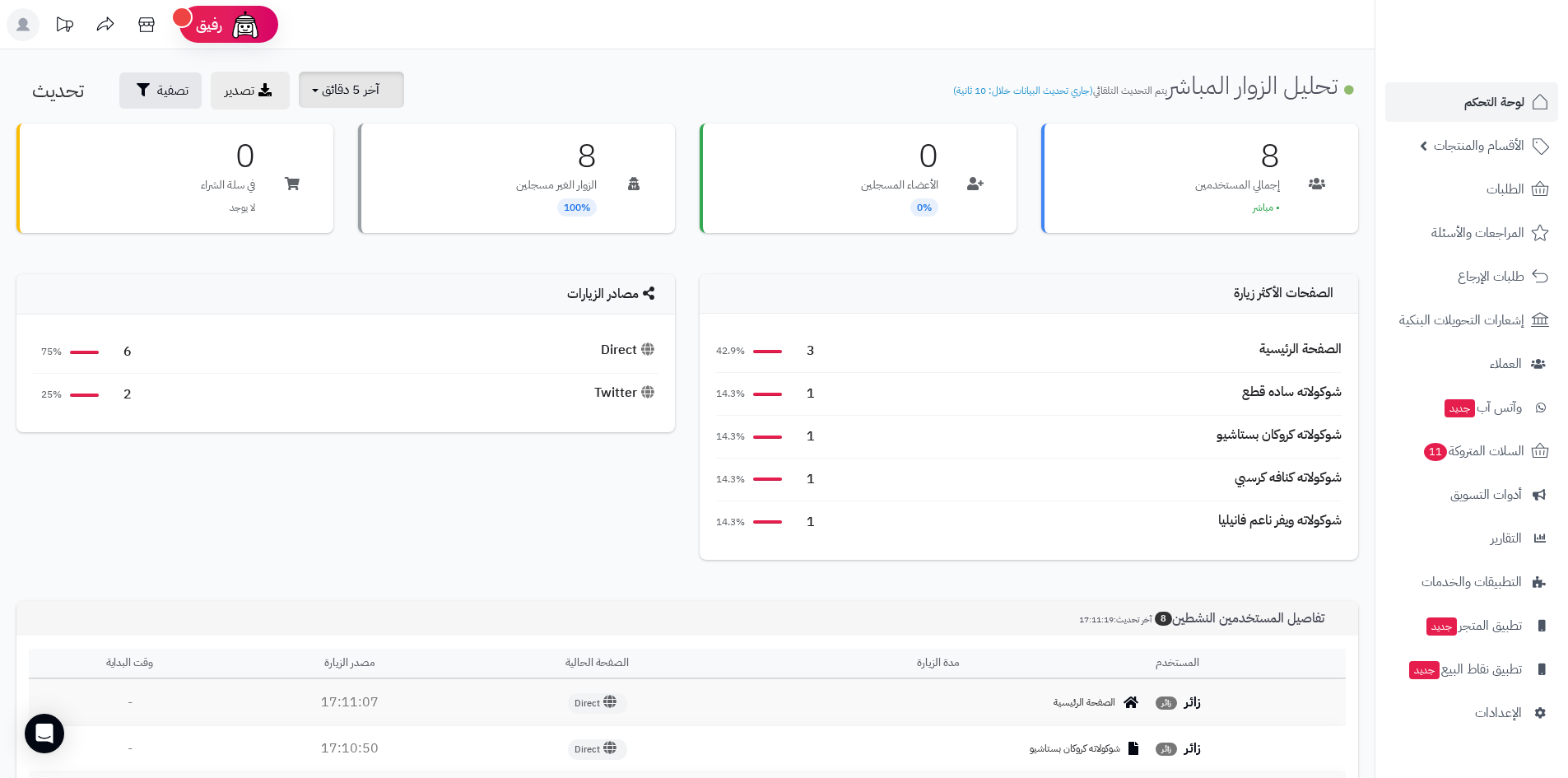
click at [368, 94] on span "آخر 5 دقائق" at bounding box center [350, 90] width 57 height 20
click at [386, 188] on link "آخر 30 دقيقة" at bounding box center [362, 194] width 131 height 32
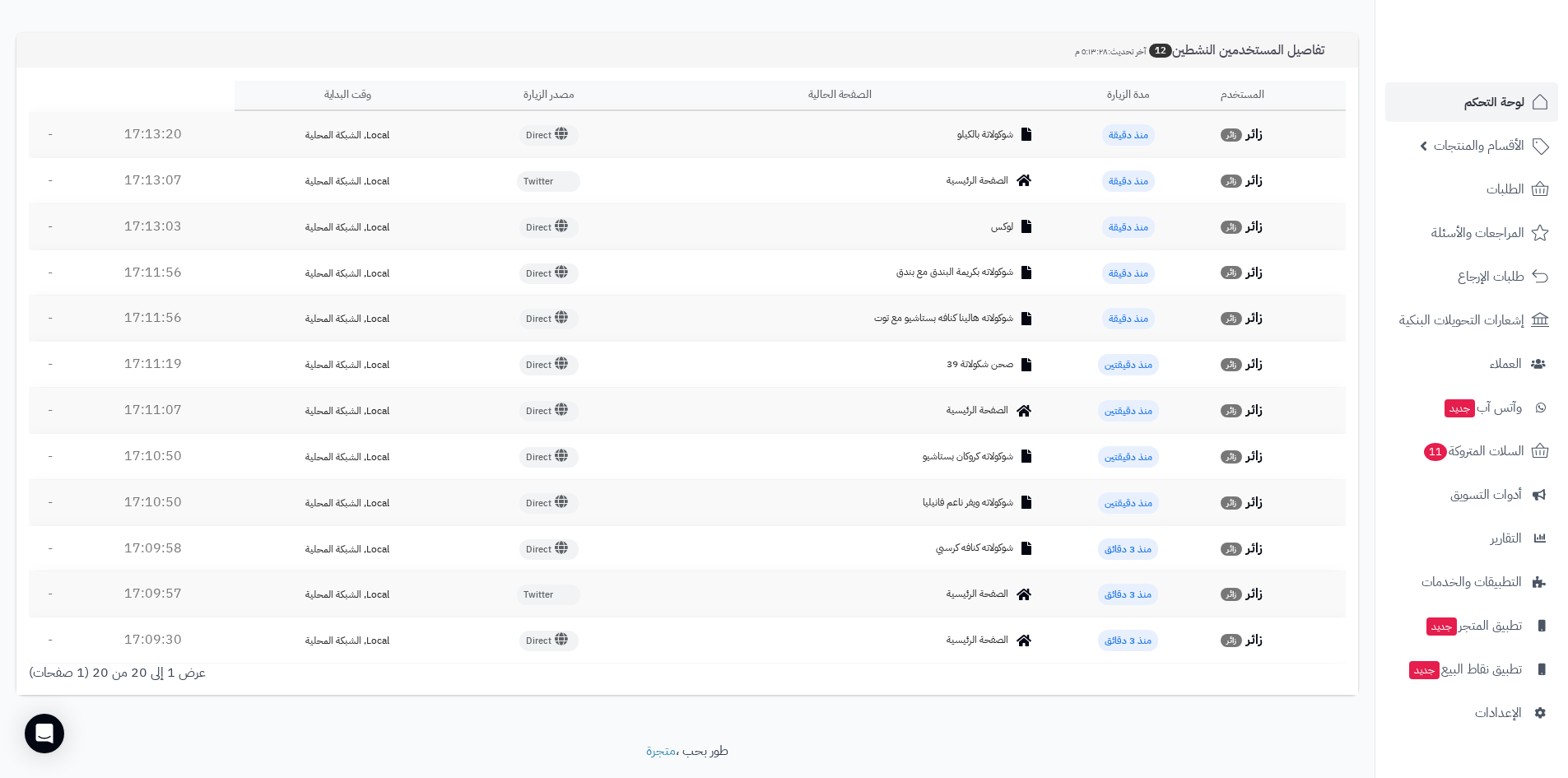
scroll to position [614, 0]
